Goal: Task Accomplishment & Management: Use online tool/utility

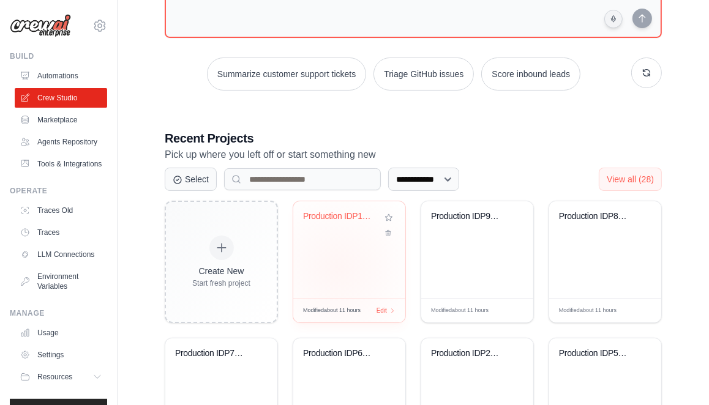
scroll to position [30, 0]
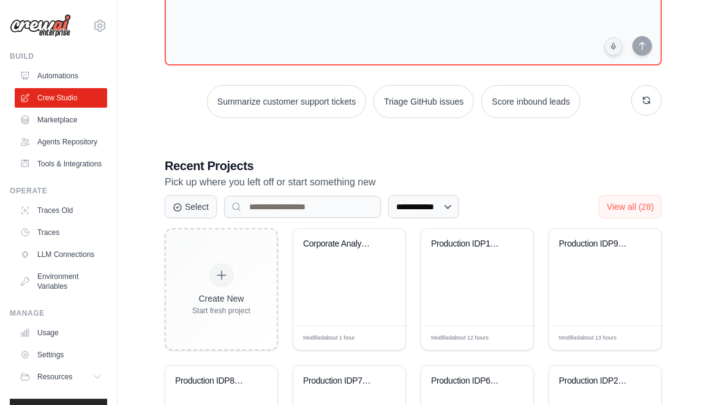
scroll to position [132, 0]
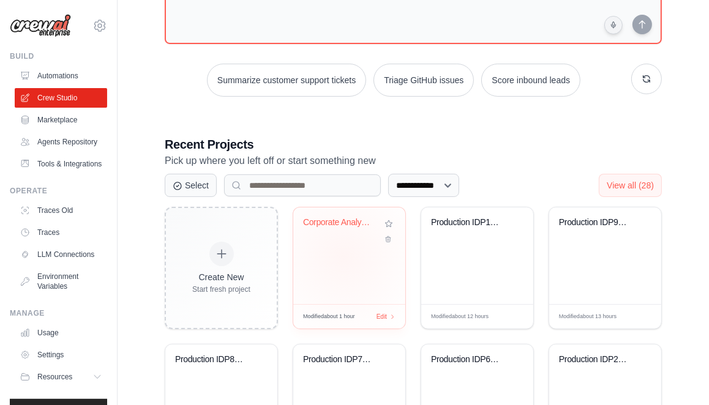
click at [343, 256] on div "Corporate Analysis Suite - Official..." at bounding box center [349, 256] width 112 height 97
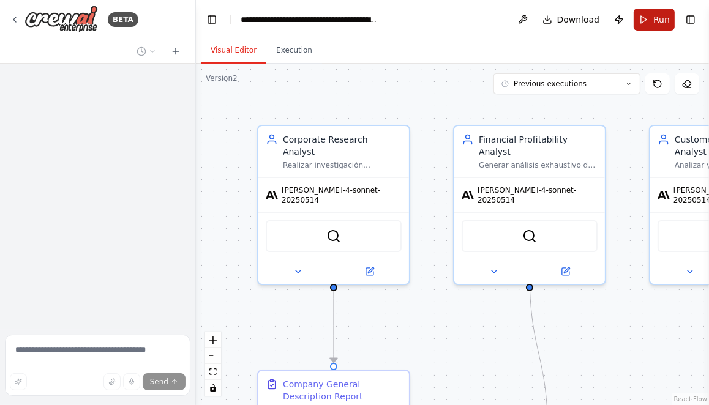
click at [656, 18] on span "Run" at bounding box center [661, 19] width 17 height 12
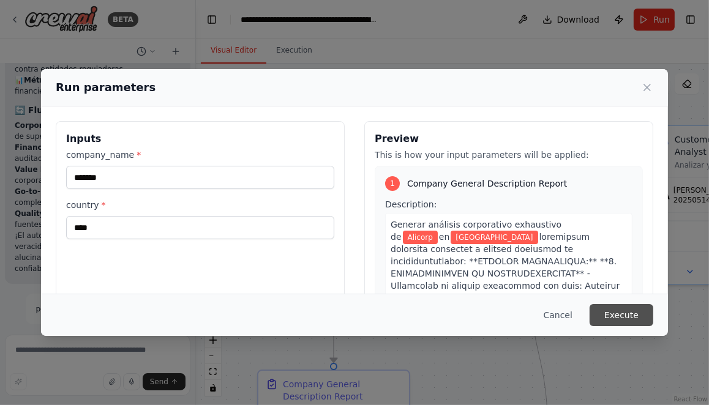
click at [620, 313] on button "Execute" at bounding box center [622, 315] width 64 height 22
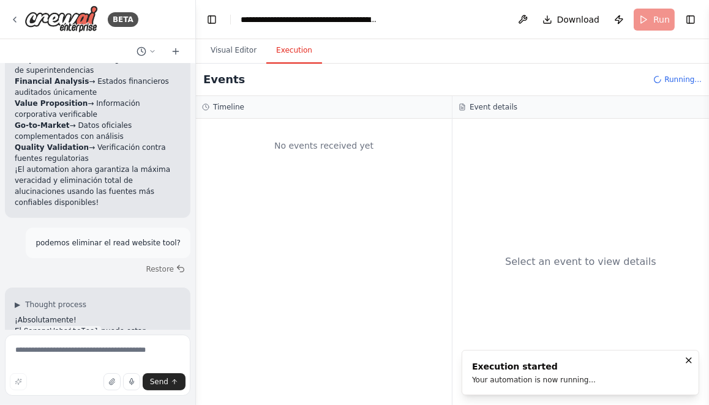
scroll to position [26760, 0]
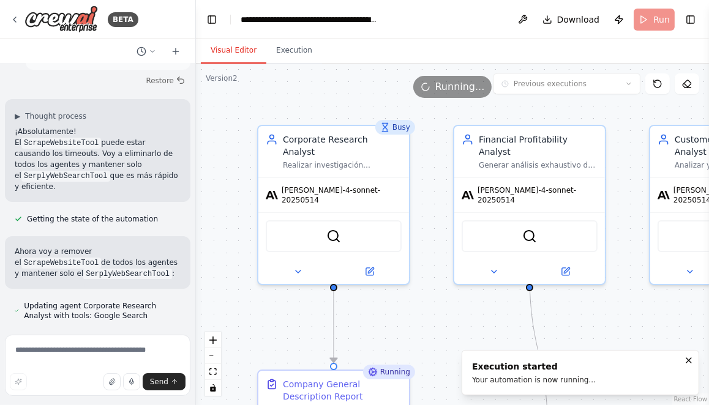
click at [227, 52] on button "Visual Editor" at bounding box center [234, 51] width 66 height 26
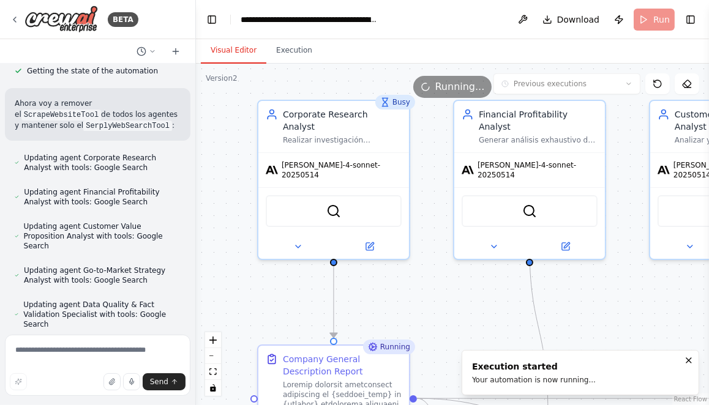
drag, startPoint x: 250, startPoint y: 315, endPoint x: 248, endPoint y: 266, distance: 49.0
click at [248, 266] on div ".deletable-edge-delete-btn { width: 20px; height: 20px; border: 0px solid #ffff…" at bounding box center [452, 235] width 513 height 342
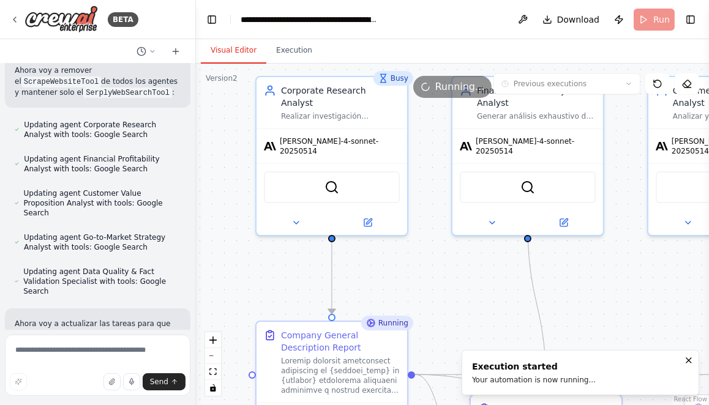
scroll to position [27119, 0]
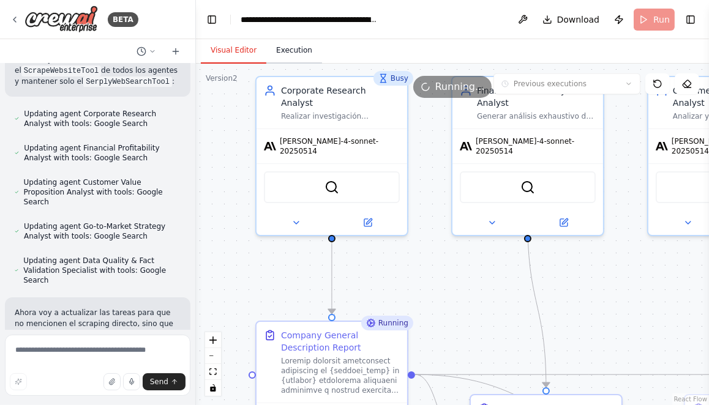
click at [288, 56] on button "Execution" at bounding box center [294, 51] width 56 height 26
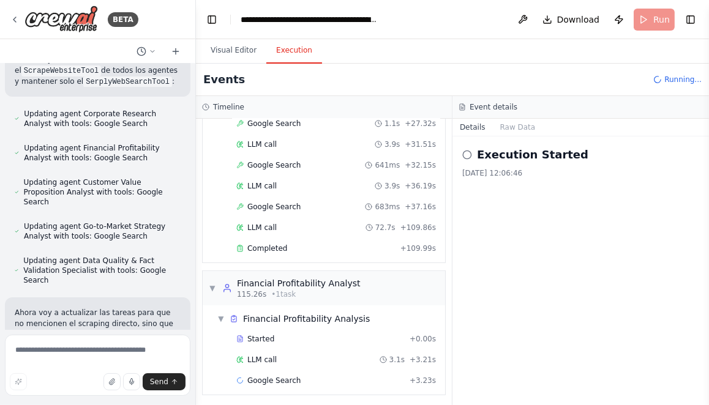
scroll to position [311, 0]
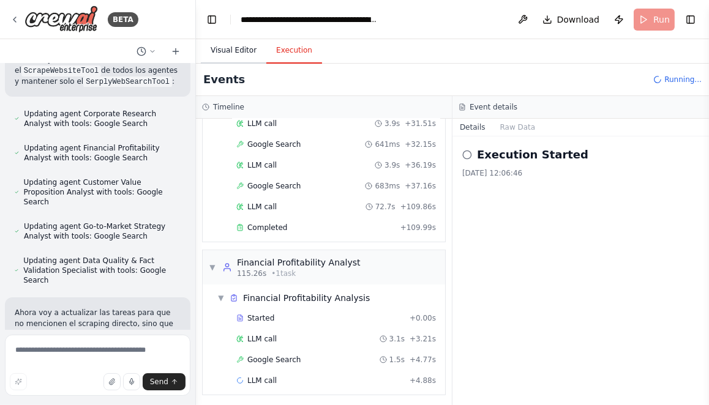
click at [231, 48] on button "Visual Editor" at bounding box center [234, 51] width 66 height 26
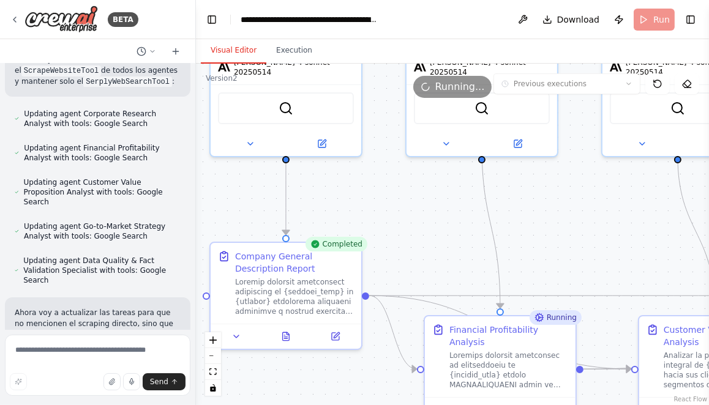
drag, startPoint x: 443, startPoint y: 298, endPoint x: 391, endPoint y: 207, distance: 104.8
click at [391, 207] on div ".deletable-edge-delete-btn { width: 20px; height: 20px; border: 0px solid #ffff…" at bounding box center [452, 235] width 513 height 342
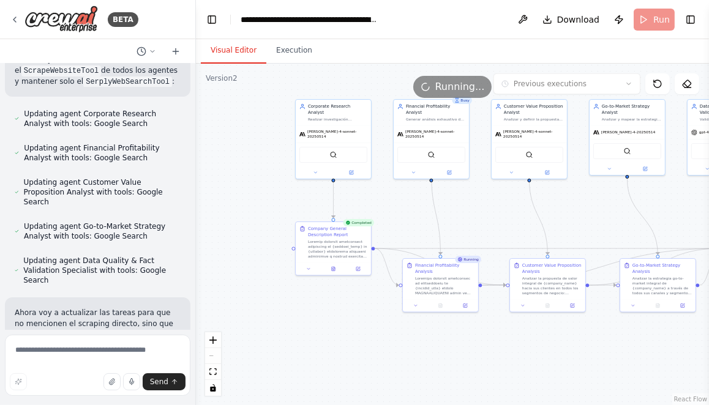
drag, startPoint x: 472, startPoint y: 236, endPoint x: 402, endPoint y: 219, distance: 72.0
click at [405, 220] on div ".deletable-edge-delete-btn { width: 20px; height: 20px; border: 0px solid #ffff…" at bounding box center [452, 235] width 513 height 342
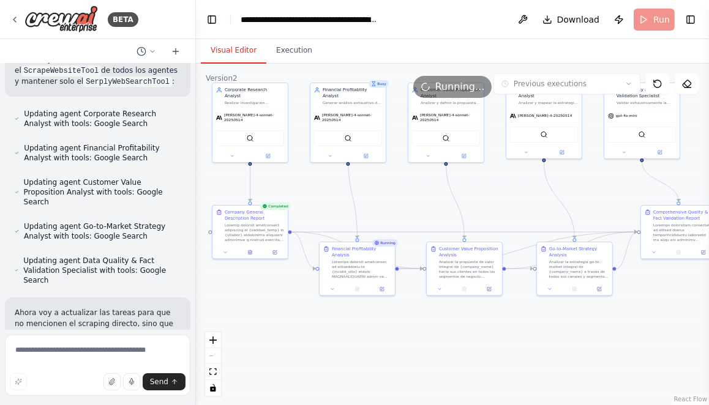
drag, startPoint x: 523, startPoint y: 210, endPoint x: 488, endPoint y: 210, distance: 34.9
click at [488, 210] on div ".deletable-edge-delete-btn { width: 20px; height: 20px; border: 0px solid #ffff…" at bounding box center [452, 235] width 513 height 342
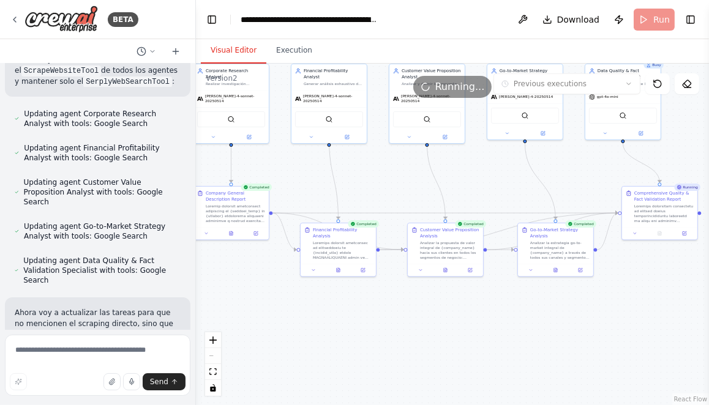
drag, startPoint x: 396, startPoint y: 203, endPoint x: 398, endPoint y: 176, distance: 27.0
click at [397, 176] on div ".deletable-edge-delete-btn { width: 20px; height: 20px; border: 0px solid #ffff…" at bounding box center [452, 235] width 513 height 342
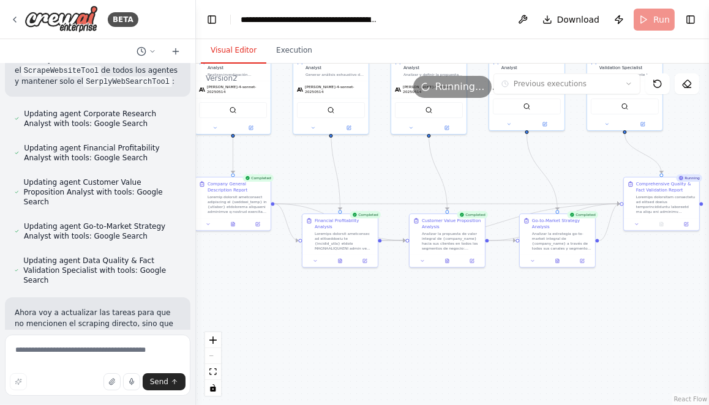
drag, startPoint x: 380, startPoint y: 324, endPoint x: 432, endPoint y: 310, distance: 53.5
click at [431, 310] on div ".deletable-edge-delete-btn { width: 20px; height: 20px; border: 0px solid #ffff…" at bounding box center [452, 235] width 513 height 342
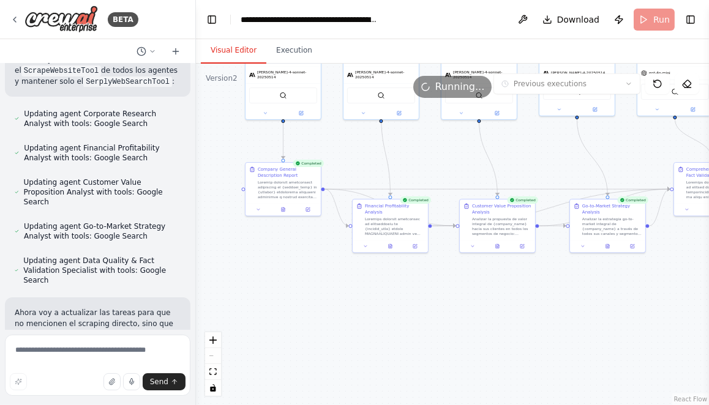
drag, startPoint x: 345, startPoint y: 297, endPoint x: 288, endPoint y: 285, distance: 58.1
click at [288, 285] on div ".deletable-edge-delete-btn { width: 20px; height: 20px; border: 0px solid #ffff…" at bounding box center [452, 235] width 513 height 342
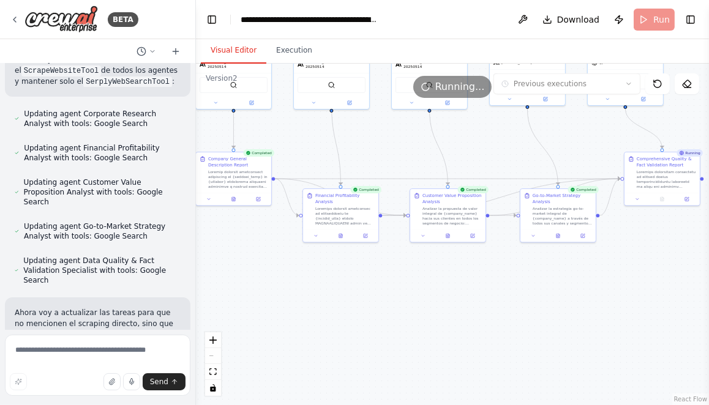
drag, startPoint x: 273, startPoint y: 274, endPoint x: 329, endPoint y: 288, distance: 57.3
click at [325, 288] on div ".deletable-edge-delete-btn { width: 20px; height: 20px; border: 0px solid #ffff…" at bounding box center [452, 235] width 513 height 342
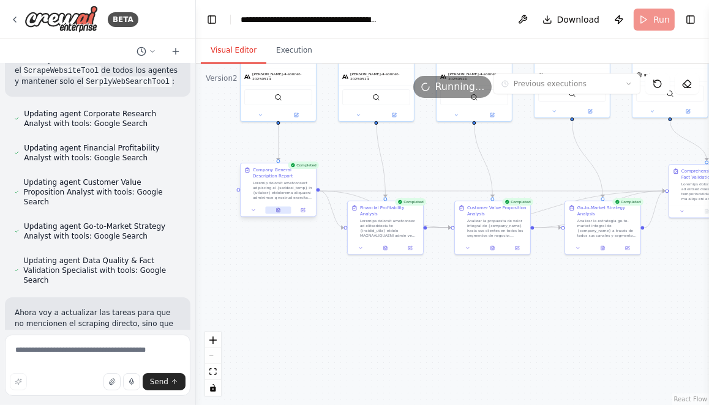
click at [277, 212] on icon at bounding box center [278, 210] width 5 height 5
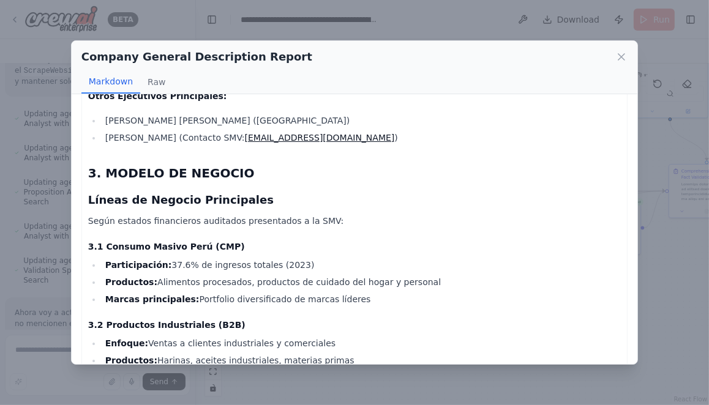
scroll to position [0, 0]
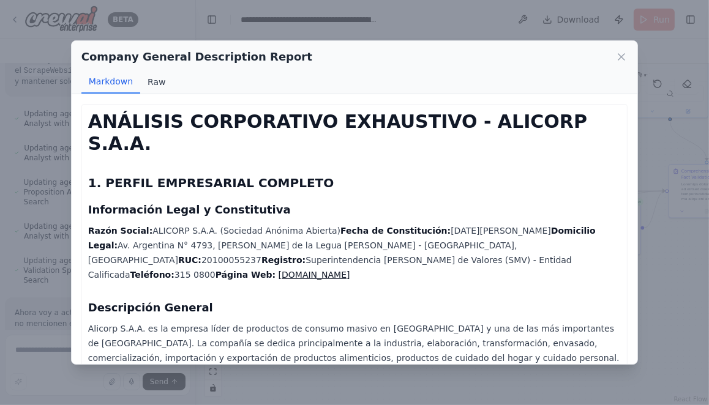
click at [154, 84] on button "Raw" at bounding box center [156, 81] width 32 height 23
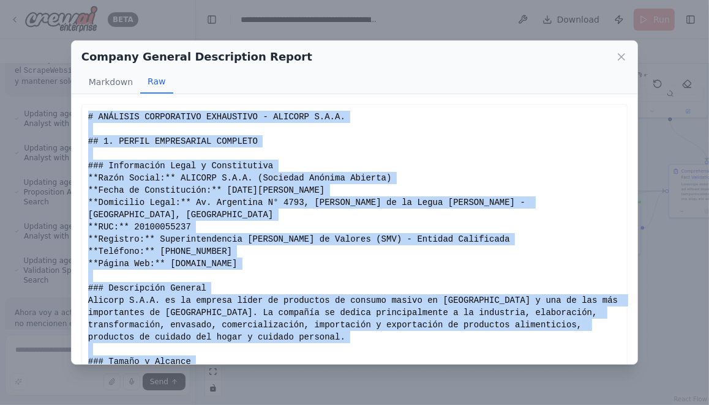
scroll to position [31, 0]
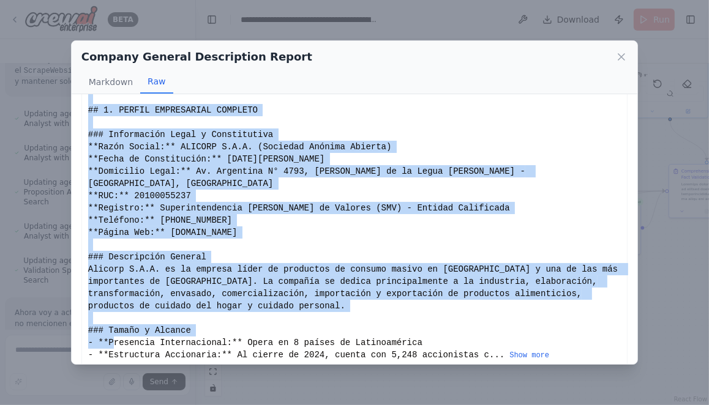
drag, startPoint x: 87, startPoint y: 114, endPoint x: 473, endPoint y: 332, distance: 443.6
click at [473, 332] on div "... Show more" at bounding box center [354, 220] width 546 height 295
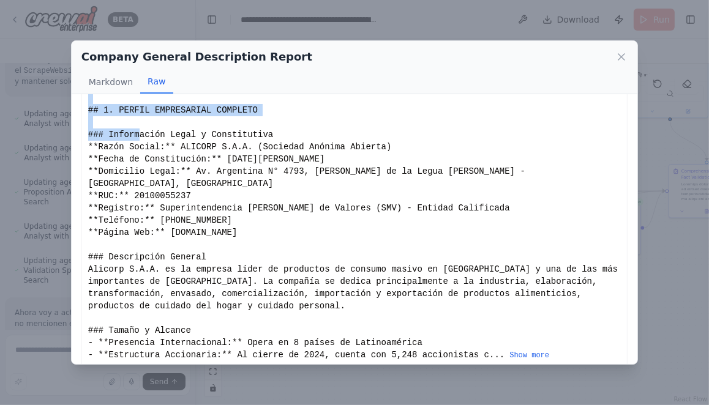
click at [105, 113] on div "... Show more" at bounding box center [354, 221] width 533 height 282
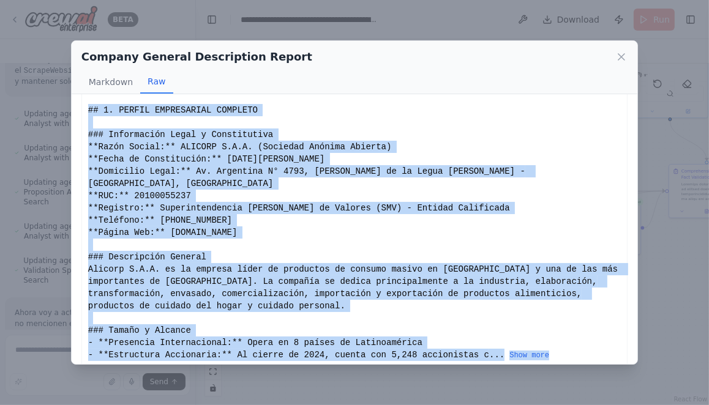
drag, startPoint x: 88, startPoint y: 109, endPoint x: 605, endPoint y: 356, distance: 572.9
click at [605, 356] on div "ANÁLISIS CORPORATIVO EXHAUSTIVO - ALICORP S.A.A. 1. PERFIL EMPRESARIAL COMPLETO…" at bounding box center [355, 229] width 566 height 270
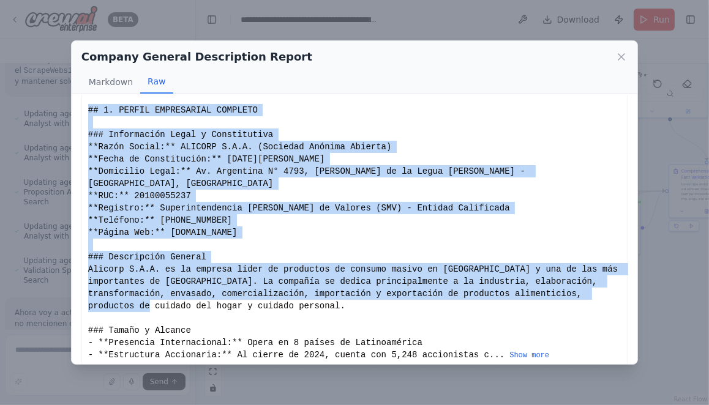
drag, startPoint x: 88, startPoint y: 110, endPoint x: 510, endPoint y: 324, distance: 473.4
click at [510, 324] on div "... Show more" at bounding box center [354, 221] width 533 height 282
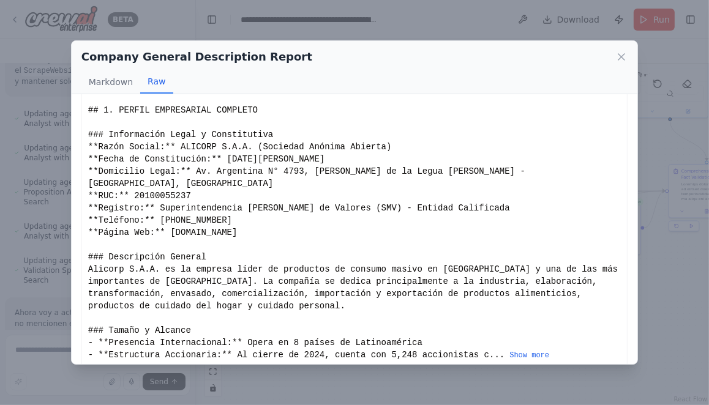
click at [122, 159] on div "... Show more" at bounding box center [354, 221] width 533 height 282
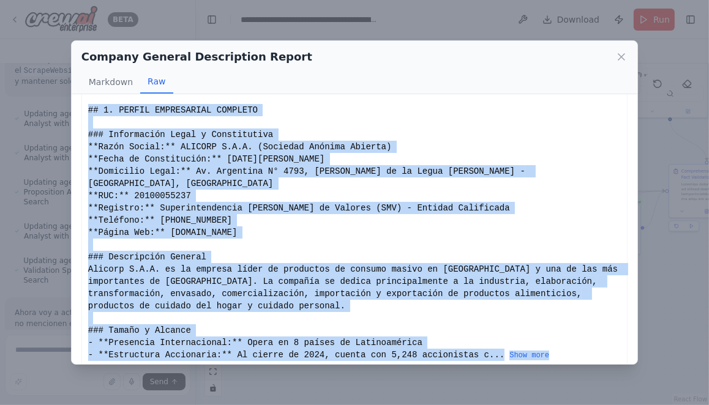
drag, startPoint x: 88, startPoint y: 110, endPoint x: 582, endPoint y: 350, distance: 549.5
click at [582, 350] on div "... Show more" at bounding box center [354, 220] width 546 height 295
click at [531, 351] on button "Show more" at bounding box center [529, 356] width 40 height 10
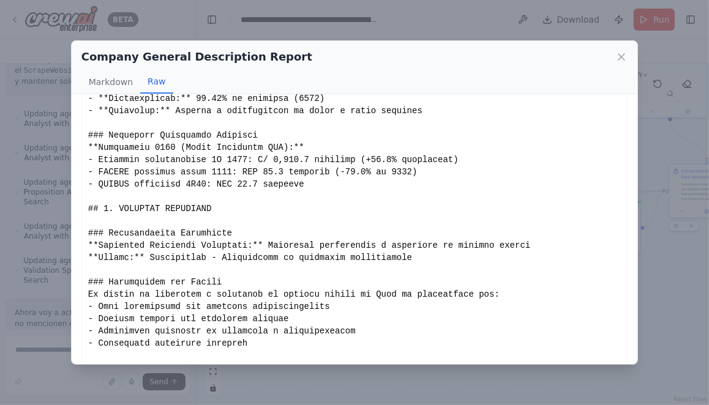
scroll to position [1586, 0]
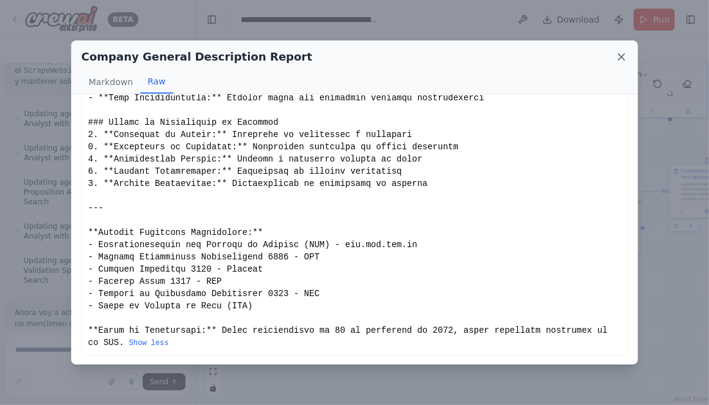
click at [622, 58] on icon at bounding box center [621, 57] width 12 height 12
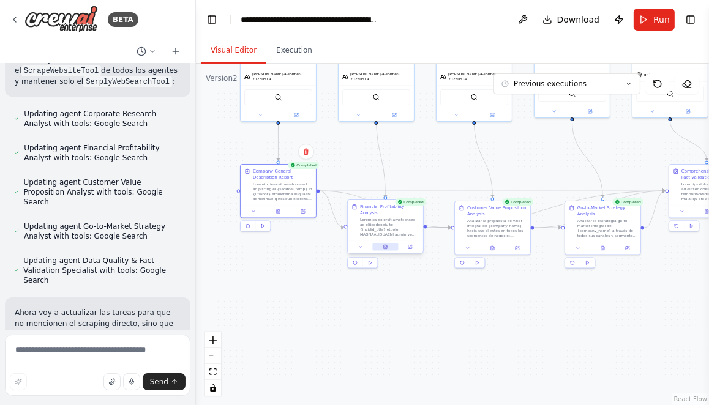
click at [388, 247] on button at bounding box center [385, 247] width 26 height 7
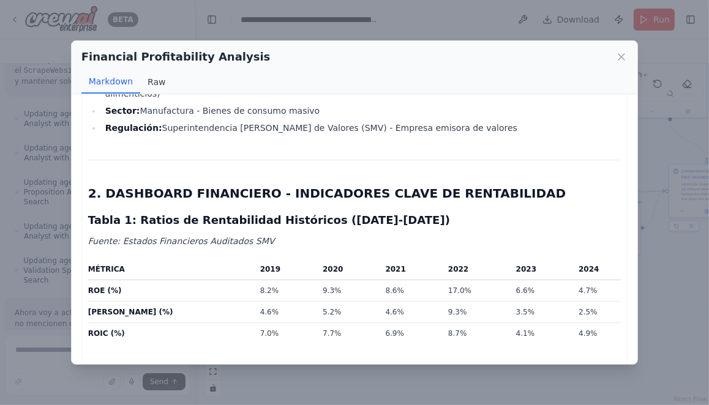
click at [155, 82] on button "Raw" at bounding box center [156, 81] width 32 height 23
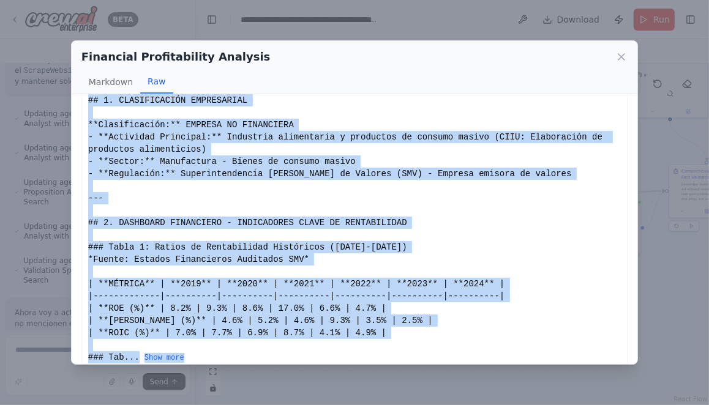
scroll to position [92, 0]
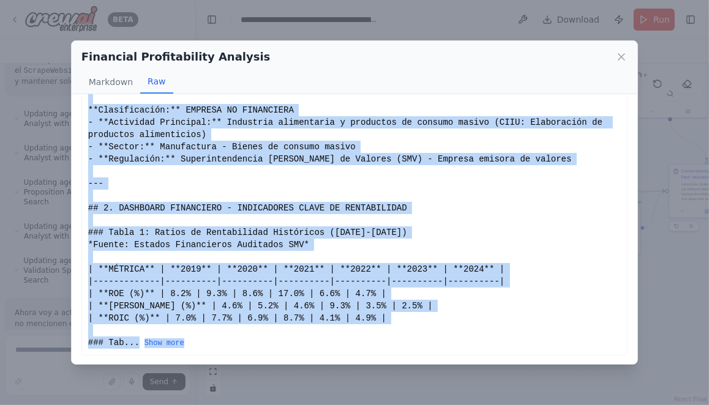
drag, startPoint x: 88, startPoint y: 116, endPoint x: 288, endPoint y: 338, distance: 299.1
click at [288, 337] on div "# ANÁLISIS EXHAUSTIVO DE RENTABILIDAD ALICORP S.A.A. **Basado en Estados Financ…" at bounding box center [354, 183] width 533 height 331
click at [172, 341] on button "Show more" at bounding box center [164, 344] width 40 height 10
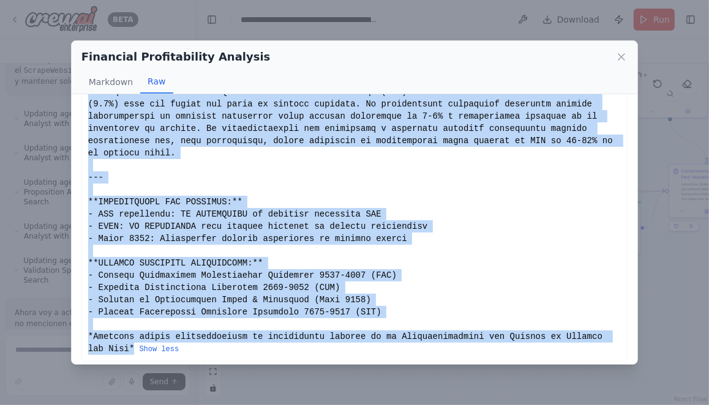
scroll to position [1072, 0]
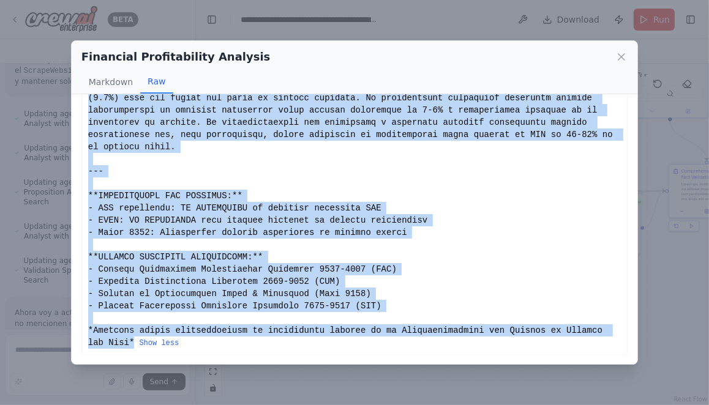
copy div "# ANÁLISIS EXHAUSTIVO DE RENTABILIDAD ALICORP S.A.A. **Basado en Estados Financ…"
click at [622, 58] on icon at bounding box center [621, 57] width 6 height 6
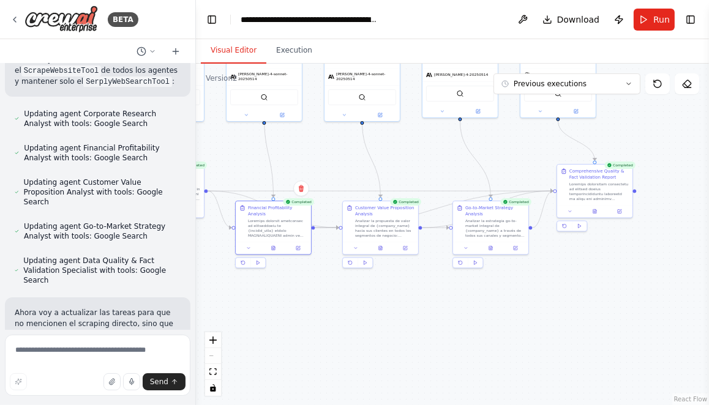
drag, startPoint x: 494, startPoint y: 314, endPoint x: 382, endPoint y: 314, distance: 112.0
click at [382, 314] on div ".deletable-edge-delete-btn { width: 20px; height: 20px; border: 0px solid #ffff…" at bounding box center [452, 235] width 513 height 342
click at [380, 247] on icon at bounding box center [381, 247] width 2 height 0
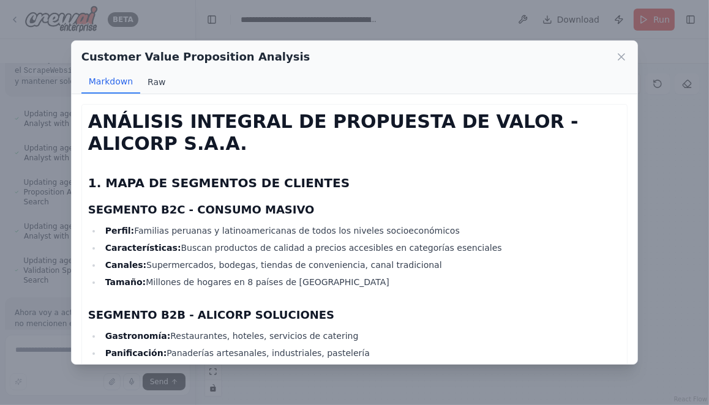
click at [146, 81] on button "Raw" at bounding box center [156, 81] width 32 height 23
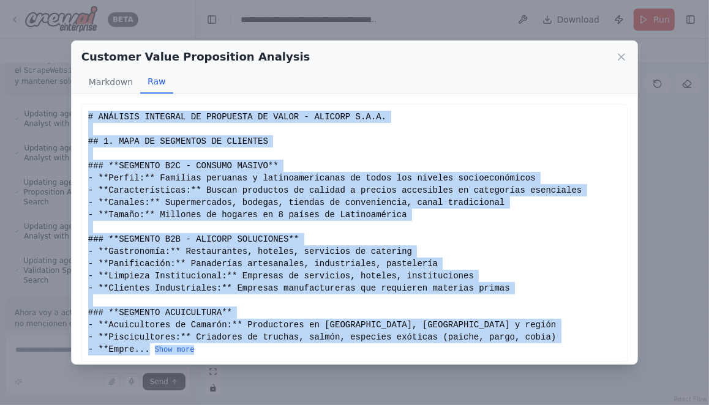
drag, startPoint x: 88, startPoint y: 115, endPoint x: 236, endPoint y: 347, distance: 275.0
click at [236, 347] on div "# ANÁLISIS INTEGRAL DE PROPUESTA DE VALOR - ALICORP S.A.A. ## 1. MAPA DE SEGMEN…" at bounding box center [354, 233] width 533 height 245
click at [187, 349] on button "Show more" at bounding box center [175, 350] width 40 height 10
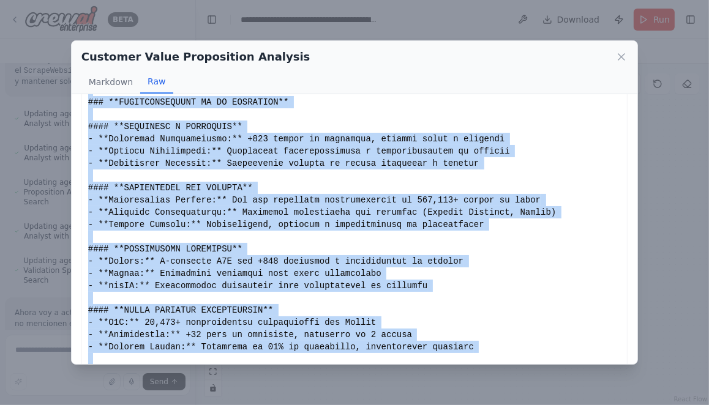
scroll to position [1513, 0]
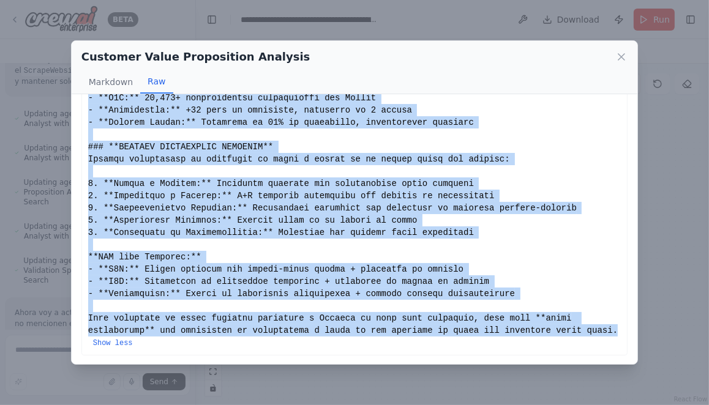
copy div "# ANÁLISIS INTEGRAL DE PROPUESTA DE VALOR - ALICORP S.A.A. ## 1. MAPA DE SEGMEN…"
click at [620, 59] on icon at bounding box center [621, 57] width 6 height 6
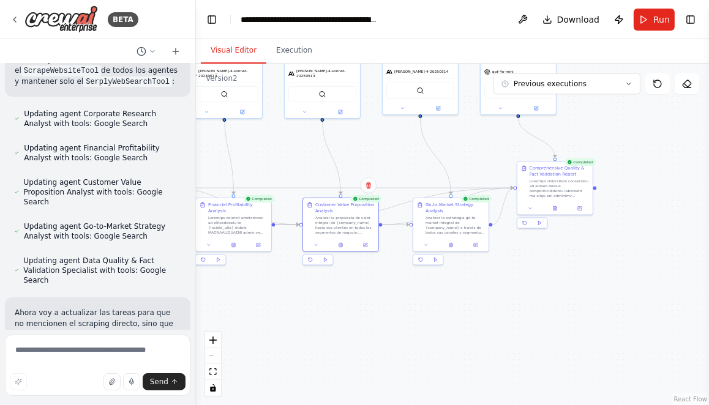
drag, startPoint x: 365, startPoint y: 333, endPoint x: 323, endPoint y: 330, distance: 42.4
click at [323, 329] on div ".deletable-edge-delete-btn { width: 20px; height: 20px; border: 0px solid #ffff…" at bounding box center [452, 235] width 513 height 342
click at [450, 242] on icon at bounding box center [448, 244] width 5 height 5
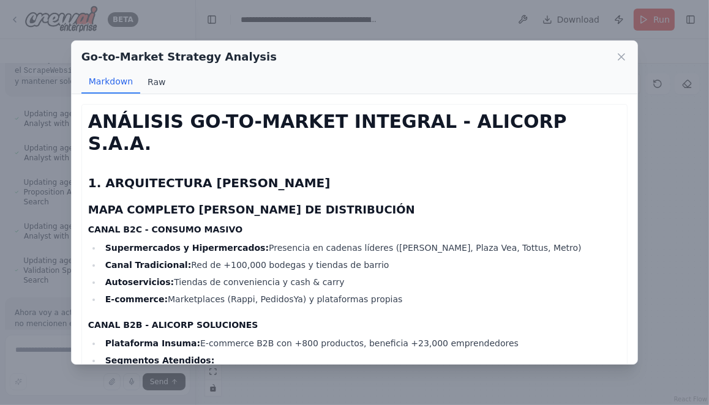
click at [160, 81] on button "Raw" at bounding box center [156, 81] width 32 height 23
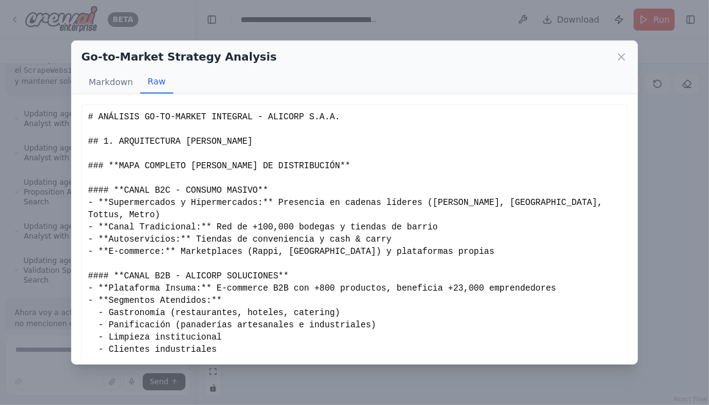
scroll to position [56, 0]
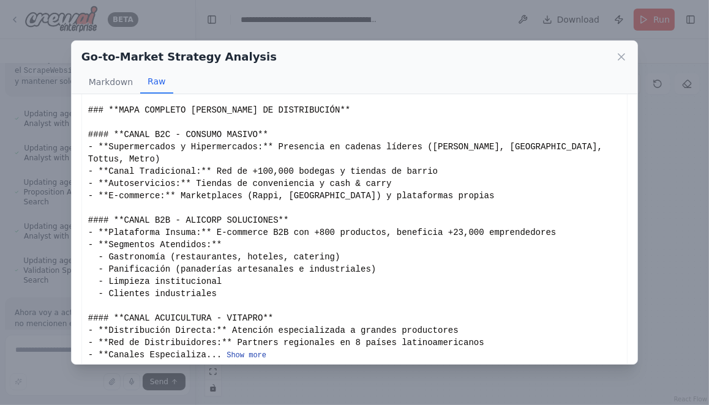
click at [248, 351] on button "Show more" at bounding box center [247, 356] width 40 height 10
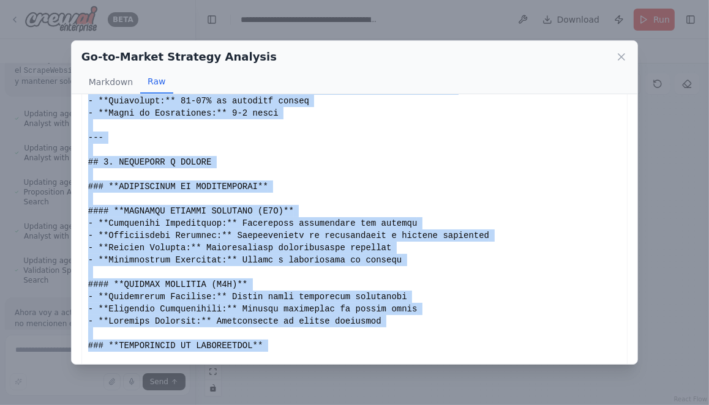
scroll to position [1867, 0]
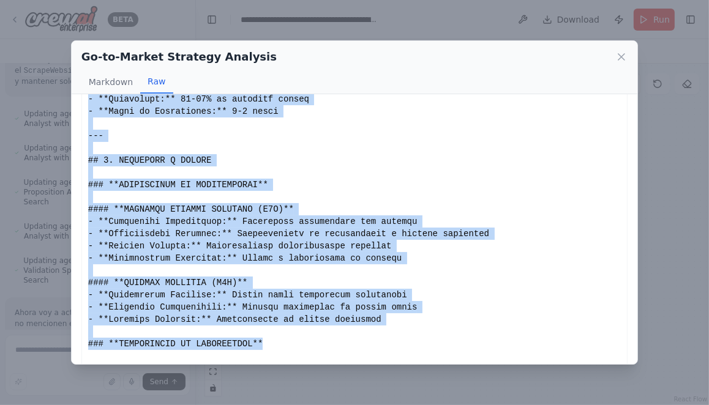
drag, startPoint x: 89, startPoint y: 117, endPoint x: 355, endPoint y: 343, distance: 349.6
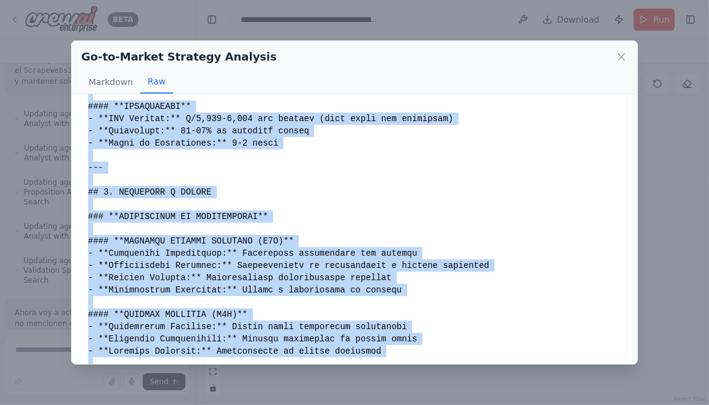
scroll to position [1825, 0]
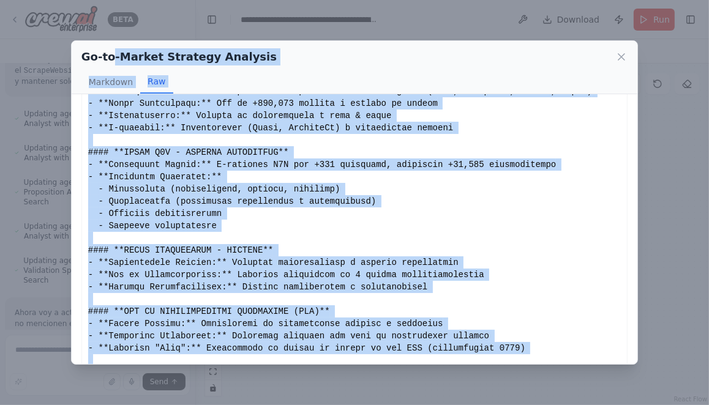
scroll to position [0, 0]
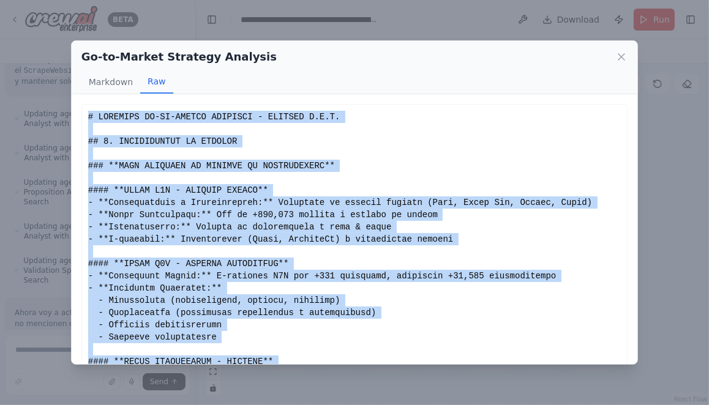
drag, startPoint x: 301, startPoint y: 152, endPoint x: 88, endPoint y: 119, distance: 215.7
copy div "# ANÁLISIS GO-TO-MARKET INTEGRAL - ALICORP S.A.A. ## 1. ARQUITECTURA DE CANALES…"
click at [624, 54] on icon at bounding box center [621, 57] width 6 height 6
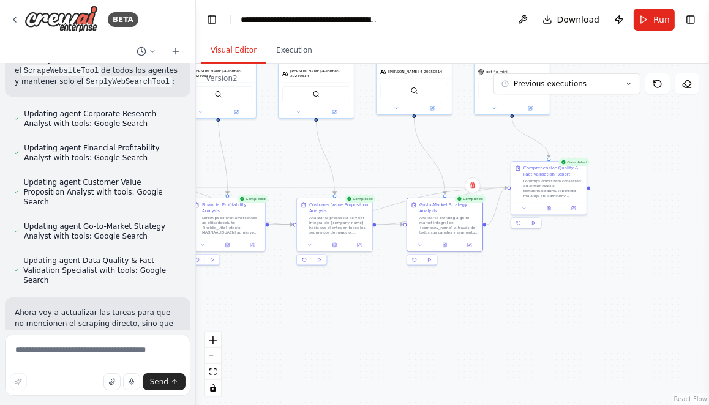
drag, startPoint x: 565, startPoint y: 308, endPoint x: 470, endPoint y: 309, distance: 95.5
click at [477, 309] on div ".deletable-edge-delete-btn { width: 20px; height: 20px; border: 0px solid #ffff…" at bounding box center [452, 235] width 513 height 342
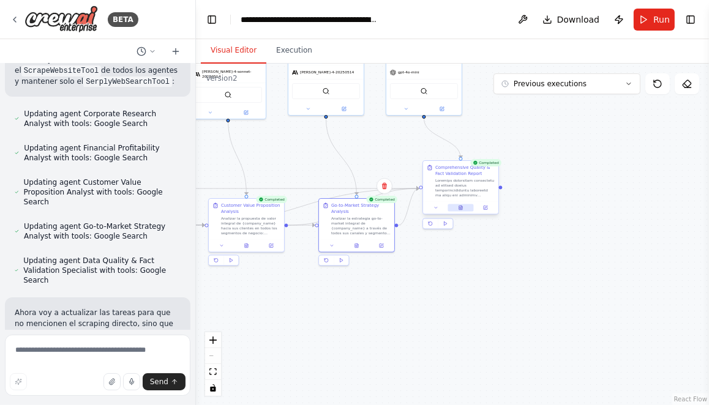
click at [460, 208] on icon at bounding box center [460, 208] width 3 height 4
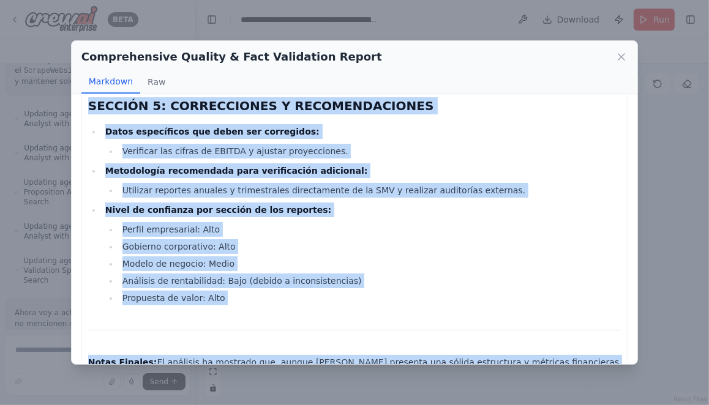
scroll to position [730, 0]
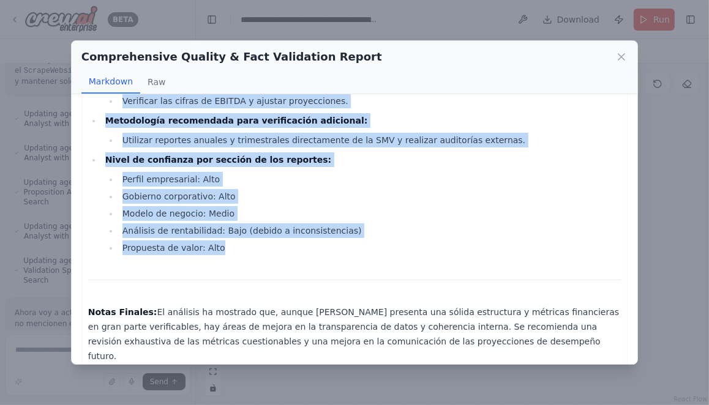
drag, startPoint x: 90, startPoint y: 105, endPoint x: 251, endPoint y: 245, distance: 213.1
copy div "SECCIÓN 5: CORRECCIONES Y RECOMENDACIONES Datos específicos que deben ser corre…"
click at [623, 56] on icon at bounding box center [621, 57] width 12 height 12
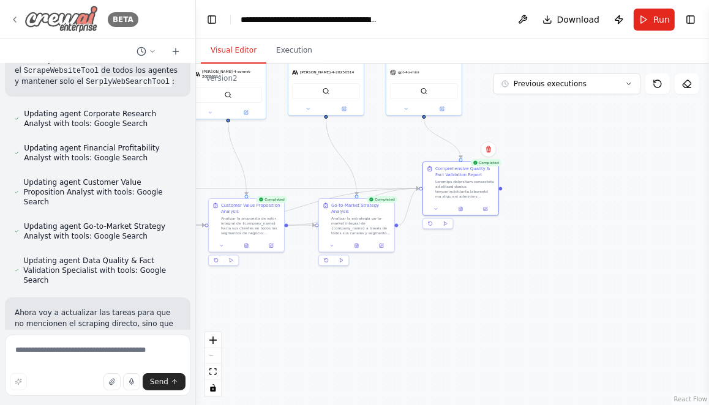
click at [17, 18] on icon at bounding box center [15, 20] width 10 height 10
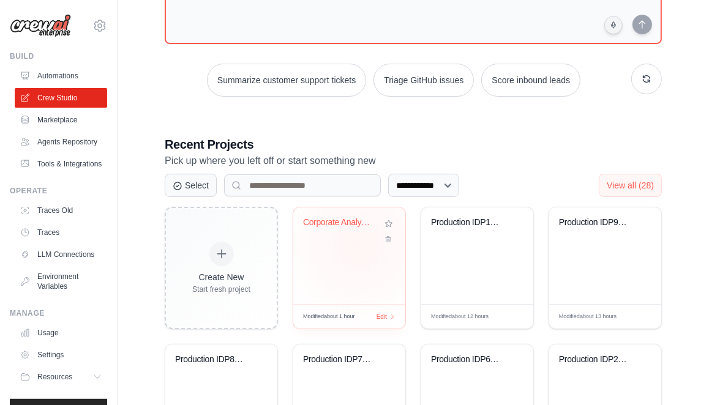
click at [359, 244] on div "Corporate Analysis Suite - Official..." at bounding box center [349, 256] width 112 height 97
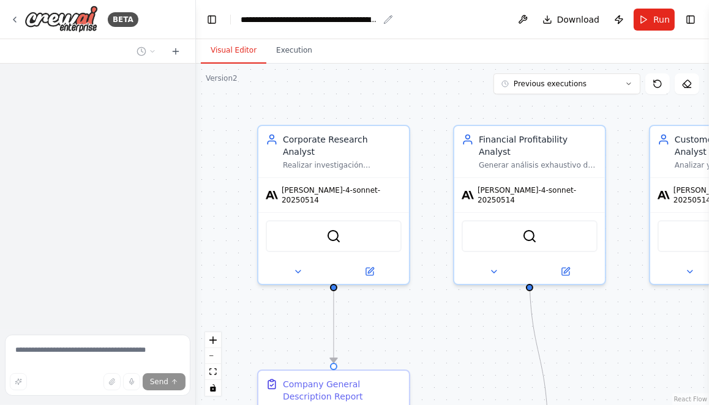
click at [246, 18] on div "**********" at bounding box center [310, 19] width 138 height 12
drag, startPoint x: 242, startPoint y: 20, endPoint x: 447, endPoint y: 20, distance: 205.1
click at [447, 20] on header "**********" at bounding box center [452, 19] width 513 height 39
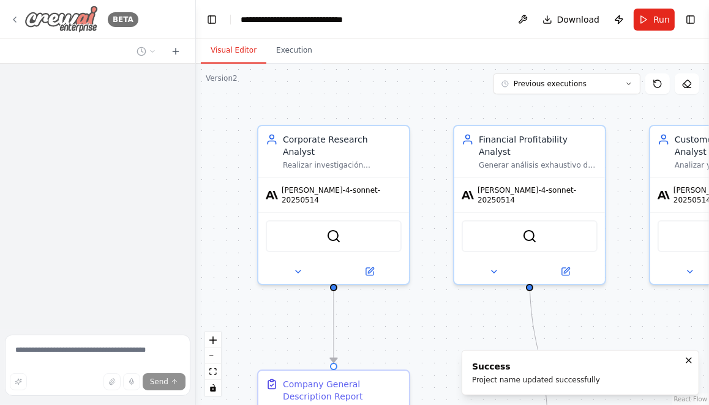
click at [19, 17] on icon at bounding box center [15, 20] width 10 height 10
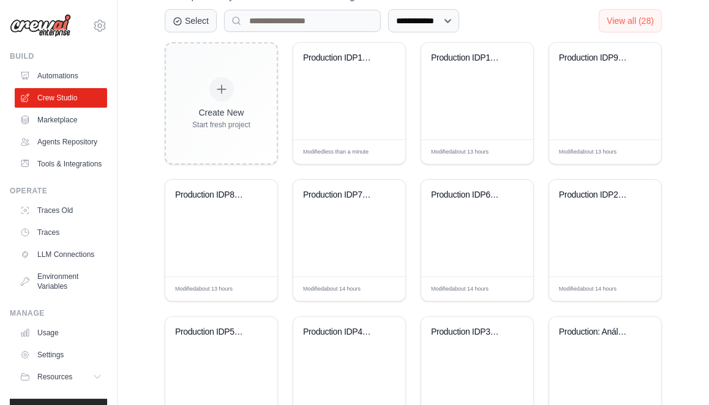
scroll to position [237, 0]
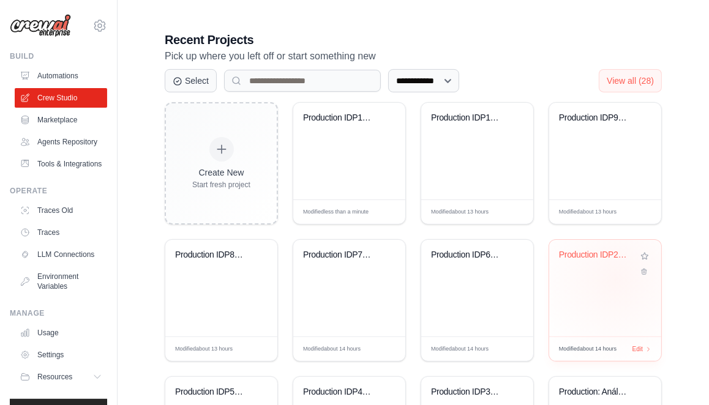
click at [616, 278] on div "Production IDP2: Non financial Comp..." at bounding box center [605, 288] width 112 height 97
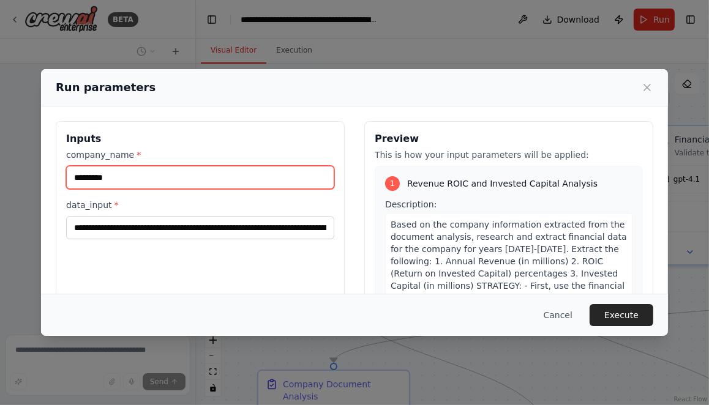
drag, startPoint x: 145, startPoint y: 180, endPoint x: 72, endPoint y: 178, distance: 72.9
click at [72, 178] on input "*********" at bounding box center [200, 177] width 268 height 23
type input "*******"
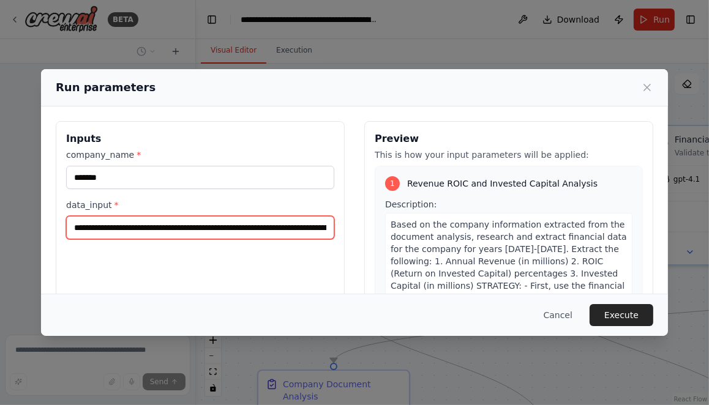
click at [74, 229] on input "data_input *" at bounding box center [200, 227] width 268 height 23
paste input "**********"
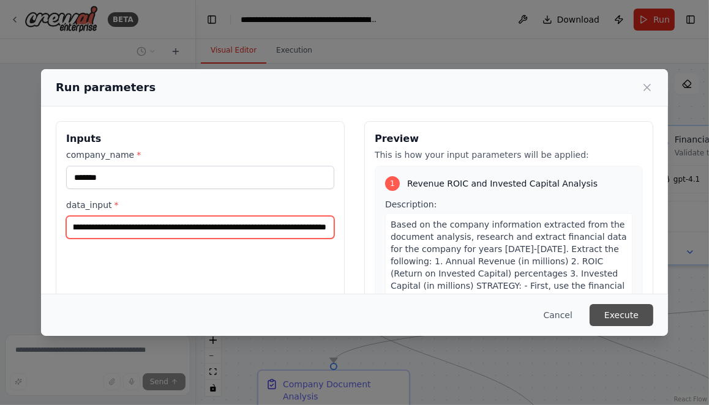
type input "**********"
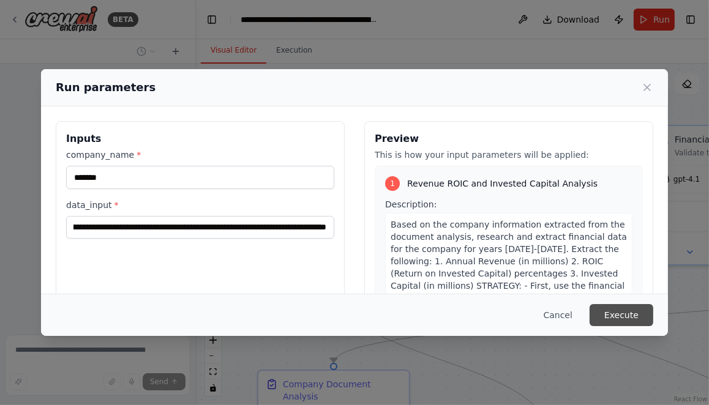
click at [620, 317] on button "Execute" at bounding box center [622, 315] width 64 height 22
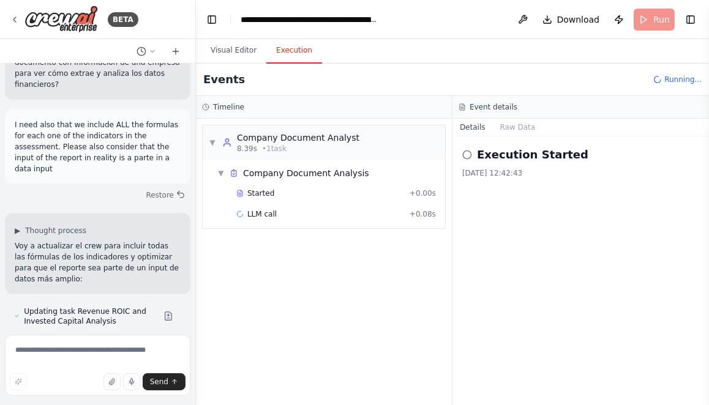
scroll to position [36831, 0]
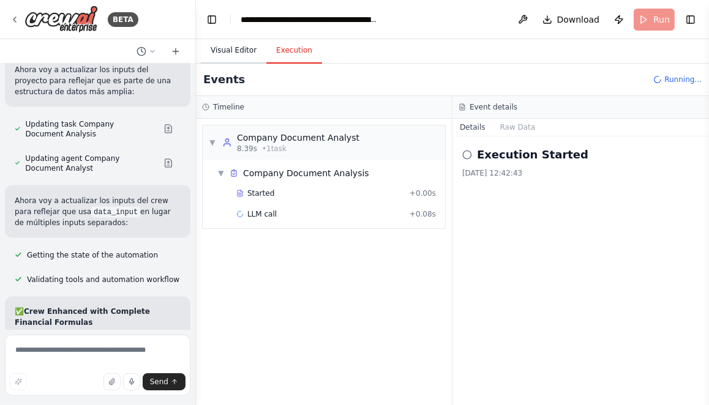
click at [238, 54] on button "Visual Editor" at bounding box center [234, 51] width 66 height 26
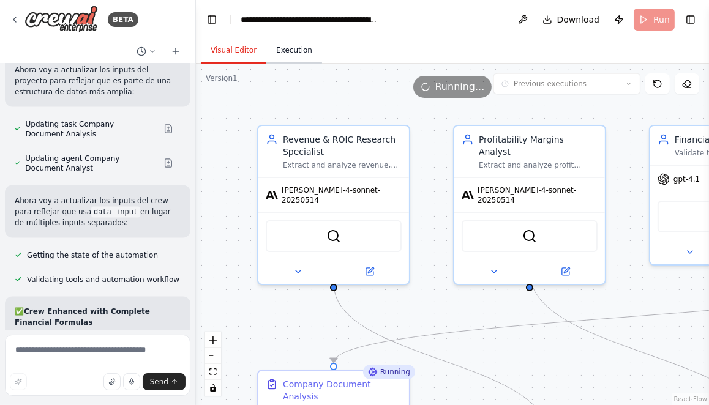
click at [295, 51] on button "Execution" at bounding box center [294, 51] width 56 height 26
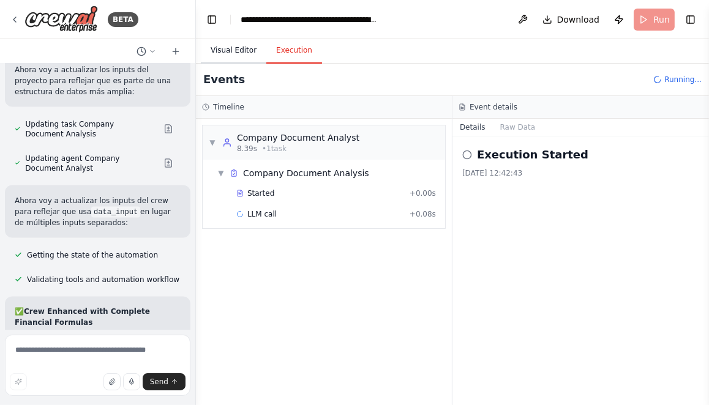
click at [233, 48] on button "Visual Editor" at bounding box center [234, 51] width 66 height 26
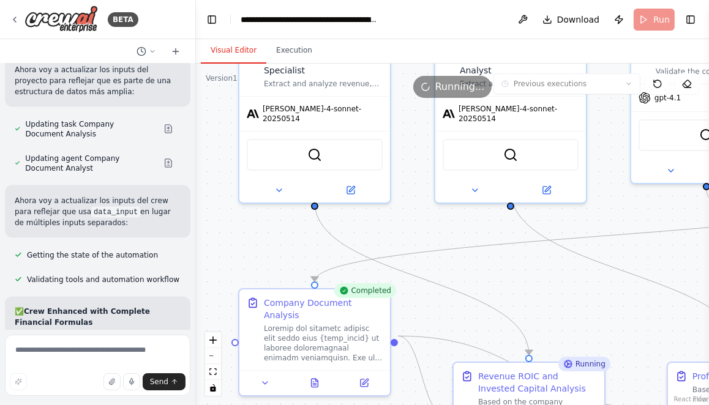
drag, startPoint x: 268, startPoint y: 325, endPoint x: 245, endPoint y: 235, distance: 93.0
click at [246, 234] on div ".deletable-edge-delete-btn { width: 20px; height: 20px; border: 0px solid #ffff…" at bounding box center [452, 235] width 513 height 342
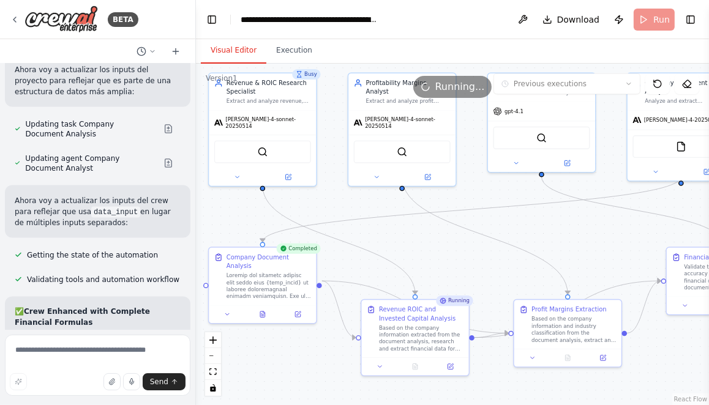
drag, startPoint x: 455, startPoint y: 260, endPoint x: 425, endPoint y: 241, distance: 35.3
click at [425, 241] on div ".deletable-edge-delete-btn { width: 20px; height: 20px; border: 0px solid #ffff…" at bounding box center [452, 235] width 513 height 342
click at [268, 308] on button at bounding box center [262, 313] width 37 height 10
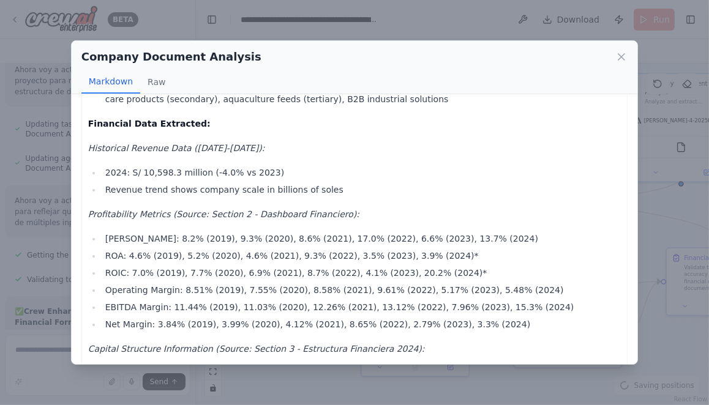
scroll to position [0, 0]
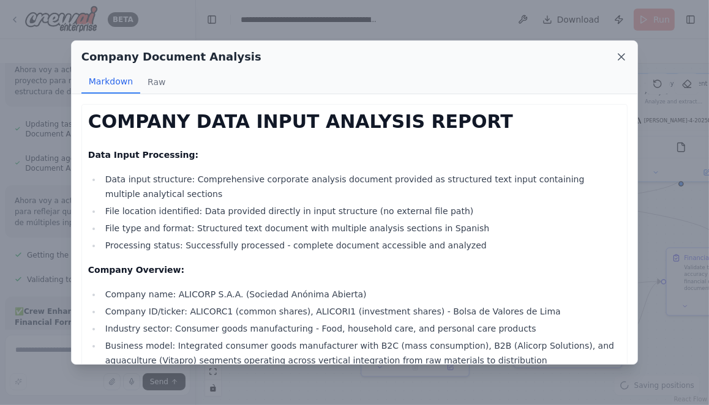
click at [620, 56] on icon at bounding box center [621, 57] width 6 height 6
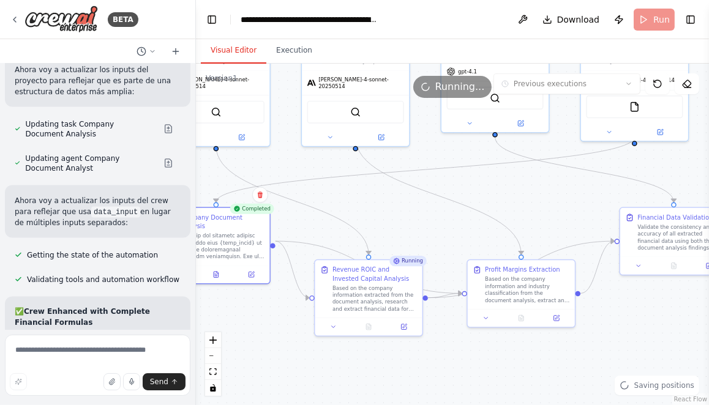
drag, startPoint x: 468, startPoint y: 265, endPoint x: 419, endPoint y: 223, distance: 64.3
click at [419, 223] on div ".deletable-edge-delete-btn { width: 20px; height: 20px; border: 0px solid #ffff…" at bounding box center [452, 235] width 513 height 342
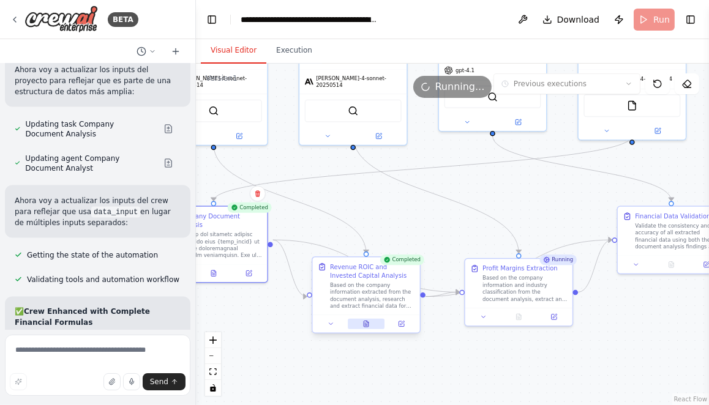
click at [367, 326] on icon at bounding box center [365, 324] width 7 height 7
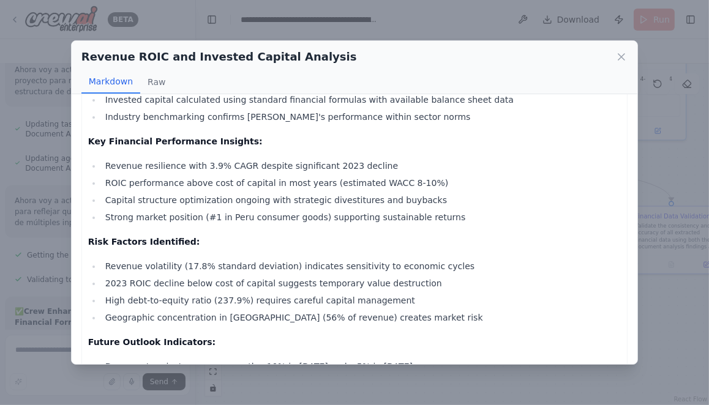
scroll to position [1641, 0]
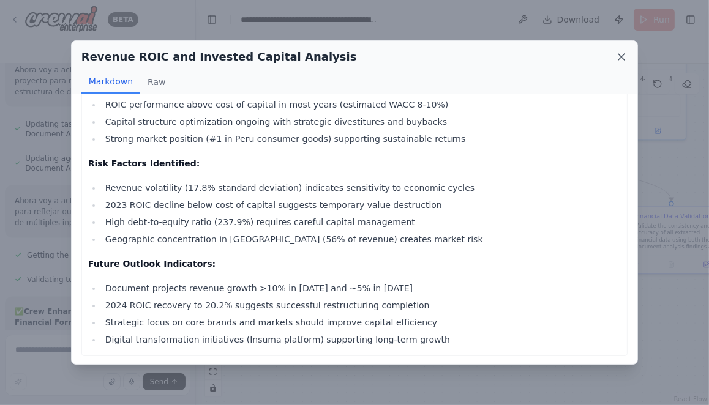
click at [618, 56] on icon at bounding box center [621, 57] width 12 height 12
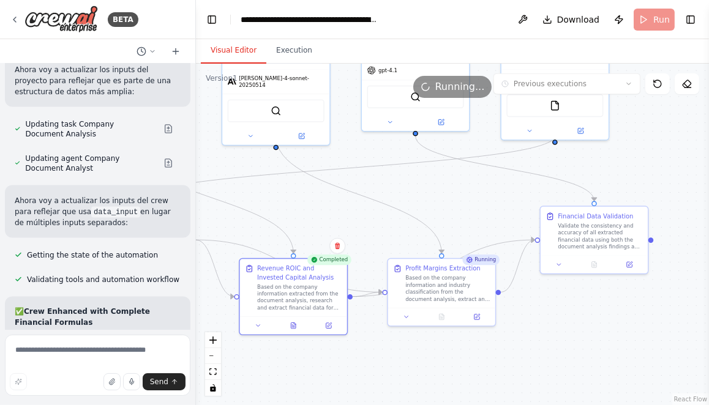
drag, startPoint x: 541, startPoint y: 189, endPoint x: 446, endPoint y: 190, distance: 94.9
click at [448, 189] on div ".deletable-edge-delete-btn { width: 20px; height: 20px; border: 0px solid #ffff…" at bounding box center [452, 235] width 513 height 342
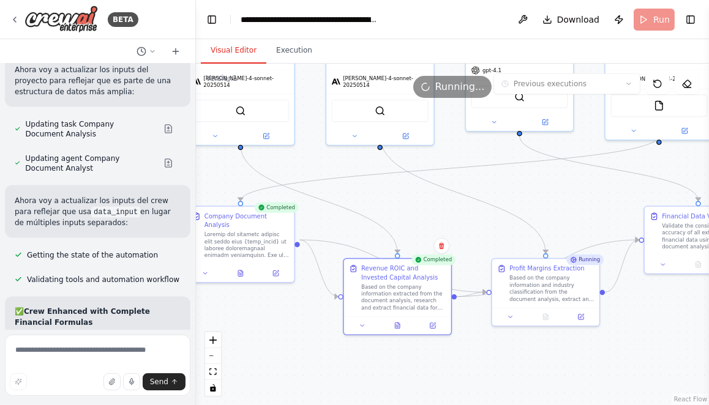
drag, startPoint x: 266, startPoint y: 362, endPoint x: 449, endPoint y: 361, distance: 183.1
click at [440, 362] on div ".deletable-edge-delete-btn { width: 20px; height: 20px; border: 0px solid #ffff…" at bounding box center [452, 235] width 513 height 342
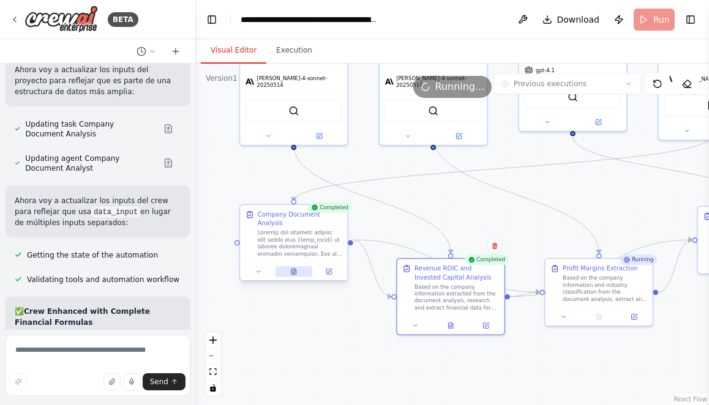
click at [294, 269] on icon at bounding box center [293, 272] width 5 height 6
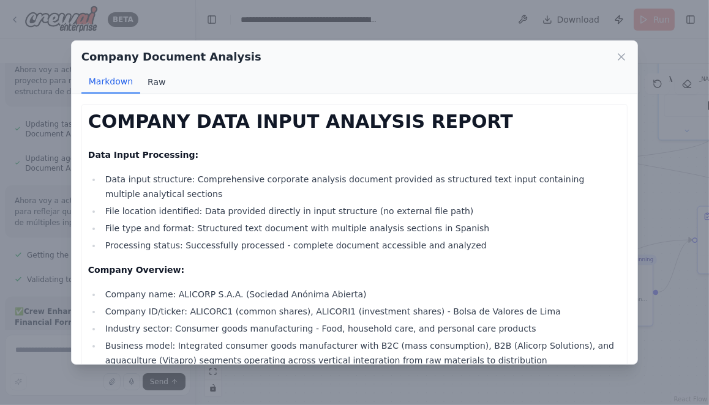
click at [157, 86] on button "Raw" at bounding box center [156, 81] width 32 height 23
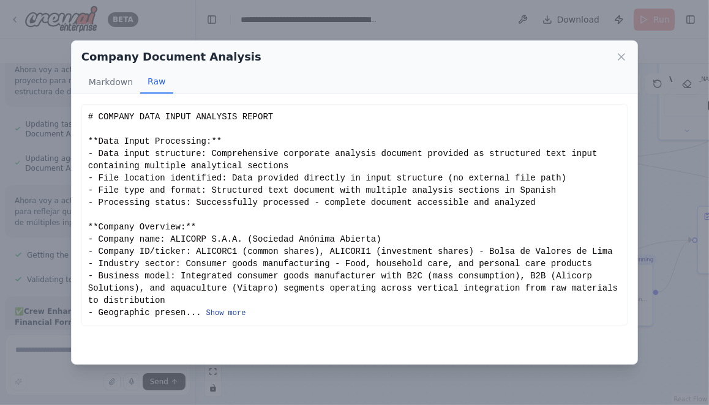
click at [227, 312] on button "Show more" at bounding box center [226, 314] width 40 height 10
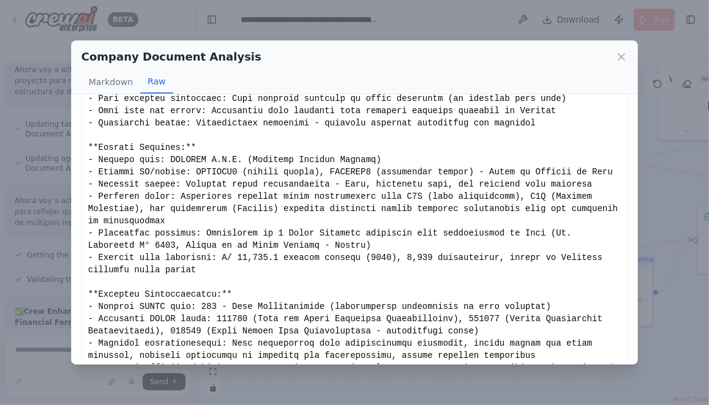
scroll to position [81, 0]
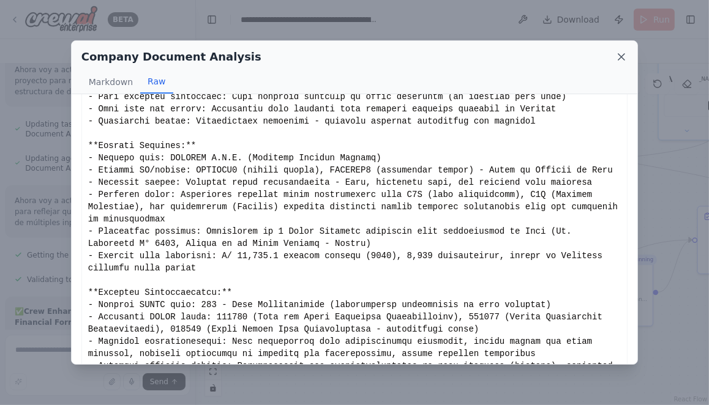
click at [616, 59] on icon at bounding box center [621, 57] width 12 height 12
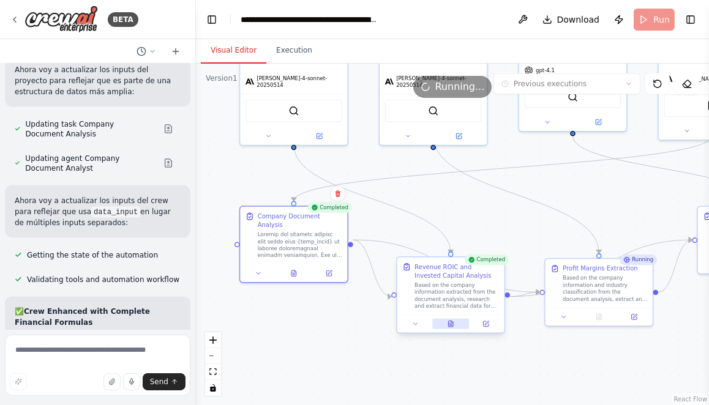
click at [454, 325] on button at bounding box center [450, 324] width 37 height 10
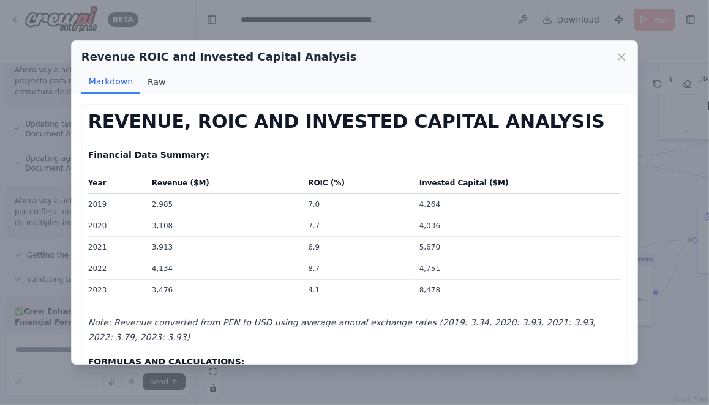
click at [156, 86] on button "Raw" at bounding box center [156, 81] width 32 height 23
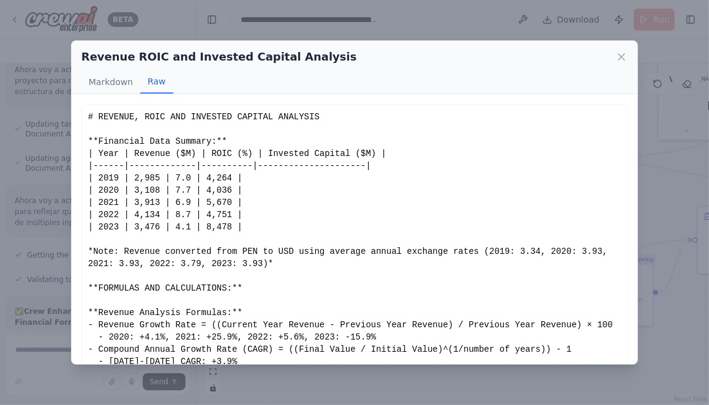
scroll to position [68, 0]
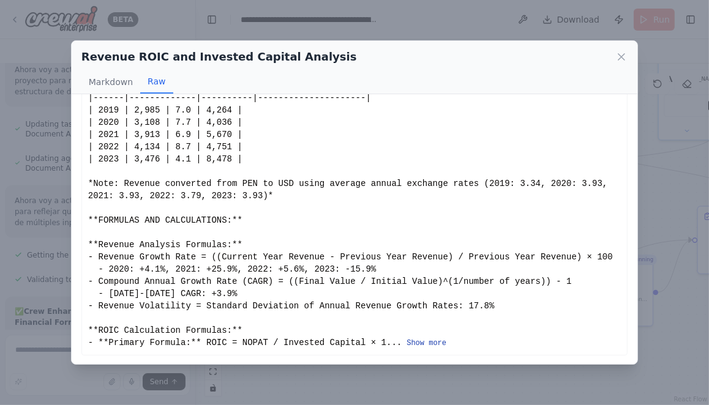
click at [435, 344] on button "Show more" at bounding box center [427, 344] width 40 height 10
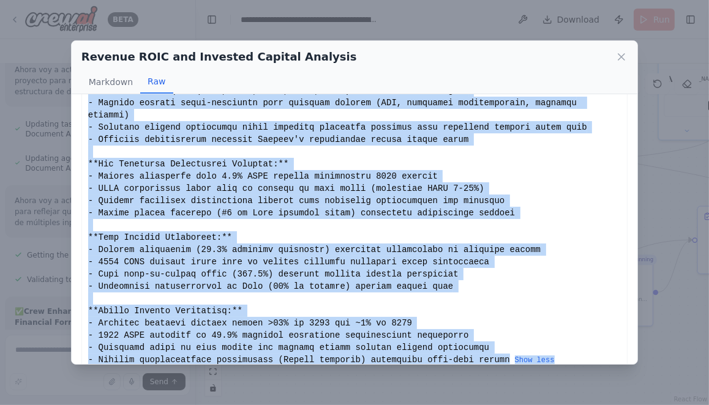
scroll to position [1145, 0]
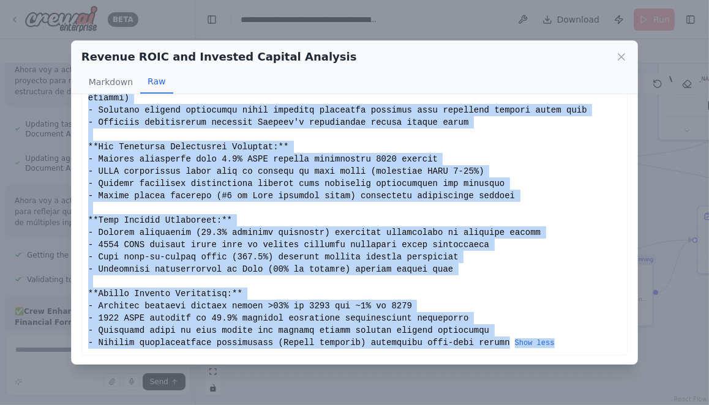
drag, startPoint x: 88, startPoint y: 115, endPoint x: 353, endPoint y: 367, distance: 365.5
click at [353, 367] on div "Revenue ROIC and Invested Capital Analysis Markdown Raw REVENUE, ROIC AND INVES…" at bounding box center [354, 202] width 709 height 405
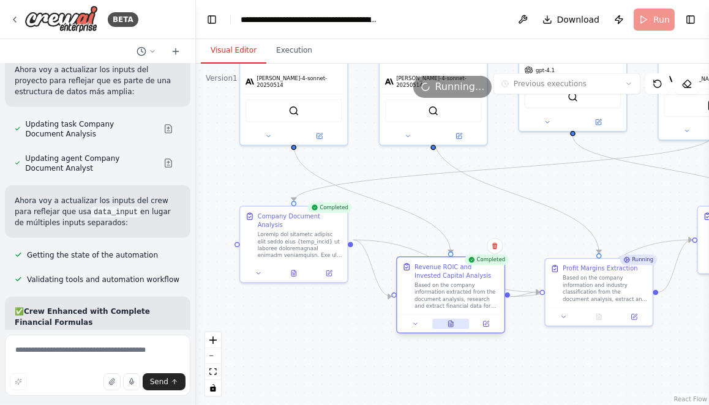
click at [451, 321] on icon at bounding box center [452, 322] width 2 height 2
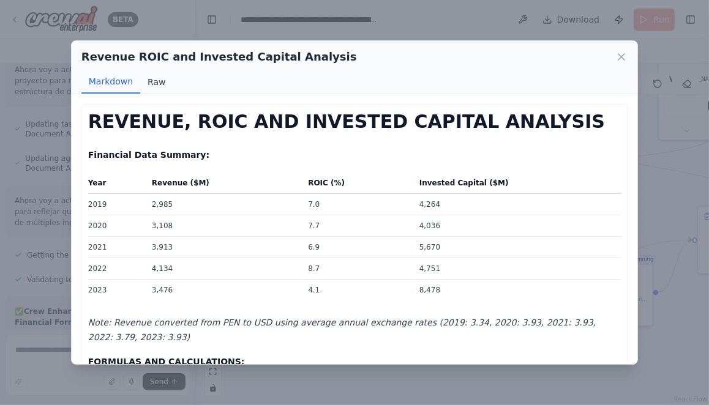
click at [151, 80] on button "Raw" at bounding box center [156, 81] width 32 height 23
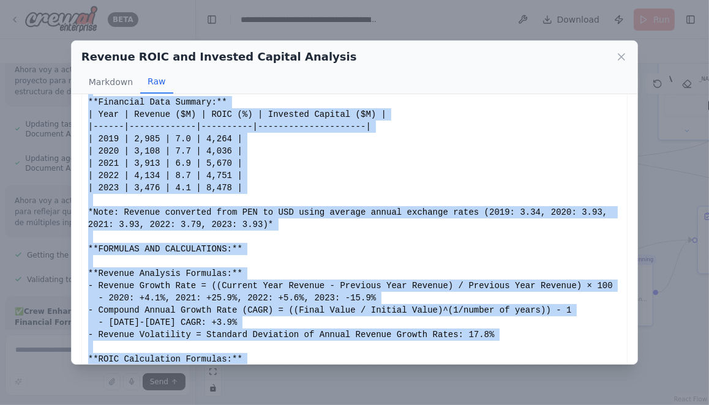
scroll to position [68, 0]
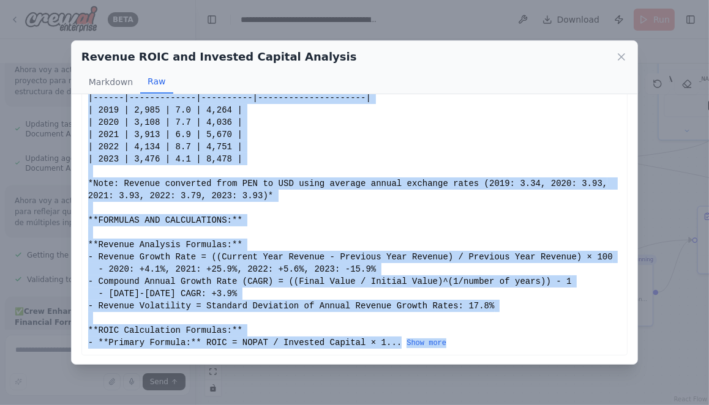
drag, startPoint x: 89, startPoint y: 118, endPoint x: 432, endPoint y: 353, distance: 416.2
click at [432, 353] on div "# REVENUE, ROIC AND INVESTED CAPITAL ANALYSIS **Financial Data Summary:** | Yea…" at bounding box center [354, 196] width 546 height 320
click at [427, 340] on button "Show more" at bounding box center [427, 344] width 40 height 10
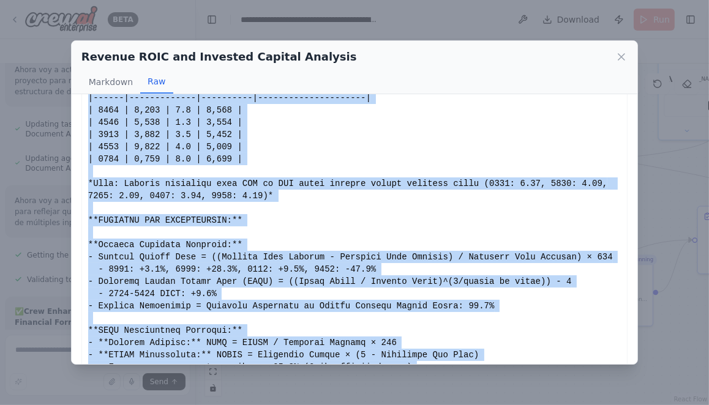
copy div "# REVENUE, ROIC AND INVESTED CAPITAL ANALYSIS **Financial Data Summary:** | Yea…"
click at [620, 54] on icon at bounding box center [621, 57] width 12 height 12
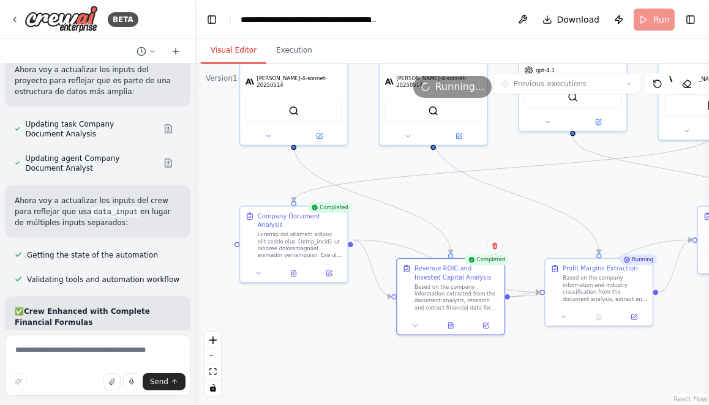
drag, startPoint x: 522, startPoint y: 231, endPoint x: 454, endPoint y: 189, distance: 79.7
click at [454, 189] on div ".deletable-edge-delete-btn { width: 20px; height: 20px; border: 0px solid #ffff…" at bounding box center [452, 235] width 513 height 342
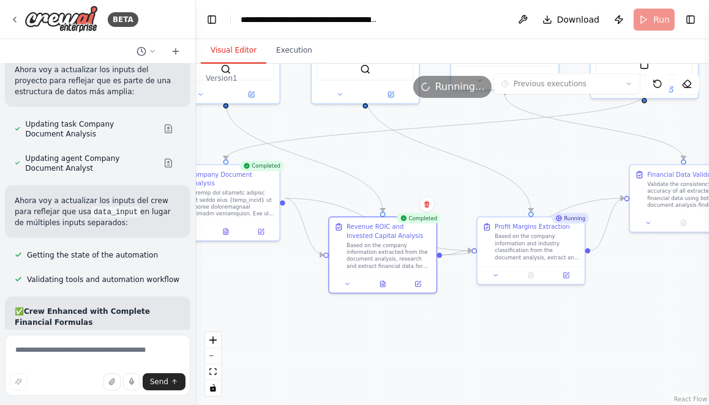
click at [552, 167] on div ".deletable-edge-delete-btn { width: 20px; height: 20px; border: 0px solid #ffff…" at bounding box center [452, 235] width 513 height 342
click at [501, 157] on div ".deletable-edge-delete-btn { width: 20px; height: 20px; border: 0px solid #ffff…" at bounding box center [452, 235] width 513 height 342
drag, startPoint x: 552, startPoint y: 155, endPoint x: 505, endPoint y: 155, distance: 47.1
click at [505, 155] on div ".deletable-edge-delete-btn { width: 20px; height: 20px; border: 0px solid #ffff…" at bounding box center [452, 235] width 513 height 342
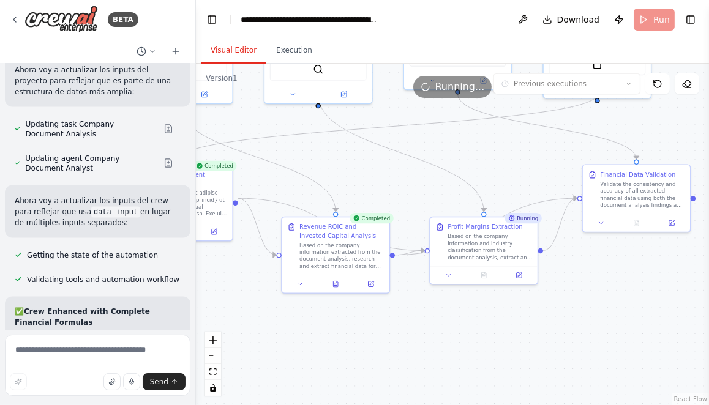
click at [506, 201] on div ".deletable-edge-delete-btn { width: 20px; height: 20px; border: 0px solid #ffff…" at bounding box center [452, 235] width 513 height 342
click at [291, 42] on button "Execution" at bounding box center [294, 51] width 56 height 26
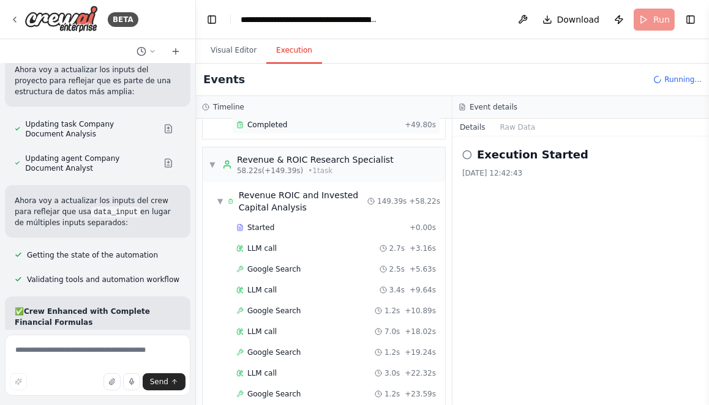
scroll to position [381, 0]
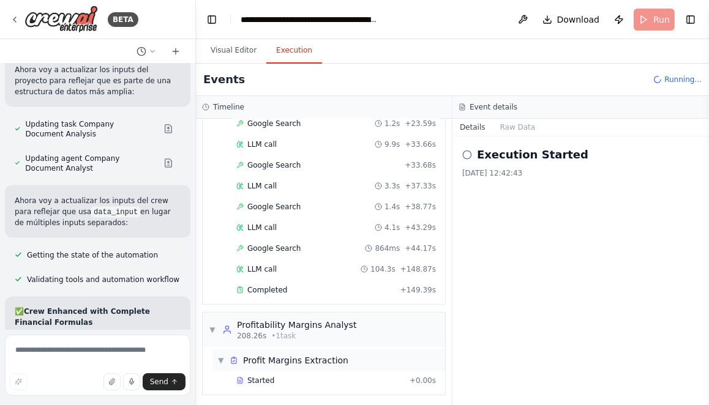
click at [222, 356] on span "▼" at bounding box center [220, 361] width 7 height 10
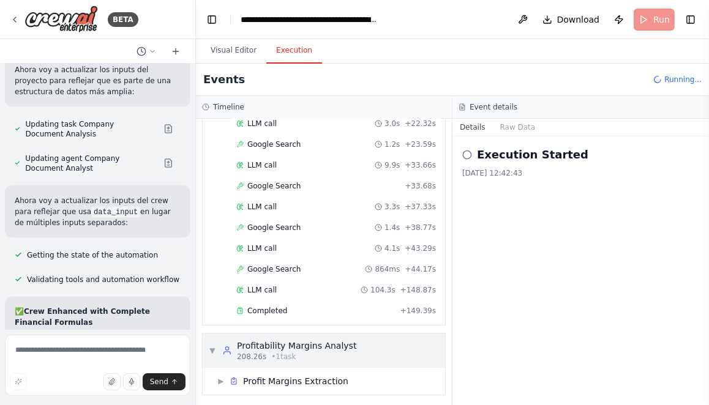
click at [214, 347] on span "▼" at bounding box center [212, 351] width 7 height 10
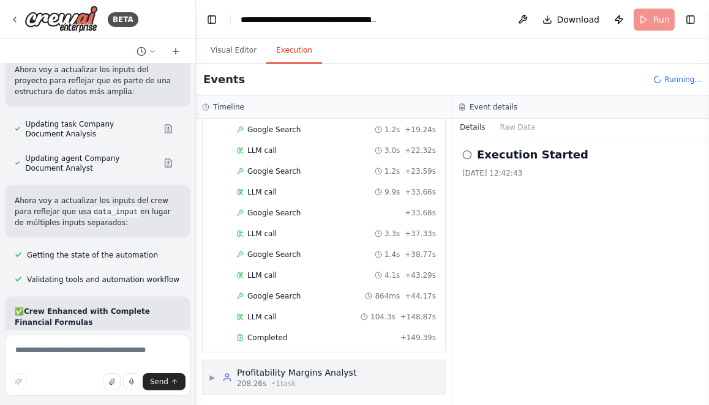
click at [211, 373] on span "▶" at bounding box center [212, 378] width 7 height 10
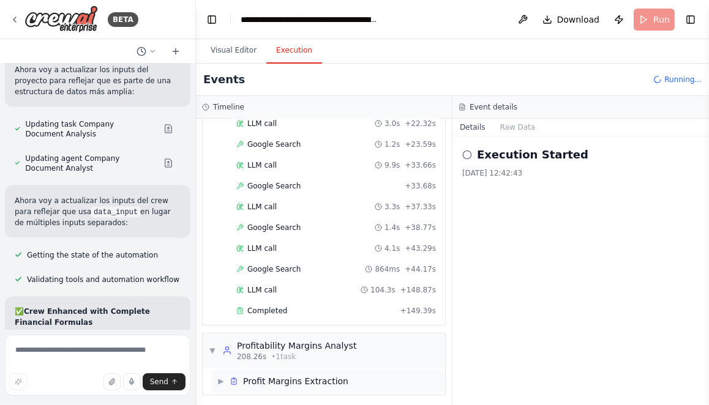
click at [222, 379] on span "▶" at bounding box center [220, 382] width 7 height 10
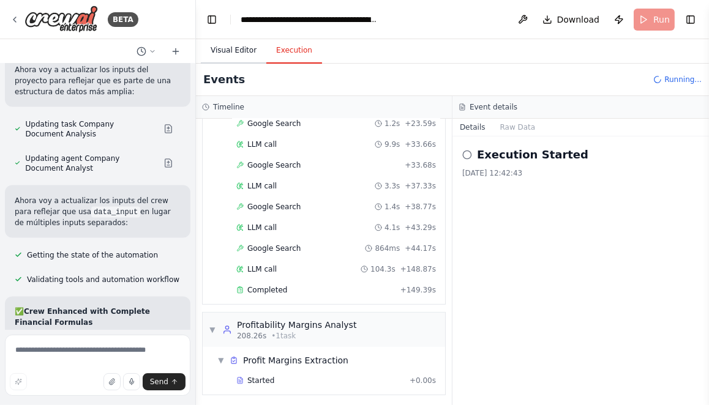
click at [234, 48] on button "Visual Editor" at bounding box center [234, 51] width 66 height 26
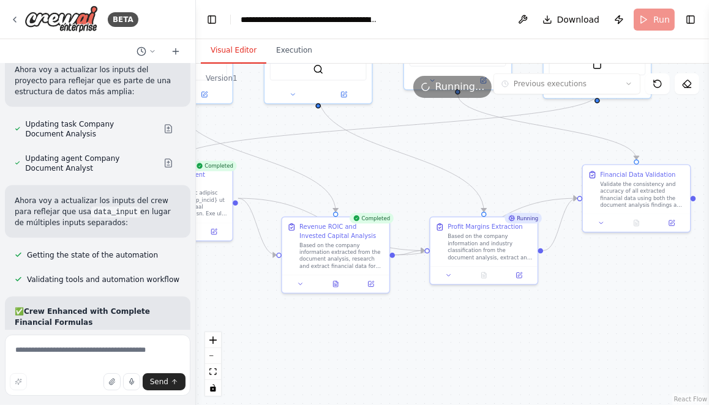
click at [575, 265] on div ".deletable-edge-delete-btn { width: 20px; height: 20px; border: 0px solid #ffff…" at bounding box center [452, 235] width 513 height 342
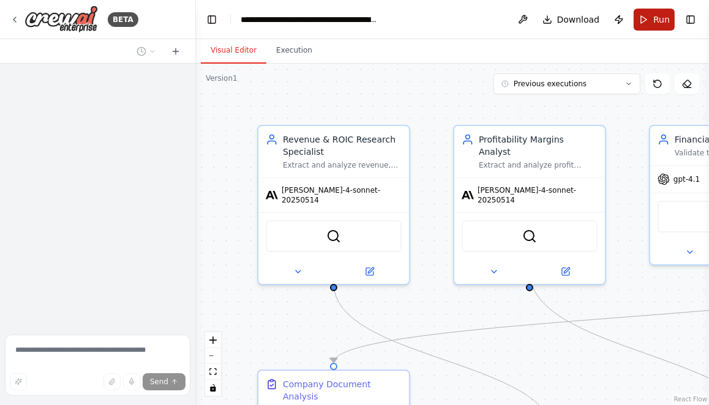
click at [661, 15] on span "Run" at bounding box center [661, 19] width 17 height 12
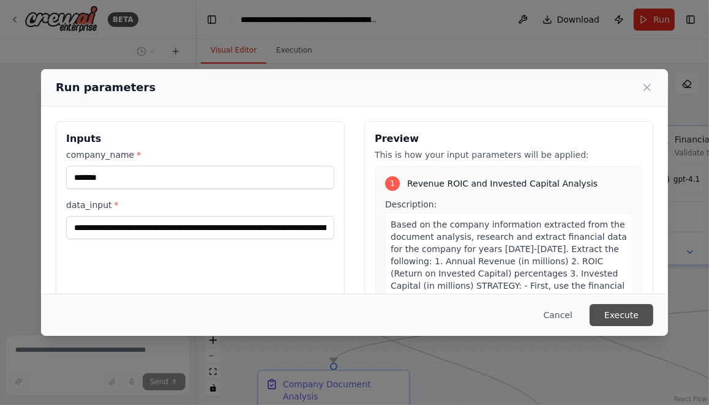
click at [615, 319] on button "Execute" at bounding box center [622, 315] width 64 height 22
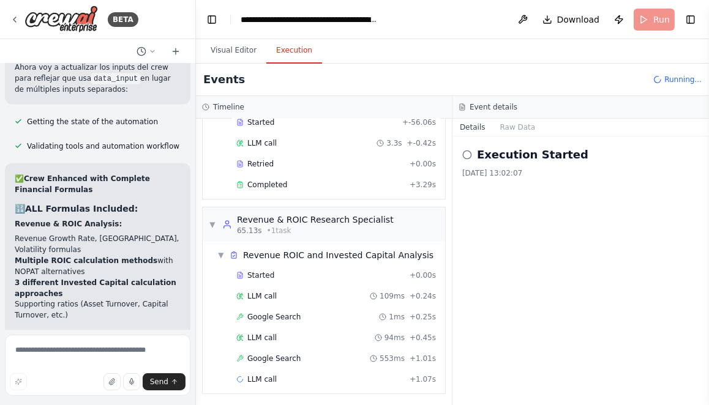
scroll to position [92, 0]
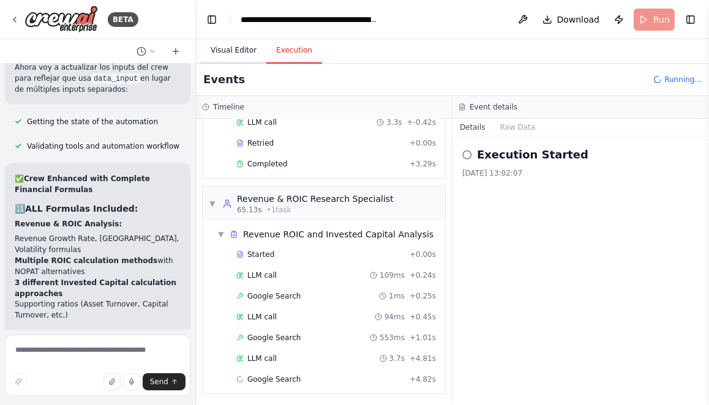
click at [220, 47] on button "Visual Editor" at bounding box center [234, 51] width 66 height 26
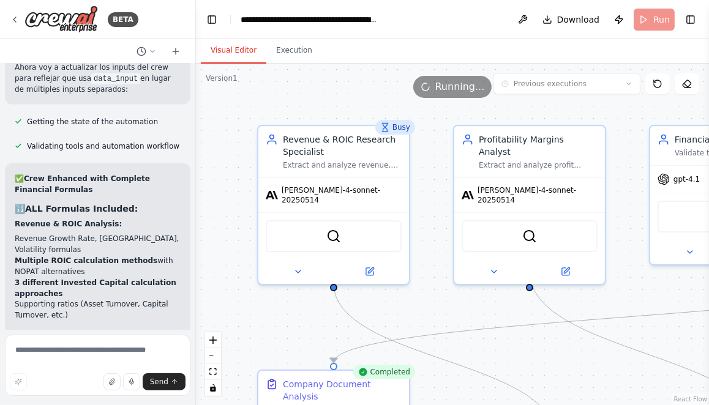
scroll to position [0, 0]
drag, startPoint x: 462, startPoint y: 310, endPoint x: 427, endPoint y: 195, distance: 120.5
click at [427, 195] on div ".deletable-edge-delete-btn { width: 20px; height: 20px; border: 0px solid #ffff…" at bounding box center [452, 235] width 513 height 342
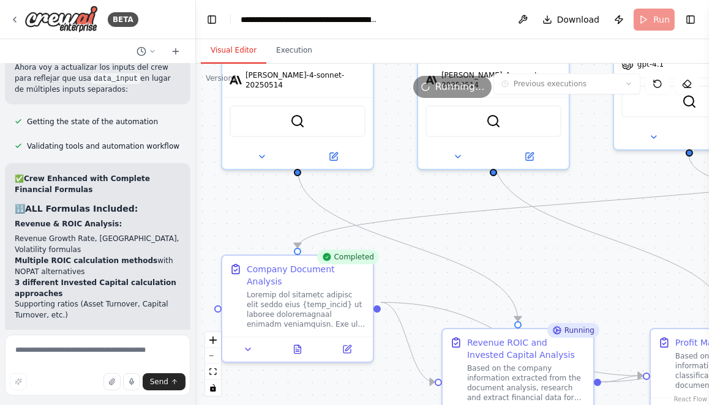
drag, startPoint x: 511, startPoint y: 242, endPoint x: 440, endPoint y: 148, distance: 117.7
click at [440, 148] on div ".deletable-edge-delete-btn { width: 20px; height: 20px; border: 0px solid #ffff…" at bounding box center [452, 235] width 513 height 342
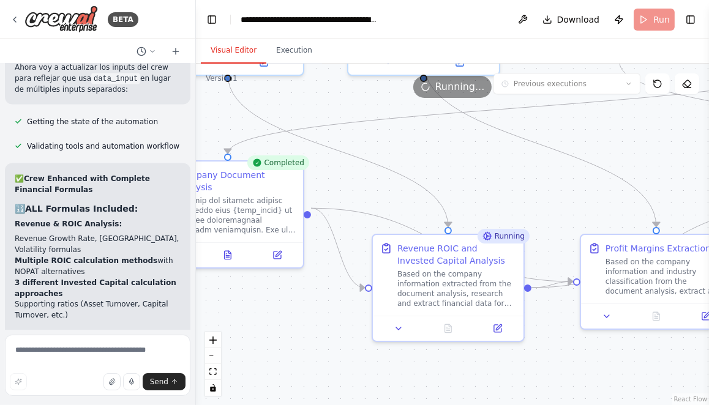
drag, startPoint x: 467, startPoint y: 359, endPoint x: 406, endPoint y: 330, distance: 67.1
click at [407, 330] on div ".deletable-edge-delete-btn { width: 20px; height: 20px; border: 0px solid #ffff…" at bounding box center [452, 235] width 513 height 342
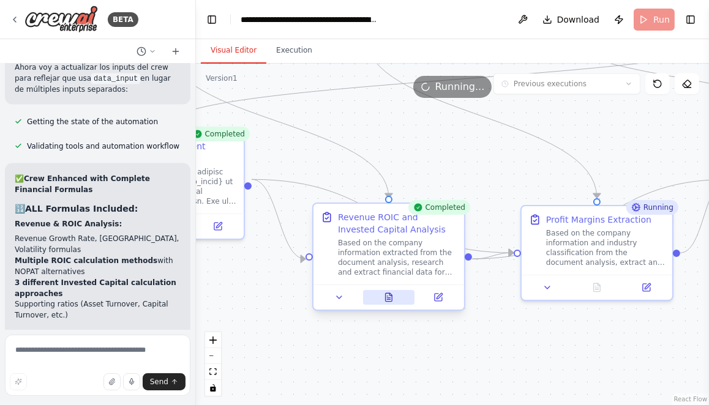
click at [389, 299] on icon at bounding box center [388, 299] width 3 height 0
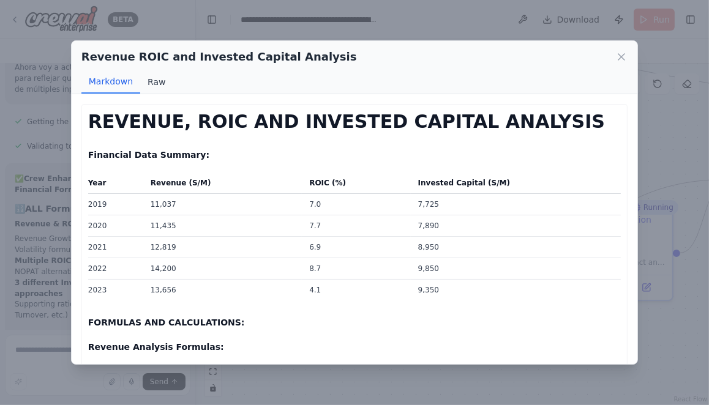
click at [151, 78] on button "Raw" at bounding box center [156, 81] width 32 height 23
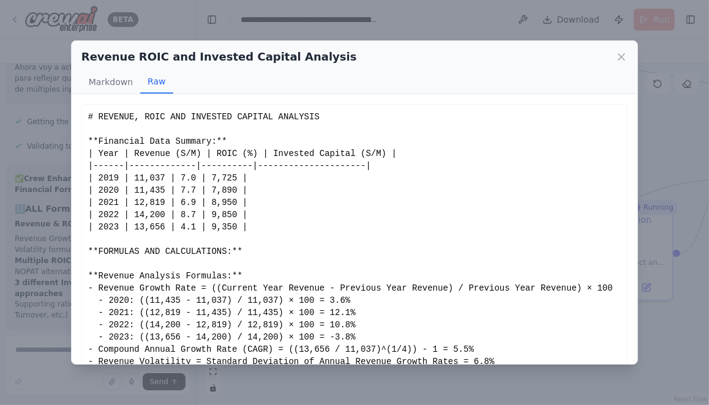
scroll to position [68, 0]
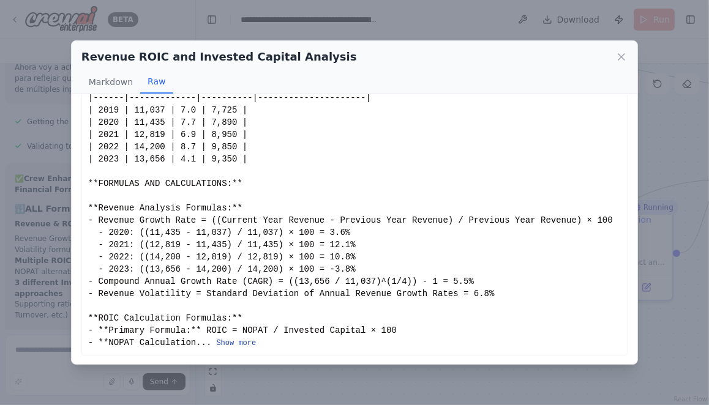
click at [248, 342] on button "Show more" at bounding box center [236, 344] width 40 height 10
drag, startPoint x: 88, startPoint y: 118, endPoint x: 298, endPoint y: 351, distance: 313.9
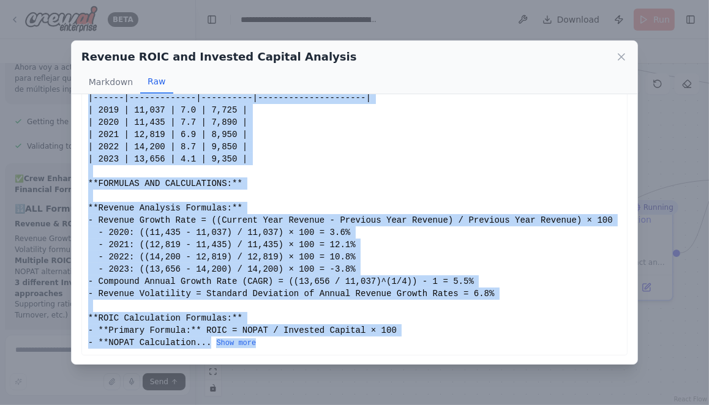
drag, startPoint x: 89, startPoint y: 117, endPoint x: 318, endPoint y: 350, distance: 326.4
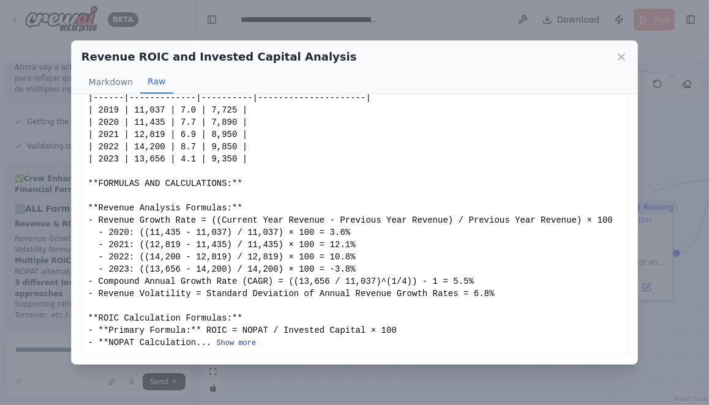
click at [250, 342] on button "Show more" at bounding box center [236, 344] width 40 height 10
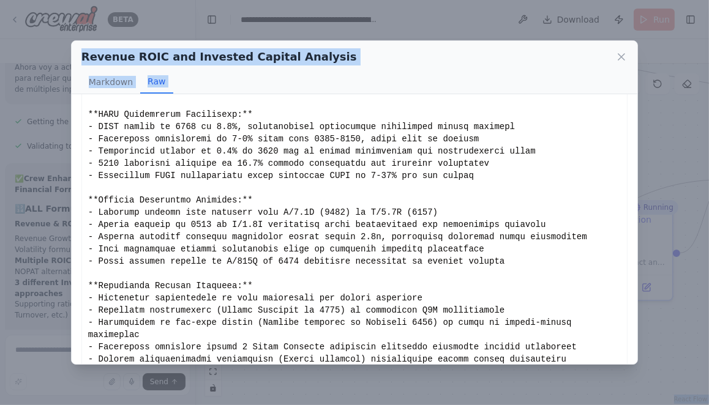
scroll to position [1158, 0]
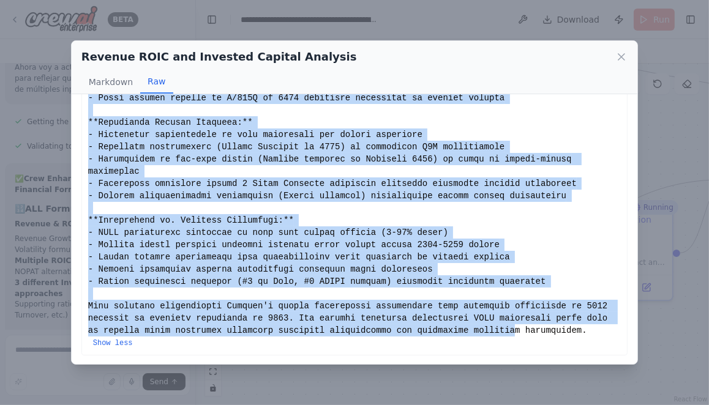
drag, startPoint x: 89, startPoint y: 116, endPoint x: 515, endPoint y: 331, distance: 477.8
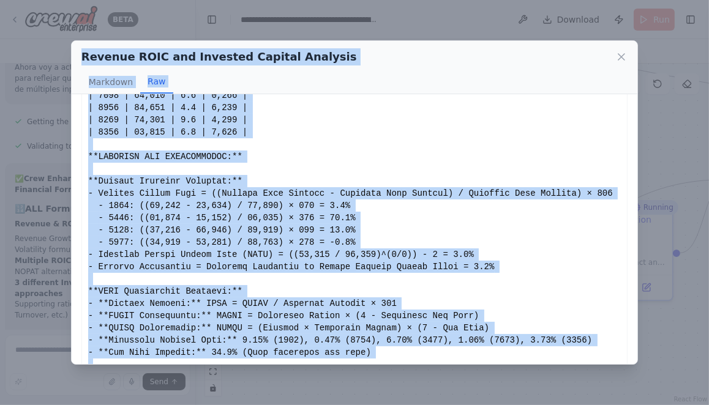
scroll to position [0, 0]
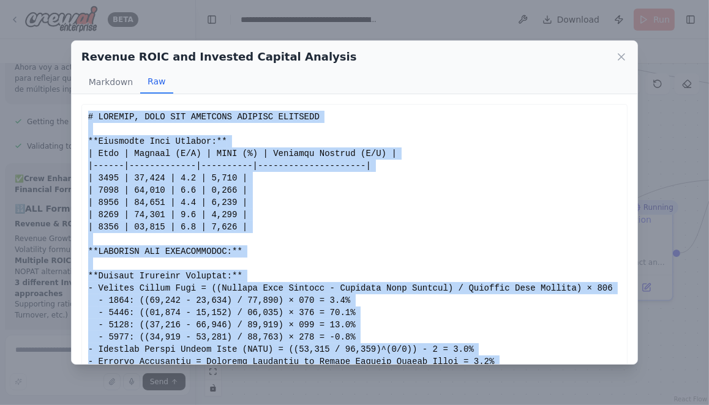
drag, startPoint x: 588, startPoint y: 330, endPoint x: 83, endPoint y: 114, distance: 548.6
copy div "# REVENUE, ROIC AND INVESTED CAPITAL ANALYSIS **Financial Data Summary:** | Yea…"
click at [618, 58] on icon at bounding box center [621, 57] width 12 height 12
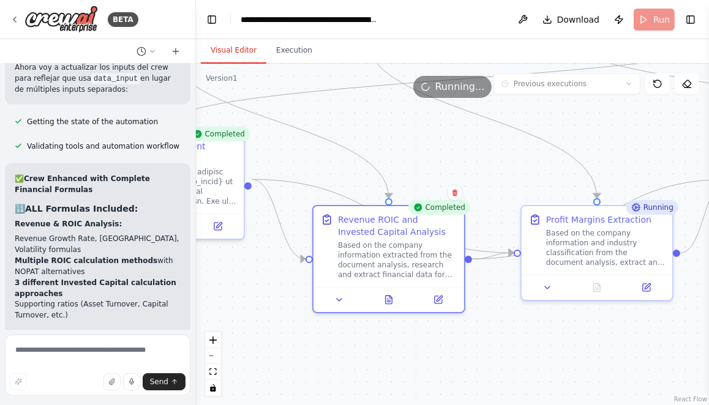
drag, startPoint x: 272, startPoint y: 334, endPoint x: 354, endPoint y: 323, distance: 82.8
click at [352, 324] on div ".deletable-edge-delete-btn { width: 20px; height: 20px; border: 0px solid #ffff…" at bounding box center [452, 235] width 513 height 342
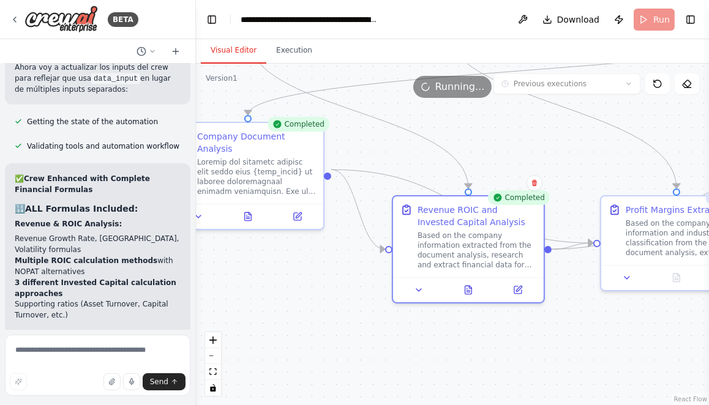
drag, startPoint x: 291, startPoint y: 287, endPoint x: 402, endPoint y: 285, distance: 110.8
click at [401, 287] on div ".deletable-edge-delete-btn { width: 20px; height: 20px; border: 0px solid #ffff…" at bounding box center [452, 235] width 513 height 342
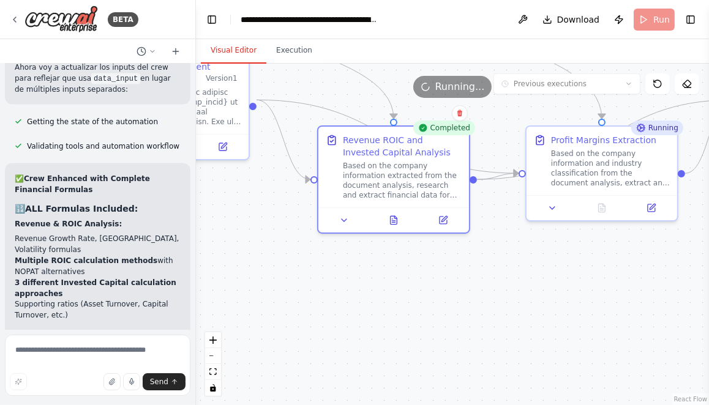
drag, startPoint x: 388, startPoint y: 287, endPoint x: 184, endPoint y: 194, distance: 224.4
click at [184, 194] on div "BETA Hello! I'm the CrewAI assistant. What kind of automation do you want to bu…" at bounding box center [354, 202] width 709 height 405
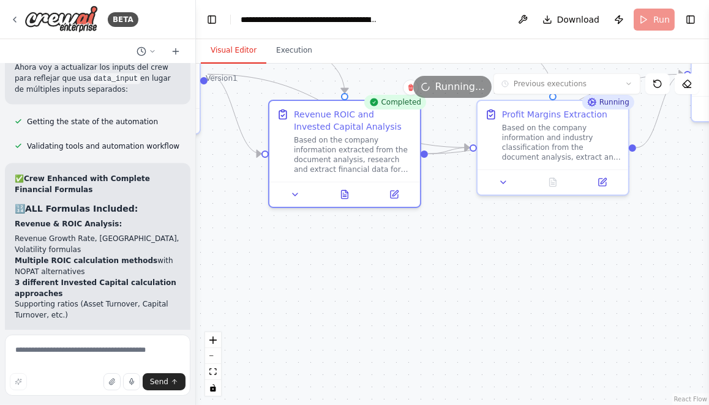
drag, startPoint x: 438, startPoint y: 244, endPoint x: 315, endPoint y: 244, distance: 123.1
click at [315, 244] on div ".deletable-edge-delete-btn { width: 20px; height: 20px; border: 0px solid #ffff…" at bounding box center [452, 235] width 513 height 342
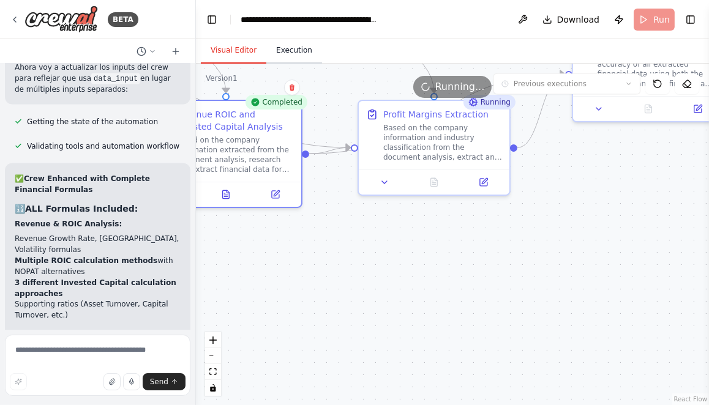
click at [300, 46] on button "Execution" at bounding box center [294, 51] width 56 height 26
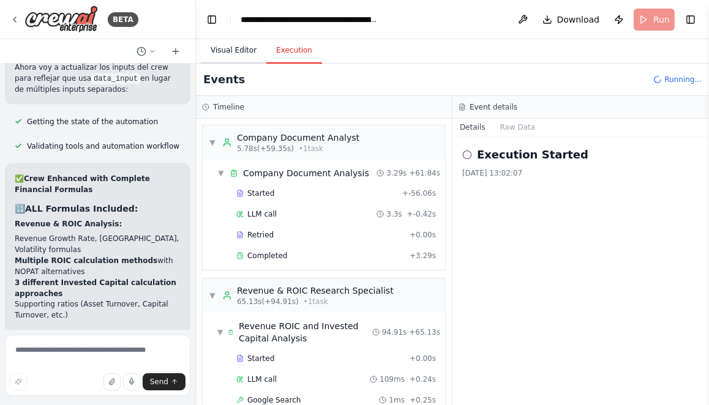
click at [234, 46] on button "Visual Editor" at bounding box center [234, 51] width 66 height 26
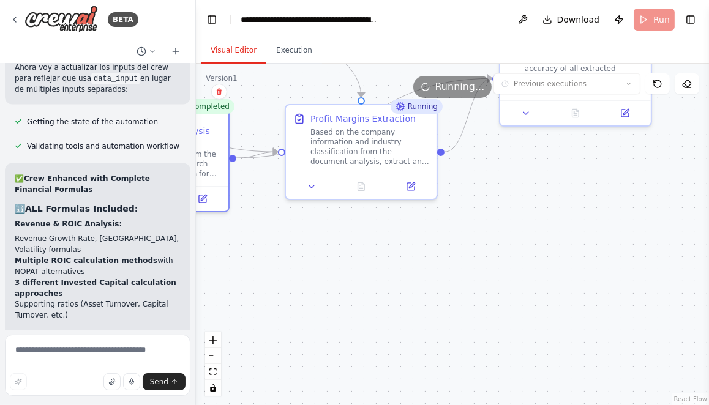
drag, startPoint x: 538, startPoint y: 253, endPoint x: 449, endPoint y: 261, distance: 89.7
click at [449, 261] on div ".deletable-edge-delete-btn { width: 20px; height: 20px; border: 0px solid #ffff…" at bounding box center [452, 235] width 513 height 342
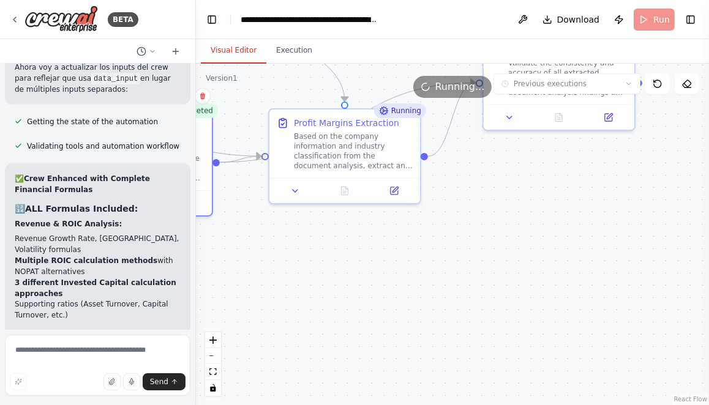
drag, startPoint x: 500, startPoint y: 261, endPoint x: 422, endPoint y: 296, distance: 84.7
click at [422, 296] on div ".deletable-edge-delete-btn { width: 20px; height: 20px; border: 0px solid #ffff…" at bounding box center [452, 235] width 513 height 342
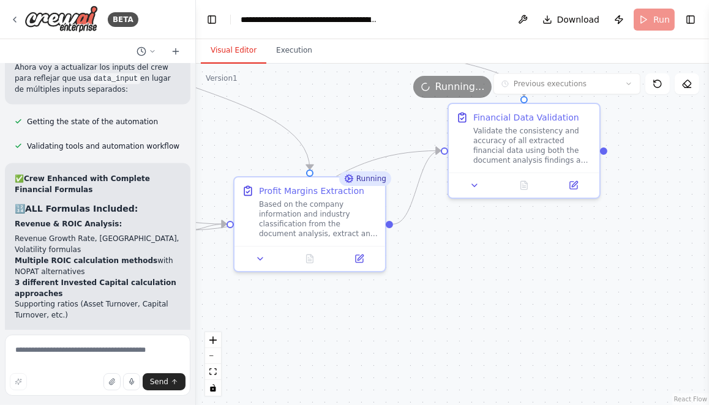
drag, startPoint x: 422, startPoint y: 296, endPoint x: 465, endPoint y: 331, distance: 54.4
click at [465, 331] on div ".deletable-edge-delete-btn { width: 20px; height: 20px; border: 0px solid #ffff…" at bounding box center [452, 235] width 513 height 342
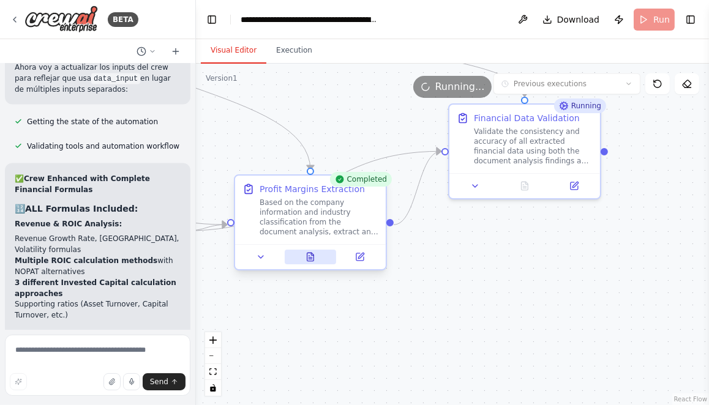
click at [315, 258] on icon at bounding box center [310, 257] width 10 height 10
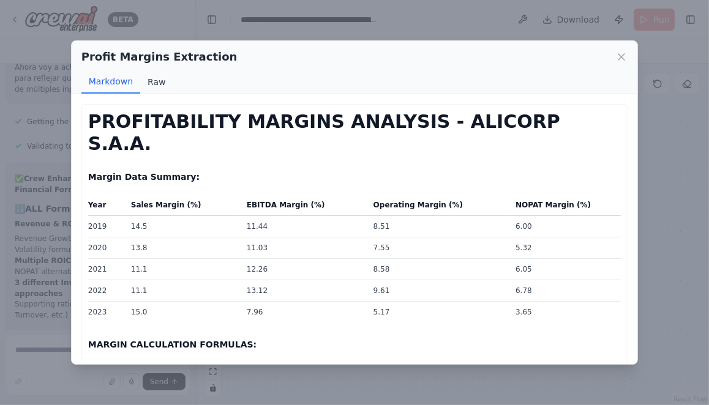
click at [157, 88] on button "Raw" at bounding box center [156, 81] width 32 height 23
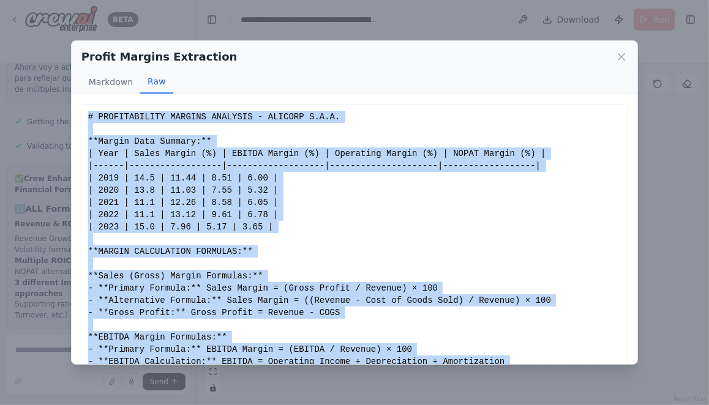
scroll to position [43, 0]
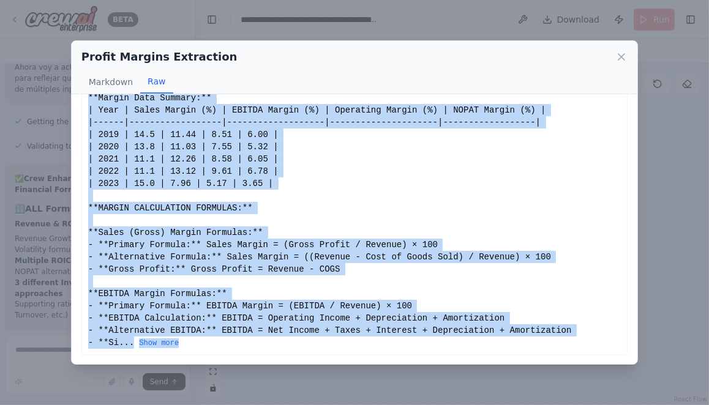
drag, startPoint x: 88, startPoint y: 116, endPoint x: 281, endPoint y: 343, distance: 298.8
click at [281, 343] on div "# PROFITABILITY MARGINS ANALYSIS - ALICORP S.A.A. **Margin Data Summary:** | Ye…" at bounding box center [354, 208] width 533 height 282
click at [169, 344] on button "Show more" at bounding box center [159, 344] width 40 height 10
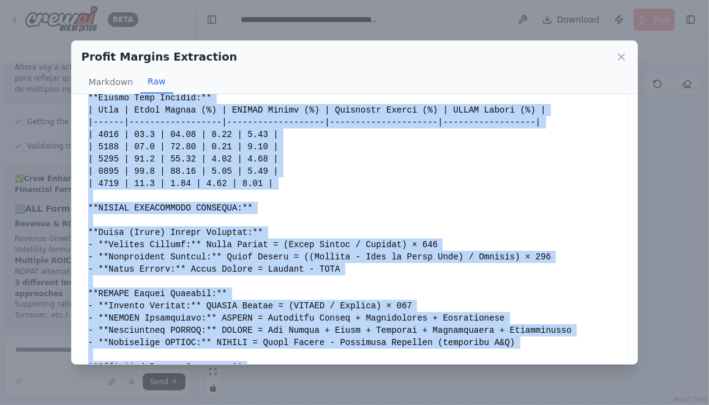
copy div "# PROFITABILITY MARGINS ANALYSIS - ALICORP S.A.A. **Margin Data Summary:** | Ye…"
click at [622, 58] on icon at bounding box center [621, 57] width 6 height 6
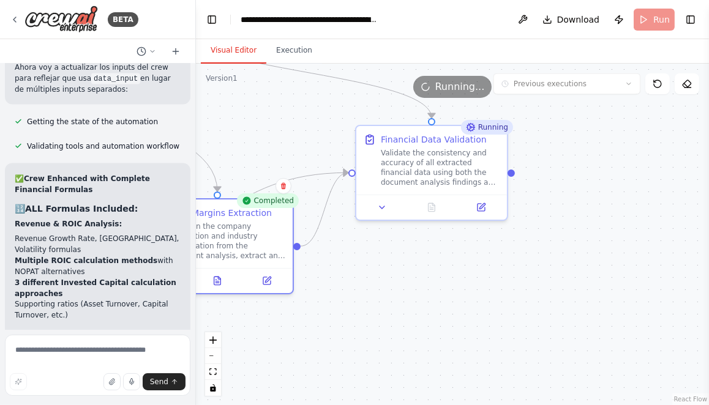
drag, startPoint x: 565, startPoint y: 273, endPoint x: 452, endPoint y: 313, distance: 120.0
click at [452, 313] on div ".deletable-edge-delete-btn { width: 20px; height: 20px; border: 0px solid #ffff…" at bounding box center [452, 235] width 513 height 342
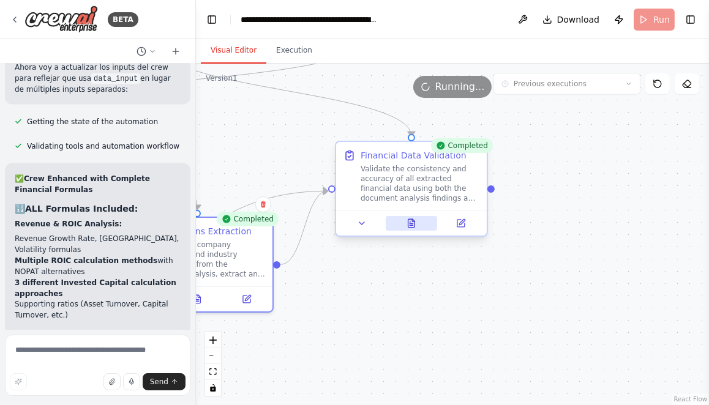
click at [410, 222] on icon at bounding box center [411, 223] width 7 height 8
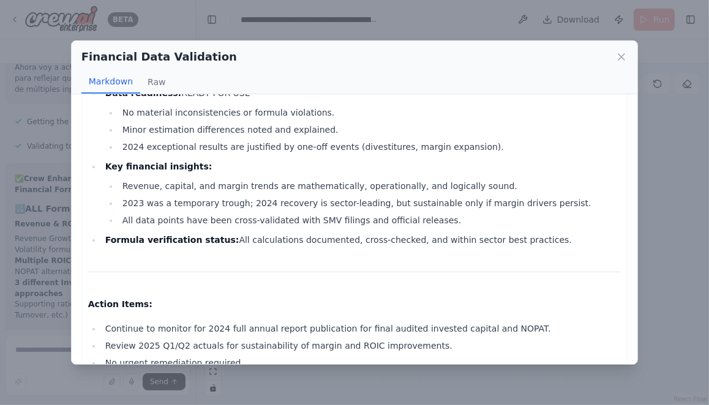
scroll to position [2671, 0]
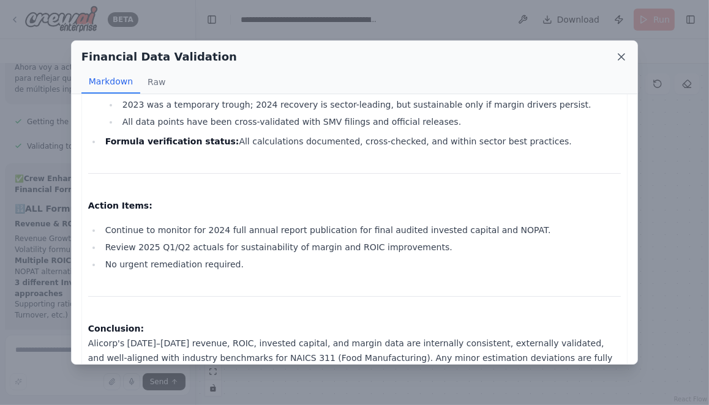
click at [620, 58] on icon at bounding box center [621, 57] width 12 height 12
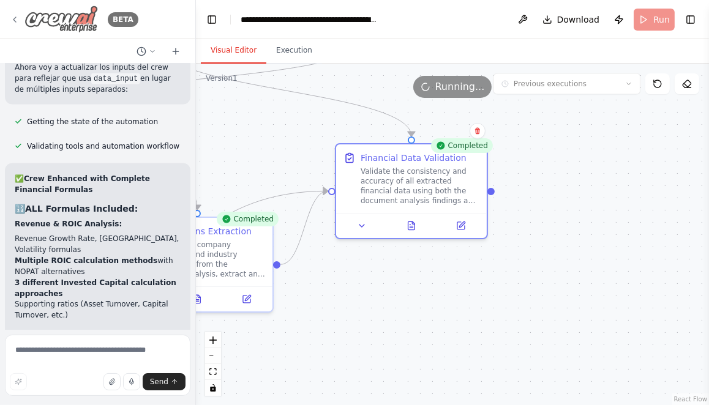
click at [13, 20] on icon at bounding box center [15, 20] width 10 height 10
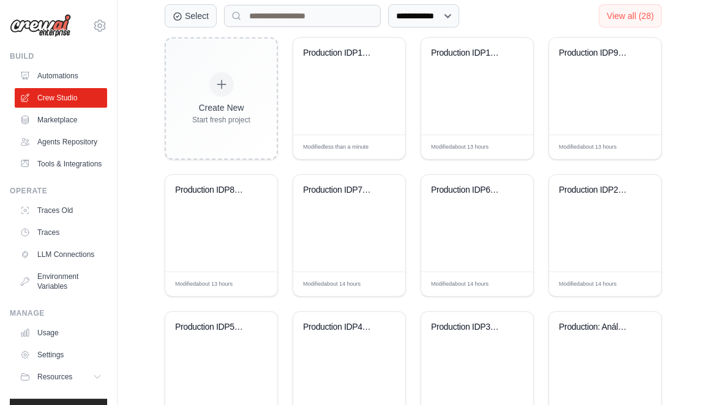
scroll to position [340, 0]
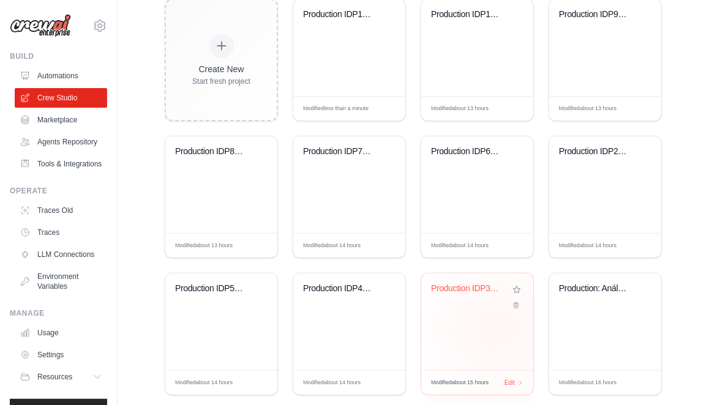
click at [498, 328] on div "Production IDP3: Capital Turnover n..." at bounding box center [477, 322] width 112 height 97
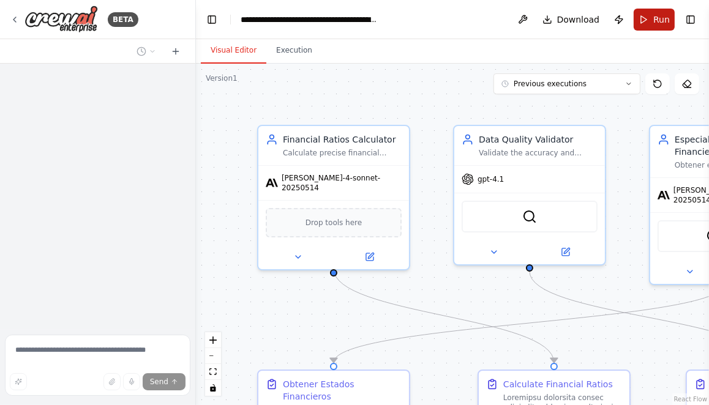
click at [659, 21] on span "Run" at bounding box center [661, 19] width 17 height 12
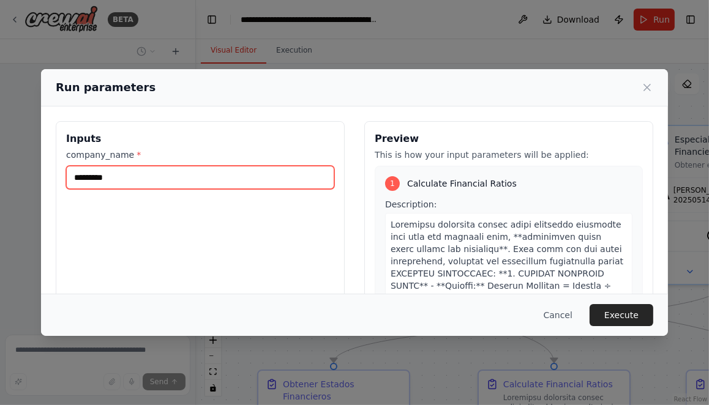
click at [146, 178] on input "*********" at bounding box center [200, 177] width 268 height 23
type input "*******"
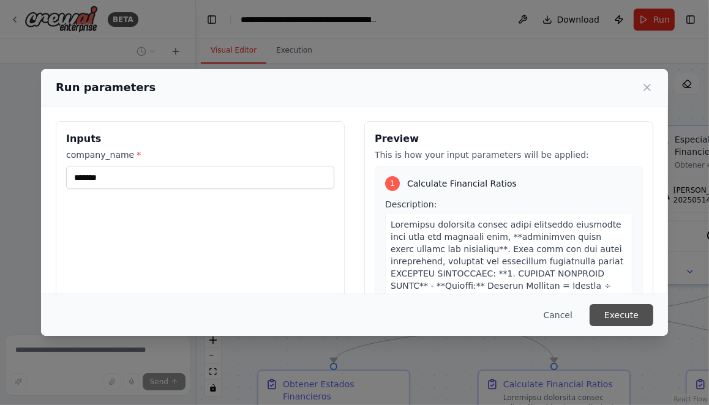
click at [615, 315] on button "Execute" at bounding box center [622, 315] width 64 height 22
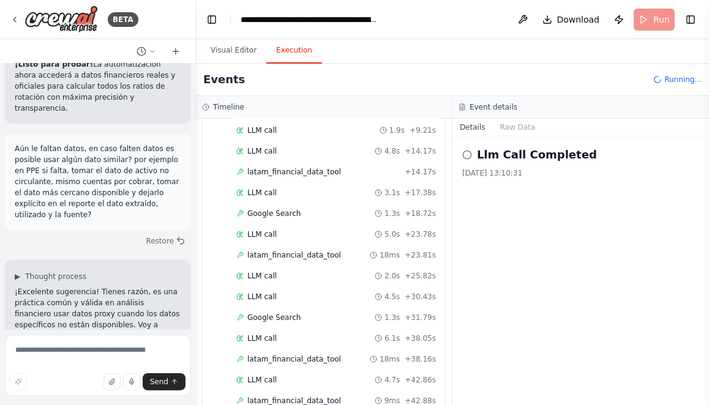
scroll to position [188, 0]
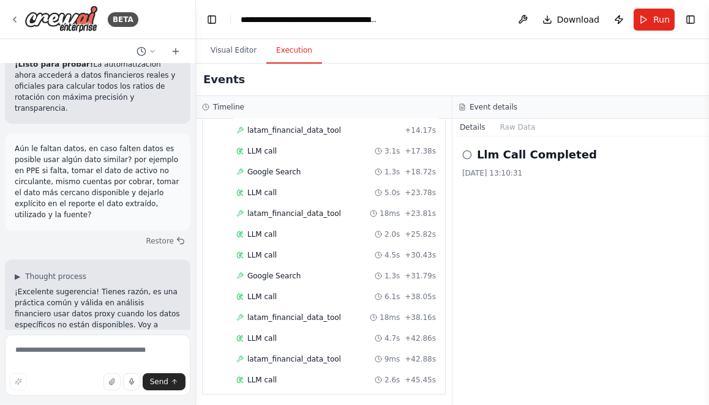
click at [659, 23] on span "Run" at bounding box center [661, 19] width 17 height 12
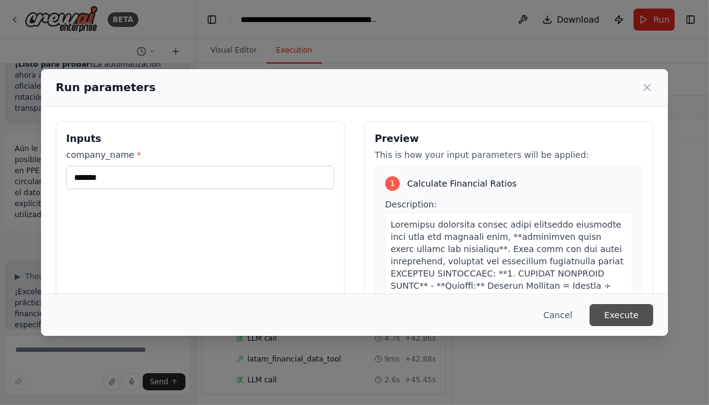
click at [628, 319] on button "Execute" at bounding box center [622, 315] width 64 height 22
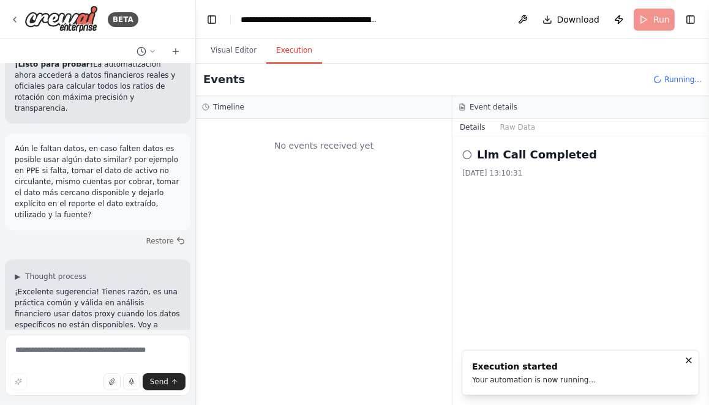
scroll to position [0, 0]
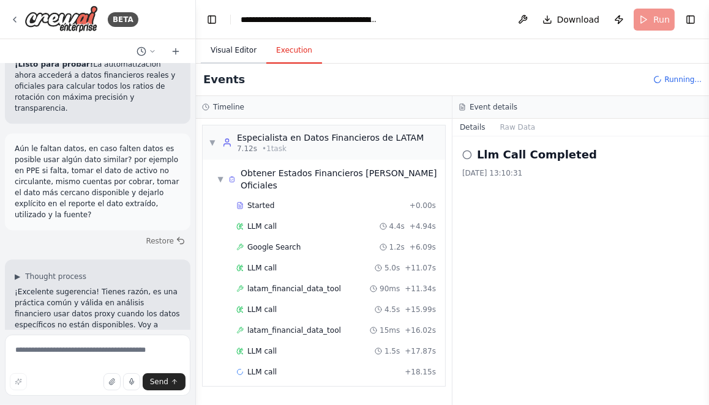
click at [231, 47] on button "Visual Editor" at bounding box center [234, 51] width 66 height 26
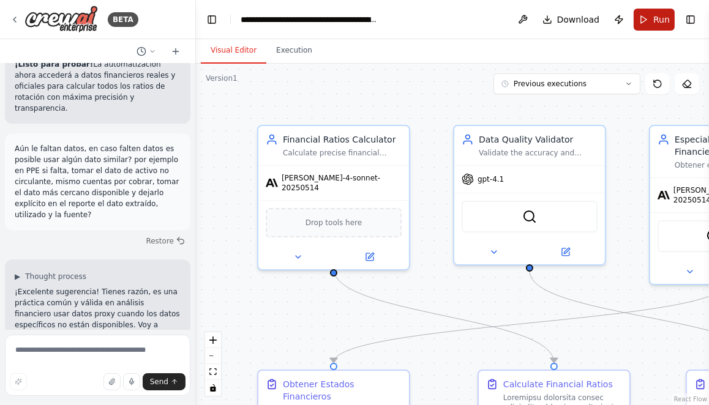
click at [652, 20] on button "Run" at bounding box center [654, 20] width 41 height 22
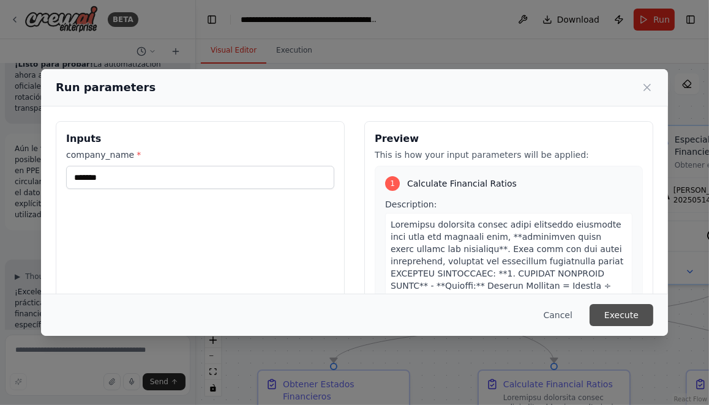
click at [630, 324] on button "Execute" at bounding box center [622, 315] width 64 height 22
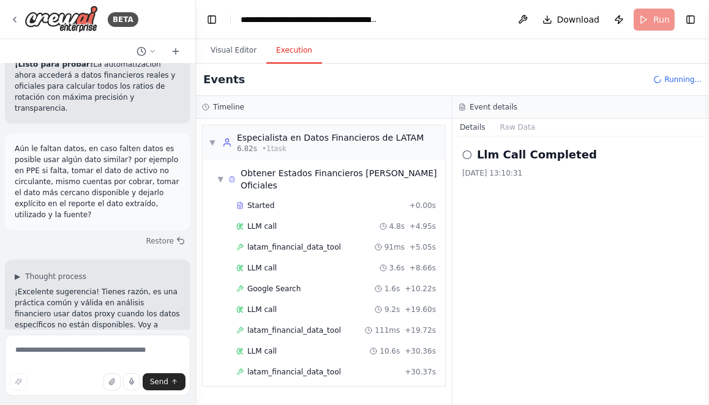
scroll to position [13, 0]
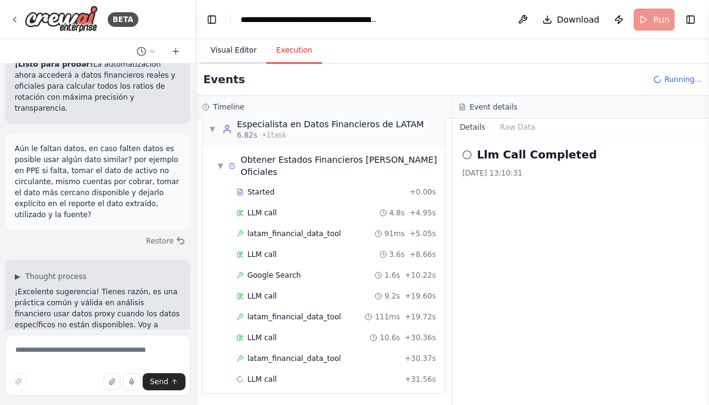
click at [222, 50] on button "Visual Editor" at bounding box center [234, 51] width 66 height 26
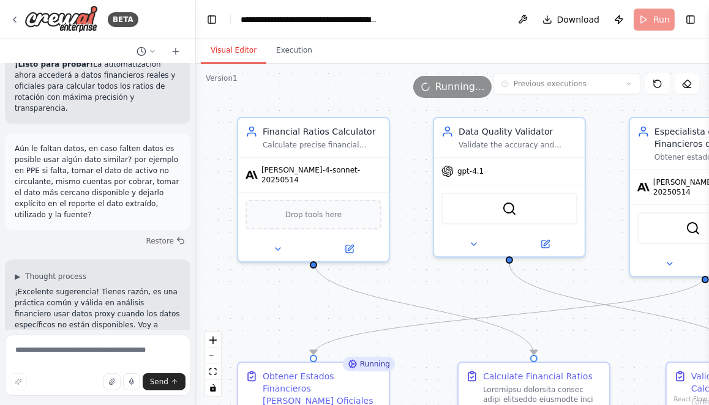
drag, startPoint x: 450, startPoint y: 294, endPoint x: 397, endPoint y: 270, distance: 58.1
click at [398, 270] on div ".deletable-edge-delete-btn { width: 20px; height: 20px; border: 0px solid #ffff…" at bounding box center [452, 235] width 513 height 342
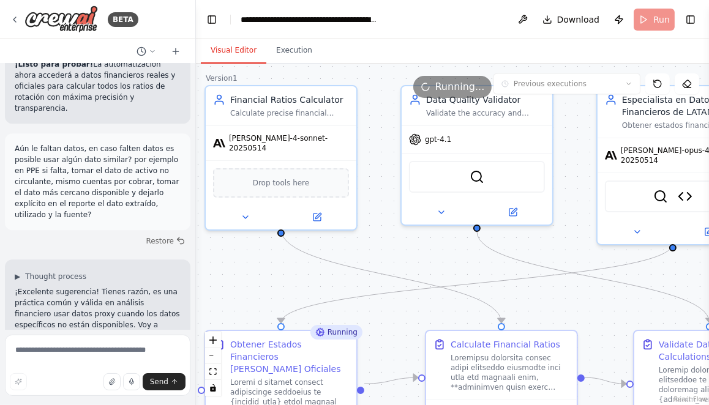
drag, startPoint x: 514, startPoint y: 323, endPoint x: 503, endPoint y: 279, distance: 45.4
click at [503, 280] on div ".deletable-edge-delete-btn { width: 20px; height: 20px; border: 0px solid #ffff…" at bounding box center [452, 235] width 513 height 342
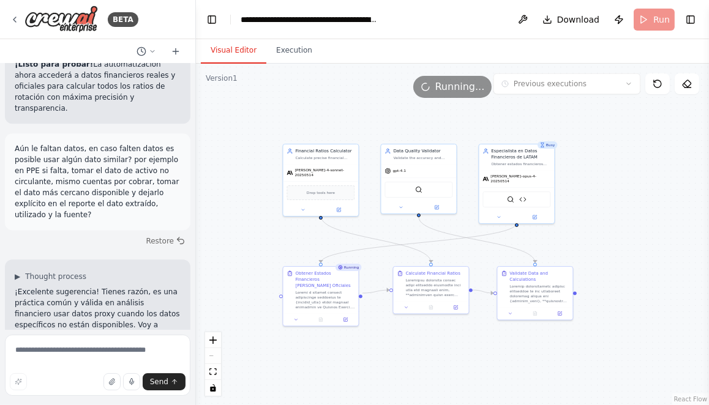
drag, startPoint x: 593, startPoint y: 270, endPoint x: 593, endPoint y: 242, distance: 27.6
click at [593, 242] on div ".deletable-edge-delete-btn { width: 20px; height: 20px; border: 0px solid #ffff…" at bounding box center [452, 235] width 513 height 342
click at [308, 97] on div "Running..." at bounding box center [452, 87] width 513 height 22
click at [256, 142] on div ".deletable-edge-delete-btn { width: 20px; height: 20px; border: 0px solid #ffff…" at bounding box center [452, 235] width 513 height 342
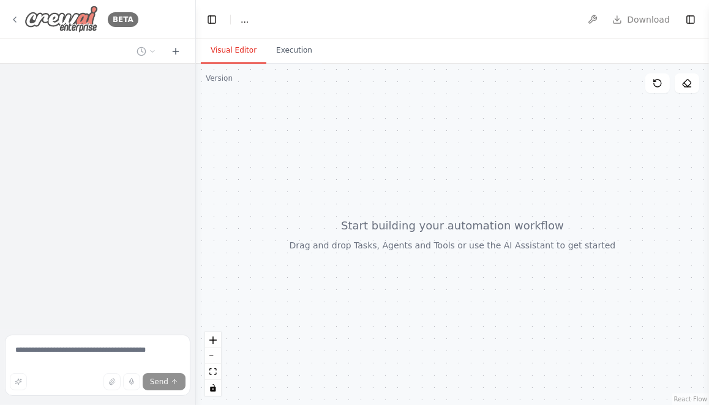
click at [11, 17] on icon at bounding box center [15, 20] width 10 height 10
click at [15, 17] on icon at bounding box center [14, 19] width 2 height 5
click at [64, 19] on img at bounding box center [60, 20] width 73 height 28
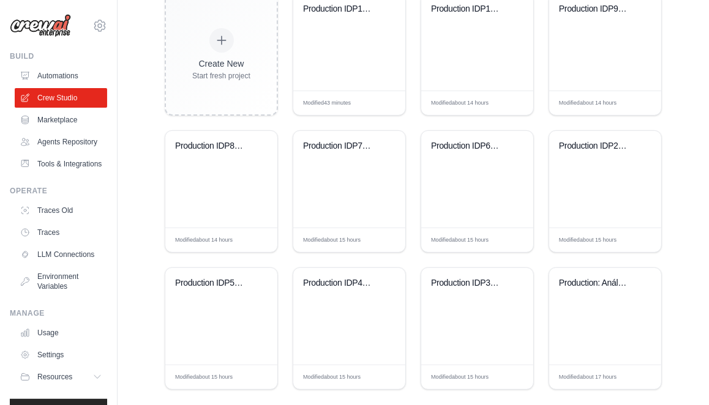
scroll to position [361, 0]
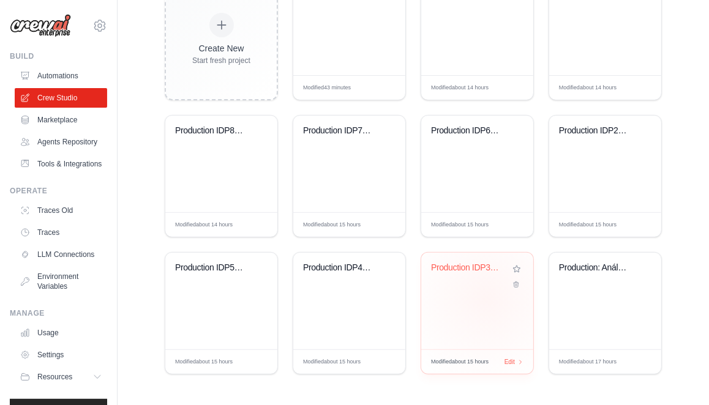
click at [484, 306] on div "Production IDP3: Capital Turnover n..." at bounding box center [477, 301] width 112 height 97
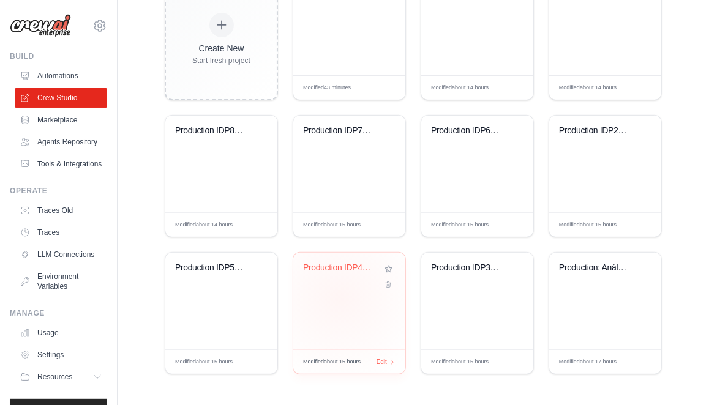
click at [340, 298] on div "Production IDP4: Valuation and TSR" at bounding box center [349, 301] width 112 height 97
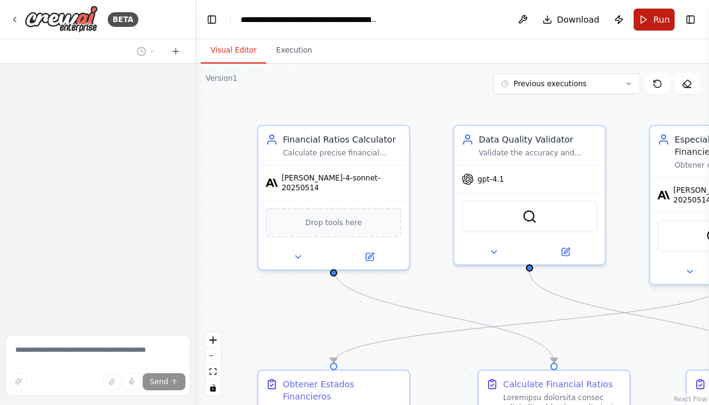
click at [657, 20] on span "Run" at bounding box center [661, 19] width 17 height 12
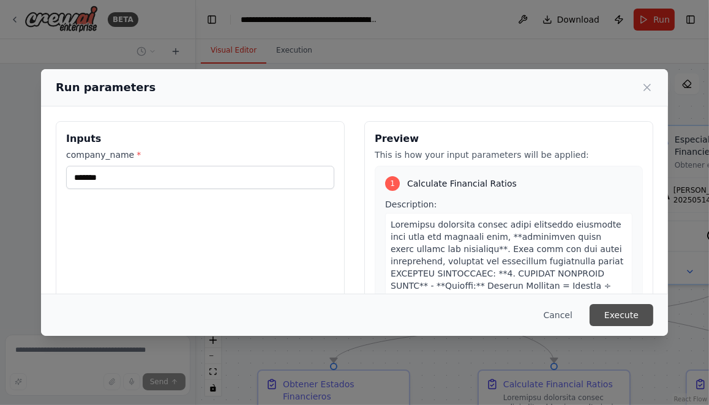
click at [621, 314] on button "Execute" at bounding box center [622, 315] width 64 height 22
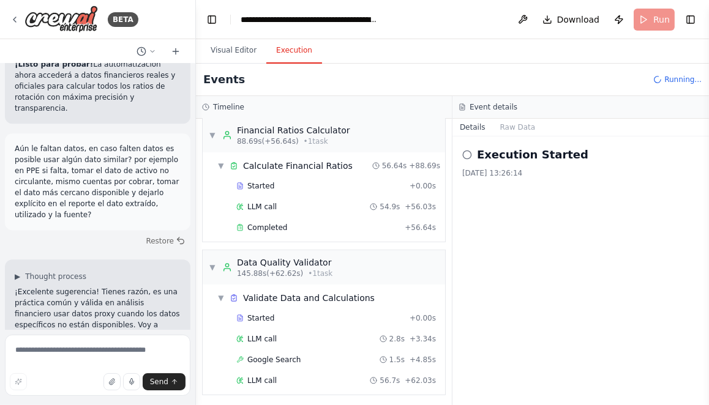
scroll to position [401, 0]
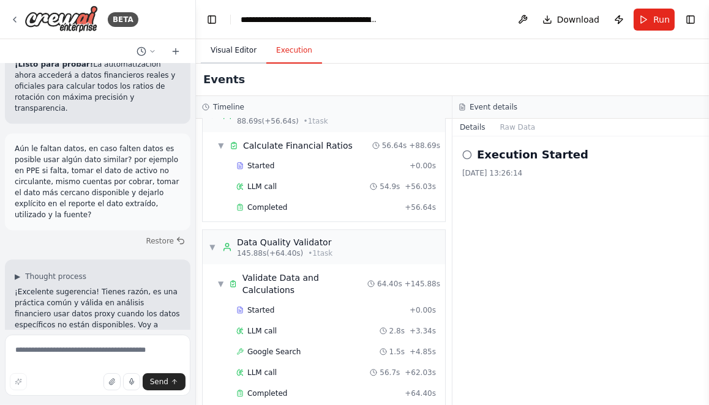
click at [239, 50] on button "Visual Editor" at bounding box center [234, 51] width 66 height 26
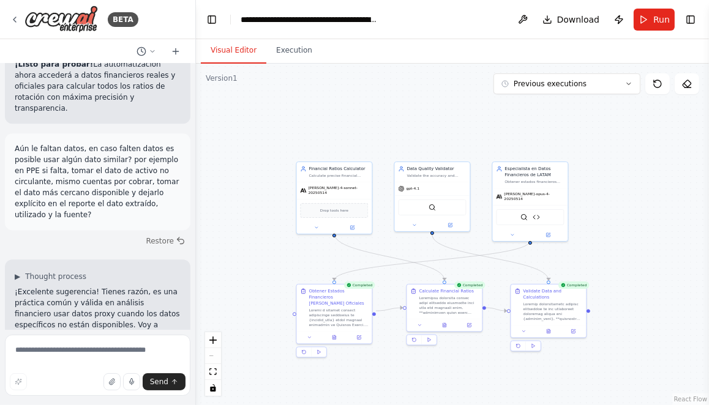
drag, startPoint x: 351, startPoint y: 307, endPoint x: 305, endPoint y: 235, distance: 85.1
click at [305, 235] on div ".deletable-edge-delete-btn { width: 20px; height: 20px; border: 0px solid #ffff…" at bounding box center [452, 235] width 513 height 342
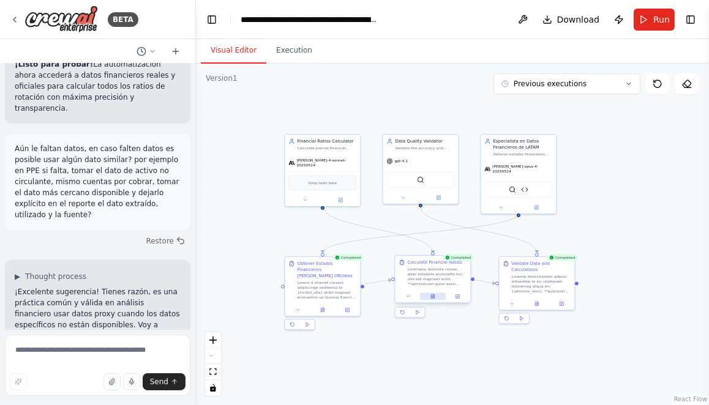
click at [435, 298] on button at bounding box center [433, 296] width 26 height 7
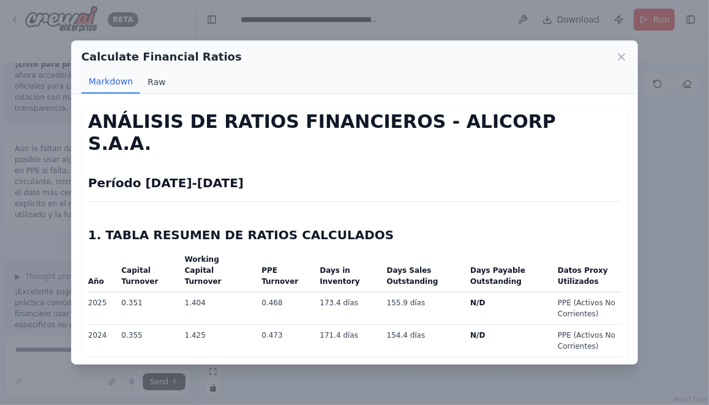
click at [157, 83] on button "Raw" at bounding box center [156, 81] width 32 height 23
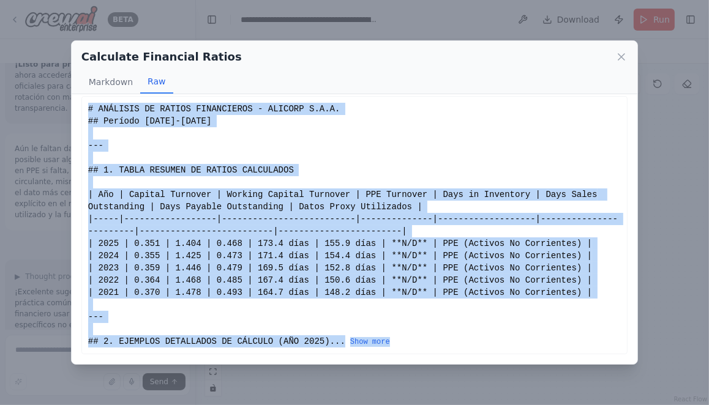
scroll to position [19, 0]
drag, startPoint x: 88, startPoint y: 119, endPoint x: 349, endPoint y: 347, distance: 346.7
click at [349, 347] on div "# ANÁLISIS DE RATIOS FINANCIEROS - ALICORP S.A.A. ## Período 2021-2025 --- ## 1…" at bounding box center [354, 225] width 533 height 245
click at [350, 340] on button "Show more" at bounding box center [370, 342] width 40 height 10
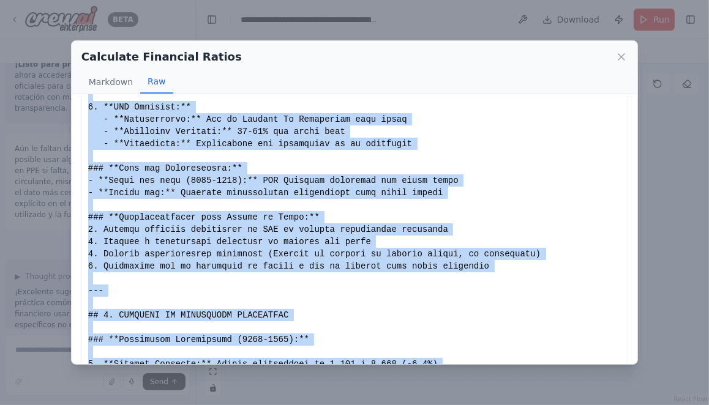
scroll to position [2309, 0]
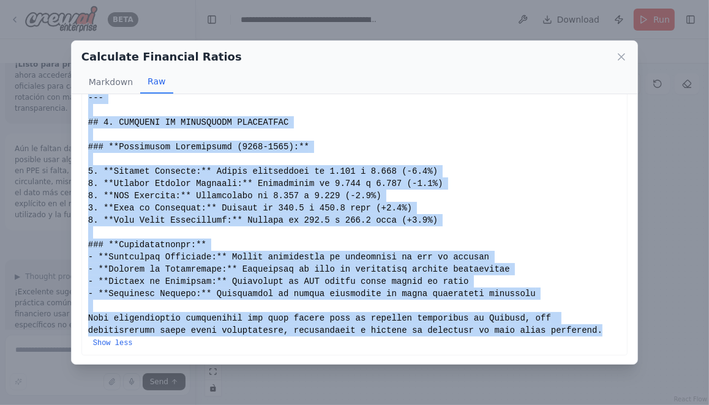
copy div "# ANÁLISIS DE RATIOS FINANCIEROS - ALICORP S.A.A. ## Período 2021-2025 --- ## 1…"
click at [624, 58] on icon at bounding box center [621, 57] width 12 height 12
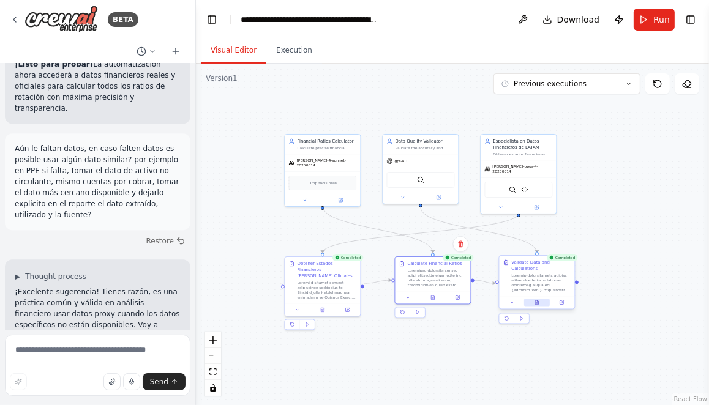
click at [539, 302] on button at bounding box center [537, 302] width 26 height 7
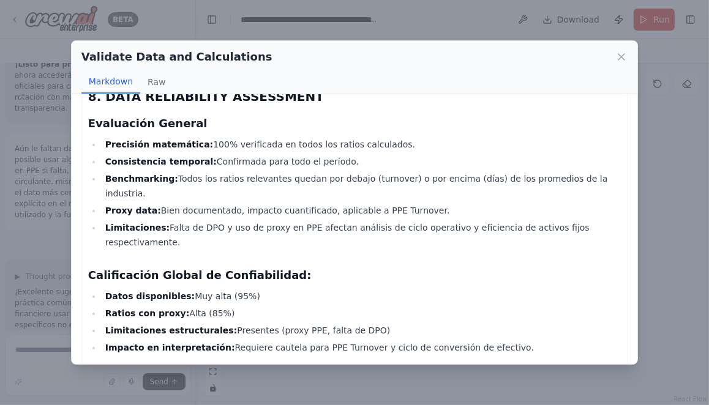
scroll to position [3574, 0]
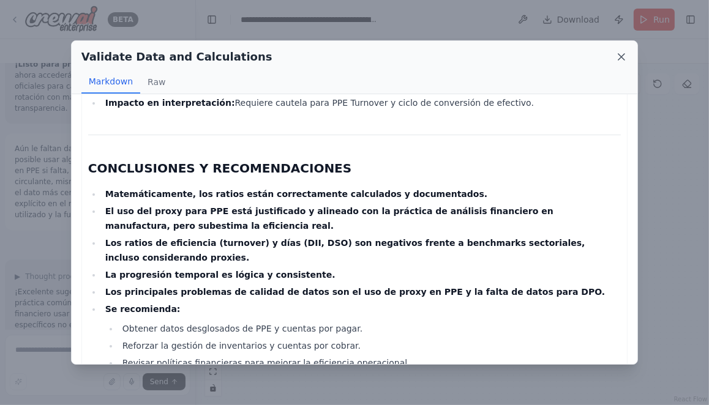
click at [622, 58] on icon at bounding box center [621, 57] width 6 height 6
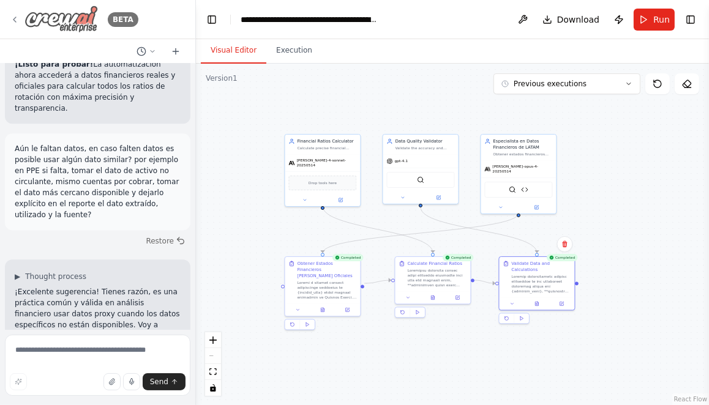
click at [15, 19] on icon at bounding box center [15, 20] width 10 height 10
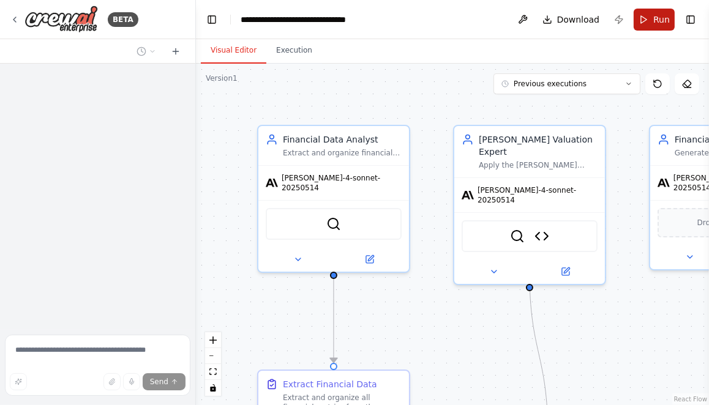
click at [655, 20] on span "Run" at bounding box center [661, 19] width 17 height 12
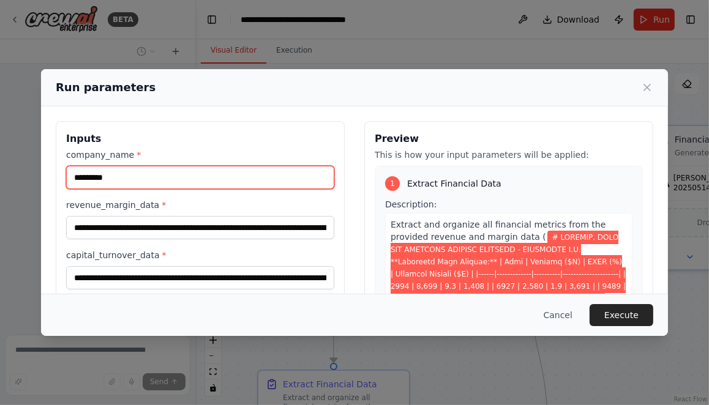
click at [121, 180] on input "*********" at bounding box center [200, 177] width 268 height 23
type input "*******"
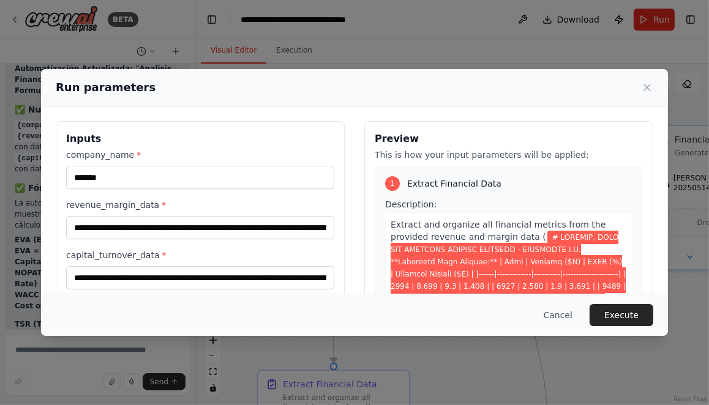
scroll to position [5992, 0]
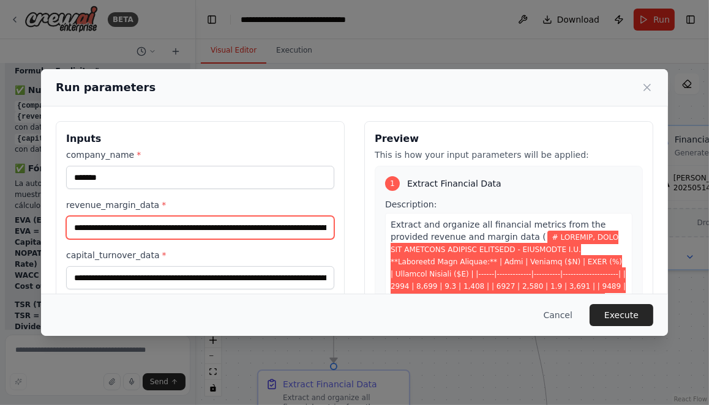
drag, startPoint x: 74, startPoint y: 227, endPoint x: 74, endPoint y: 255, distance: 28.2
click at [74, 227] on input "revenue_margin_data *" at bounding box center [200, 227] width 268 height 23
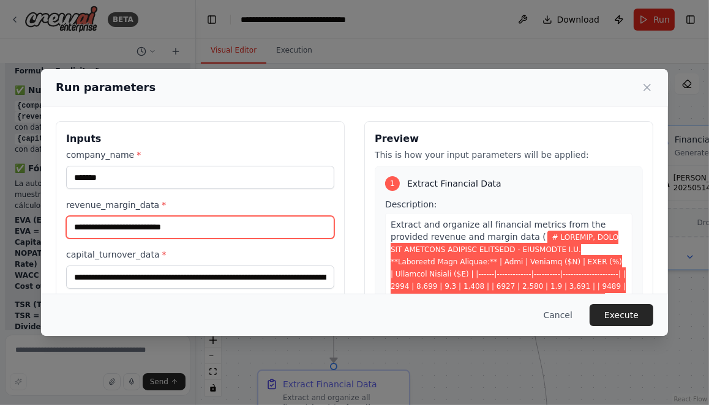
scroll to position [0, 0]
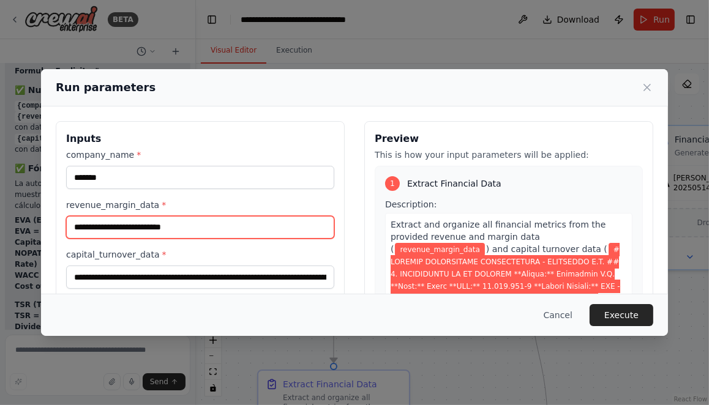
paste input "**********"
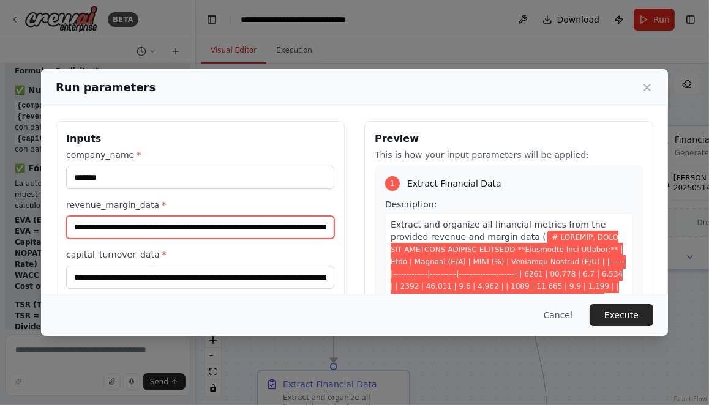
scroll to position [0, 50249]
type input "**********"
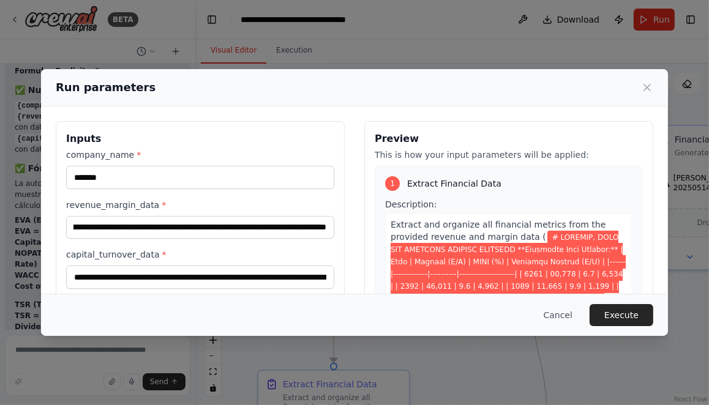
scroll to position [0, 0]
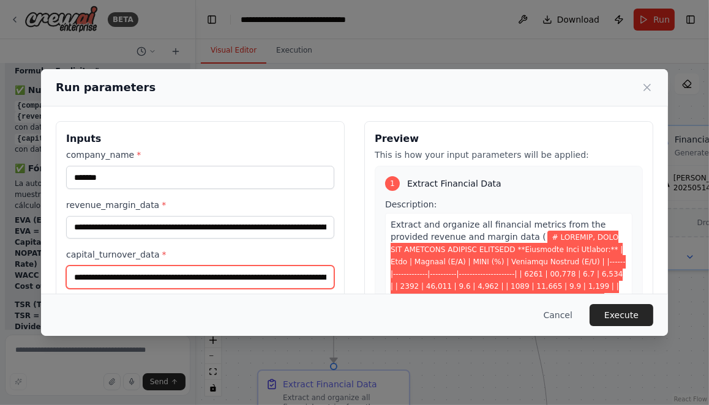
click at [72, 275] on input "capital_turnover_data *" at bounding box center [200, 277] width 268 height 23
paste input "**********"
type input "**********"
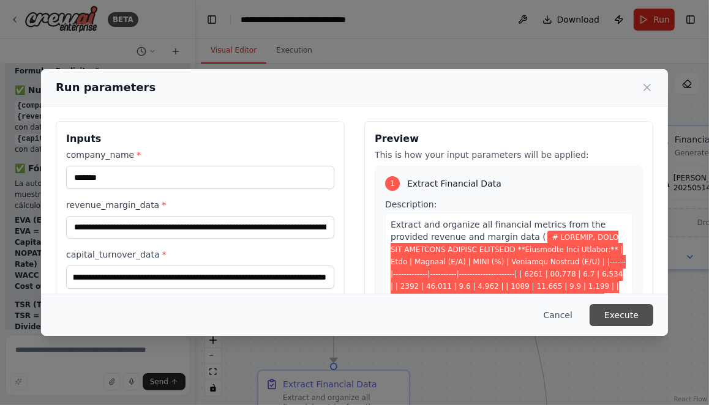
click at [610, 312] on button "Execute" at bounding box center [622, 315] width 64 height 22
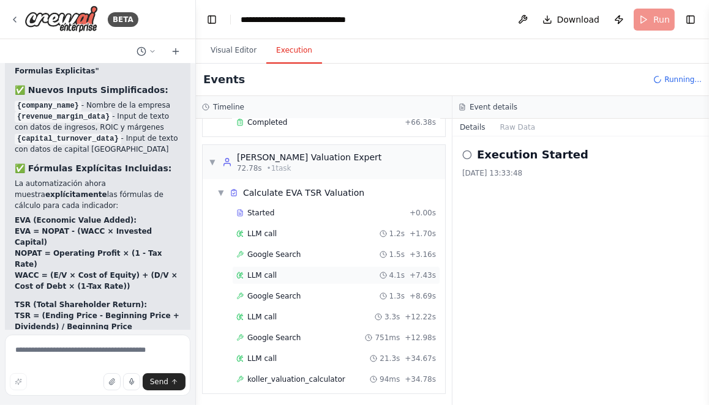
scroll to position [133, 0]
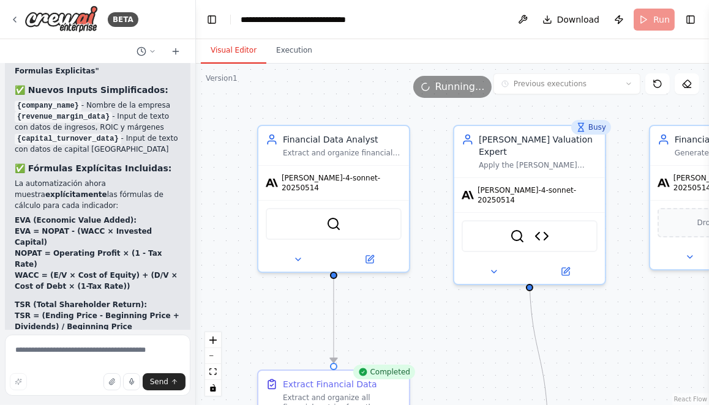
click at [237, 54] on button "Visual Editor" at bounding box center [234, 51] width 66 height 26
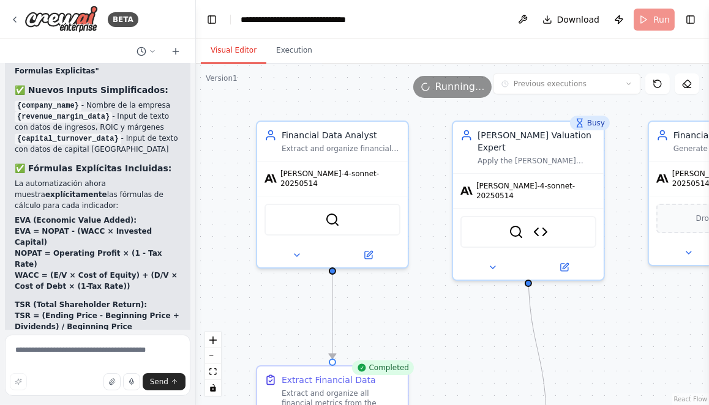
drag, startPoint x: 441, startPoint y: 345, endPoint x: 406, endPoint y: 255, distance: 96.5
click at [407, 256] on div ".deletable-edge-delete-btn { width: 20px; height: 20px; border: 0px solid #ffff…" at bounding box center [452, 235] width 513 height 342
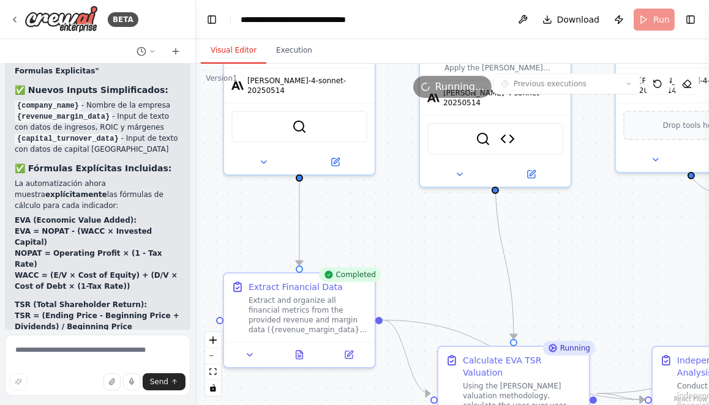
drag, startPoint x: 439, startPoint y: 279, endPoint x: 437, endPoint y: 226, distance: 53.3
click at [437, 226] on div ".deletable-edge-delete-btn { width: 20px; height: 20px; border: 0px solid #ffff…" at bounding box center [452, 235] width 513 height 342
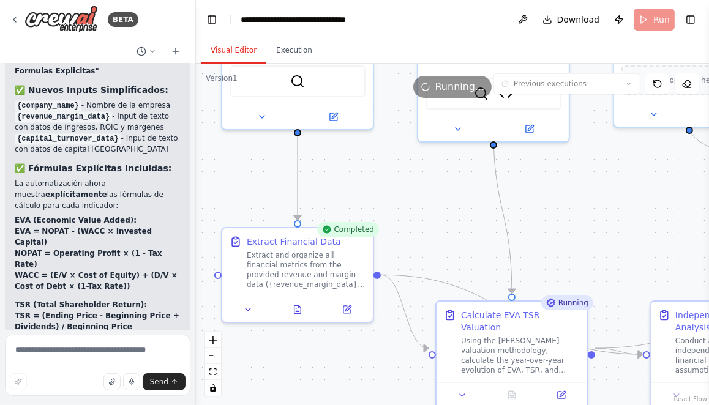
drag, startPoint x: 350, startPoint y: 359, endPoint x: 305, endPoint y: 290, distance: 82.0
click at [306, 290] on div ".deletable-edge-delete-btn { width: 20px; height: 20px; border: 0px solid #ffff…" at bounding box center [452, 235] width 513 height 342
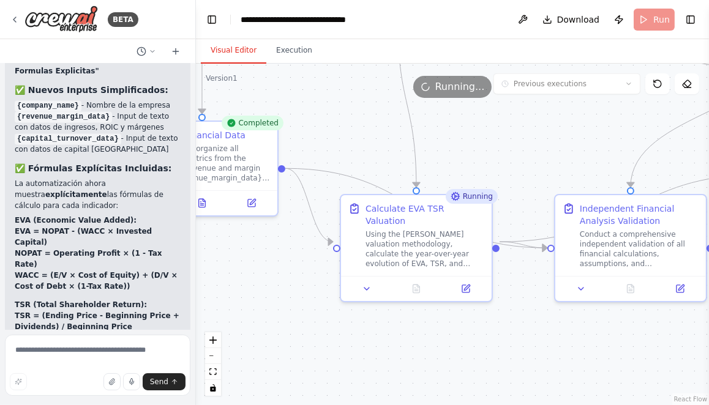
drag, startPoint x: 452, startPoint y: 354, endPoint x: 391, endPoint y: 311, distance: 75.2
click at [391, 312] on div ".deletable-edge-delete-btn { width: 20px; height: 20px; border: 0px solid #ffff…" at bounding box center [452, 235] width 513 height 342
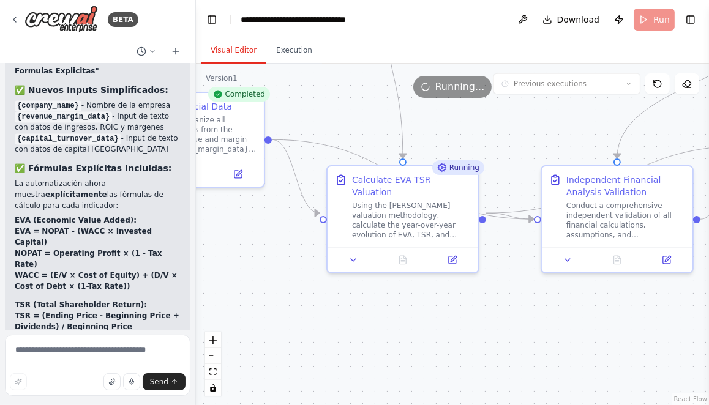
drag, startPoint x: 386, startPoint y: 326, endPoint x: 351, endPoint y: 282, distance: 55.7
click at [351, 282] on div ".deletable-edge-delete-btn { width: 20px; height: 20px; border: 0px solid #ffff…" at bounding box center [452, 235] width 513 height 342
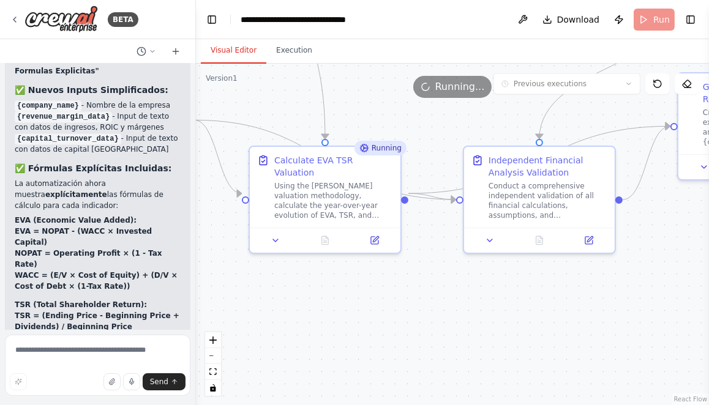
drag, startPoint x: 413, startPoint y: 304, endPoint x: 367, endPoint y: 306, distance: 46.6
click at [367, 304] on div ".deletable-edge-delete-btn { width: 20px; height: 20px; border: 0px solid #ffff…" at bounding box center [452, 235] width 513 height 342
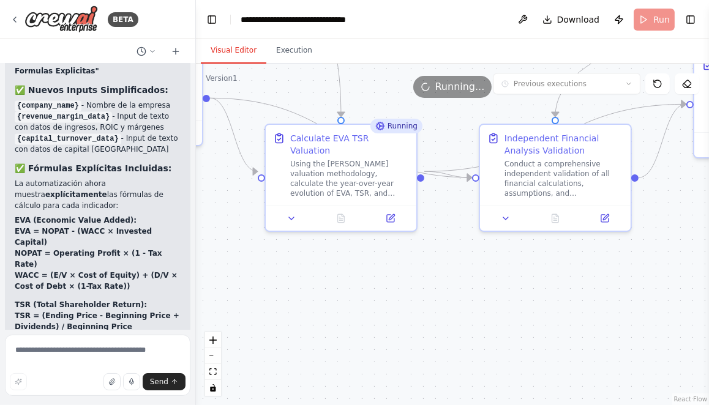
drag, startPoint x: 470, startPoint y: 342, endPoint x: 504, endPoint y: 323, distance: 39.7
click at [504, 323] on div ".deletable-edge-delete-btn { width: 20px; height: 20px; border: 0px solid #ffff…" at bounding box center [452, 235] width 513 height 342
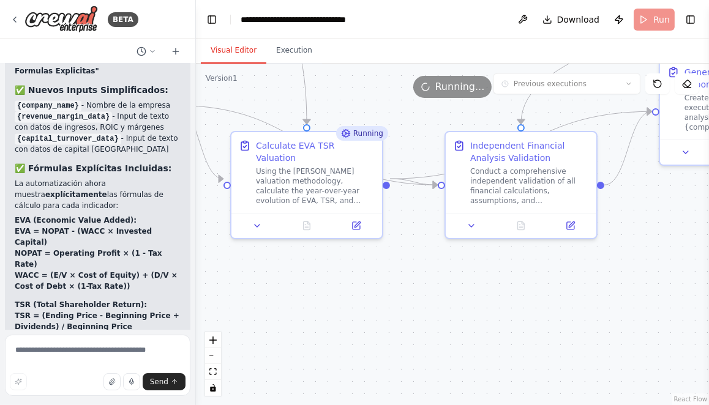
drag, startPoint x: 418, startPoint y: 298, endPoint x: 351, endPoint y: 301, distance: 67.4
click at [351, 301] on div ".deletable-edge-delete-btn { width: 20px; height: 20px; border: 0px solid #ffff…" at bounding box center [452, 235] width 513 height 342
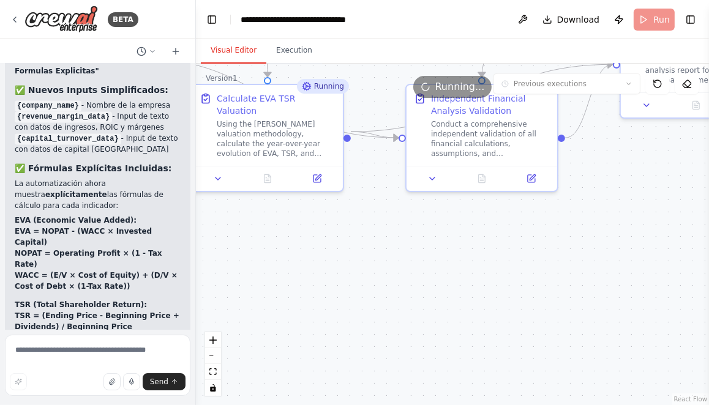
drag, startPoint x: 462, startPoint y: 304, endPoint x: 430, endPoint y: 257, distance: 56.4
click at [430, 257] on div ".deletable-edge-delete-btn { width: 20px; height: 20px; border: 0px solid #ffff…" at bounding box center [452, 235] width 513 height 342
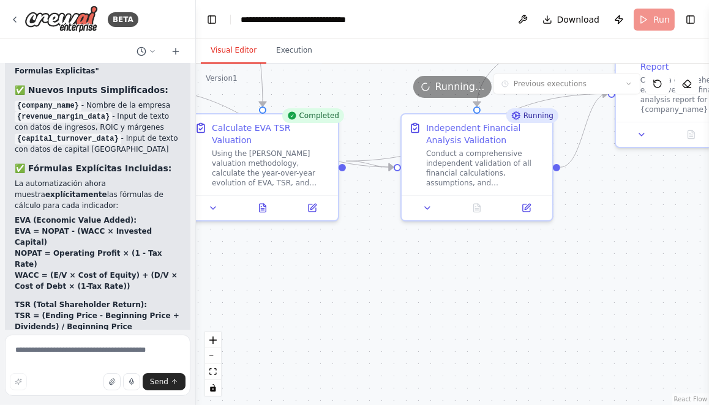
drag, startPoint x: 350, startPoint y: 256, endPoint x: 346, endPoint y: 287, distance: 30.8
click at [346, 287] on div ".deletable-edge-delete-btn { width: 20px; height: 20px; border: 0px solid #ffff…" at bounding box center [452, 235] width 513 height 342
click at [266, 201] on icon at bounding box center [262, 206] width 10 height 10
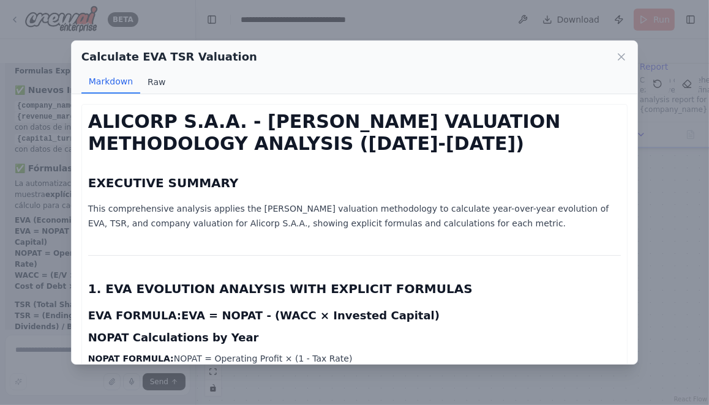
click at [156, 82] on button "Raw" at bounding box center [156, 81] width 32 height 23
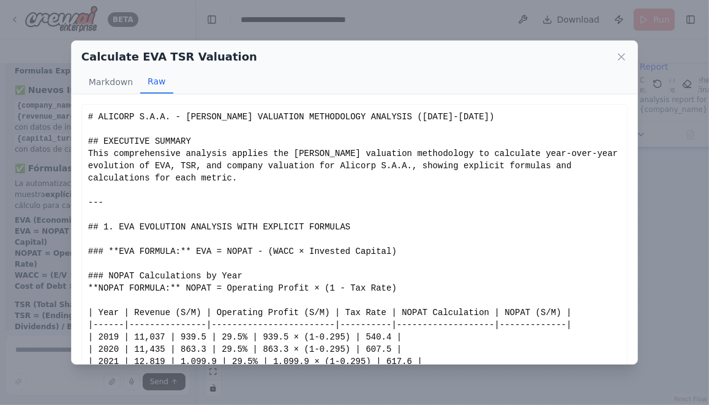
scroll to position [43, 0]
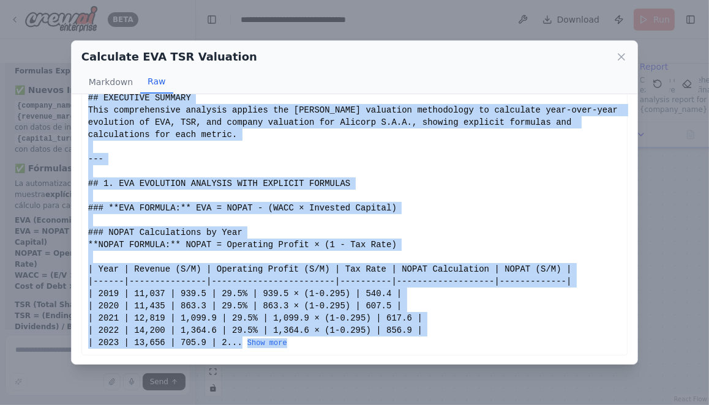
drag, startPoint x: 88, startPoint y: 118, endPoint x: 317, endPoint y: 344, distance: 322.1
click at [280, 342] on button "Show more" at bounding box center [267, 344] width 40 height 10
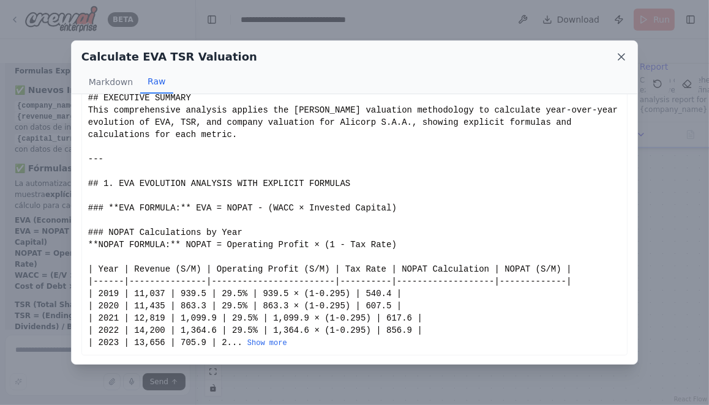
click at [623, 59] on icon at bounding box center [621, 57] width 6 height 6
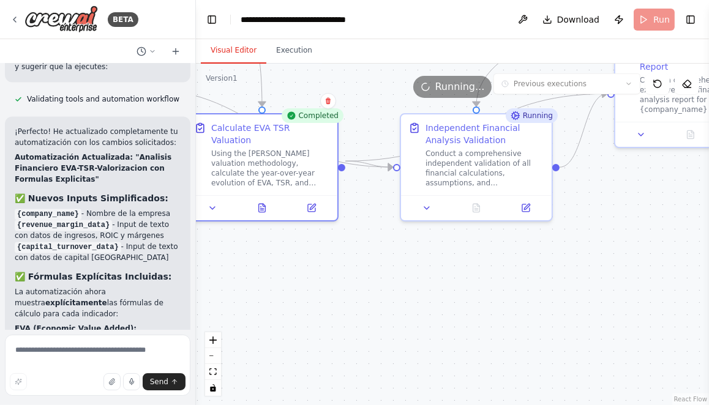
scroll to position [5992, 0]
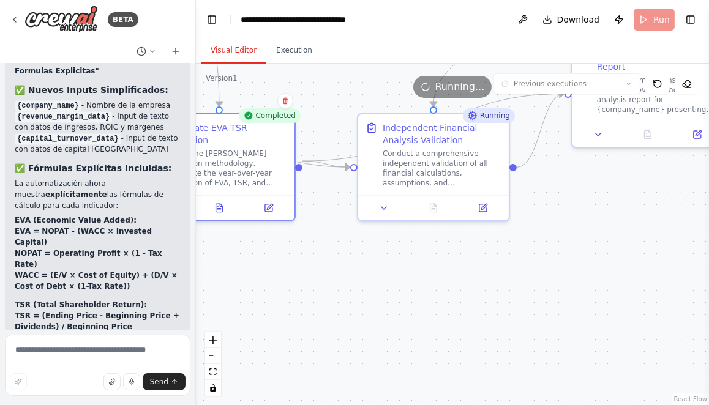
drag, startPoint x: 403, startPoint y: 280, endPoint x: 350, endPoint y: 280, distance: 53.3
click at [350, 280] on div ".deletable-edge-delete-btn { width: 20px; height: 20px; border: 0px solid #ffff…" at bounding box center [452, 235] width 513 height 342
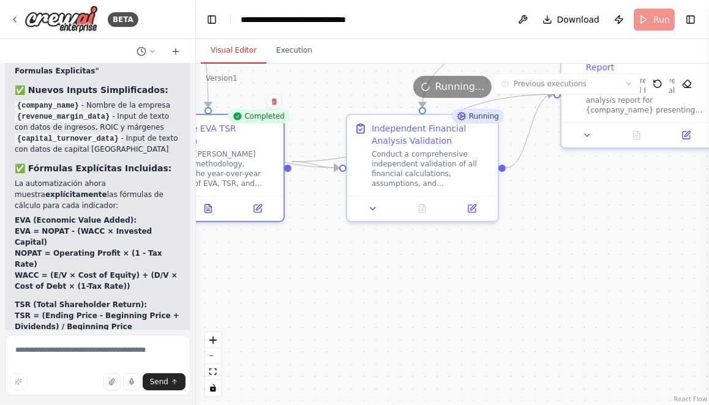
drag, startPoint x: 360, startPoint y: 287, endPoint x: 334, endPoint y: 288, distance: 25.7
click at [340, 288] on div ".deletable-edge-delete-btn { width: 20px; height: 20px; border: 0px solid #ffff…" at bounding box center [452, 235] width 513 height 342
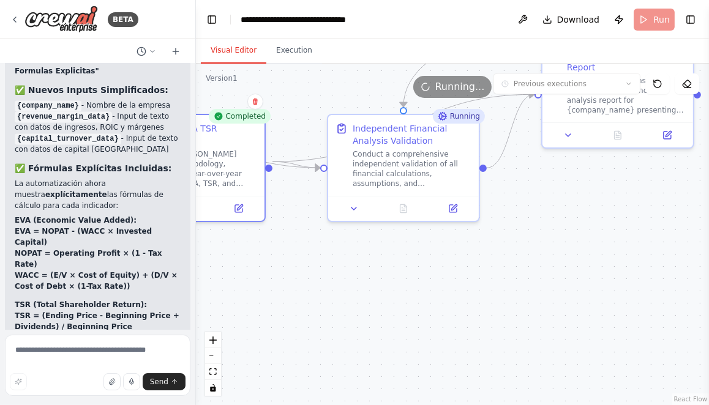
drag, startPoint x: 399, startPoint y: 288, endPoint x: 340, endPoint y: 288, distance: 58.8
click at [340, 288] on div ".deletable-edge-delete-btn { width: 20px; height: 20px; border: 0px solid #ffff…" at bounding box center [452, 235] width 513 height 342
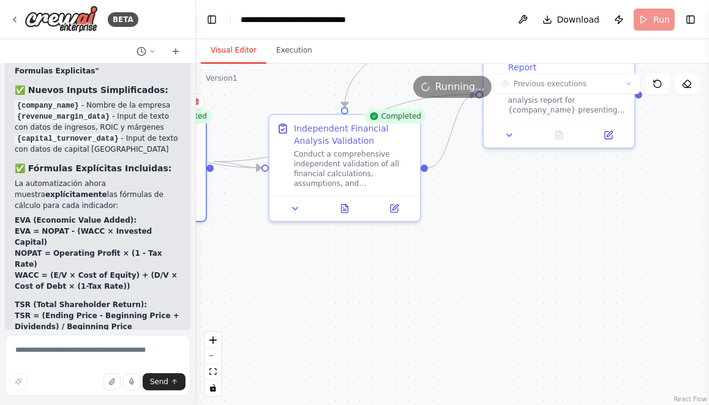
drag, startPoint x: 429, startPoint y: 279, endPoint x: 338, endPoint y: 315, distance: 98.1
click at [338, 315] on div ".deletable-edge-delete-btn { width: 20px; height: 20px; border: 0px solid #ffff…" at bounding box center [452, 235] width 513 height 342
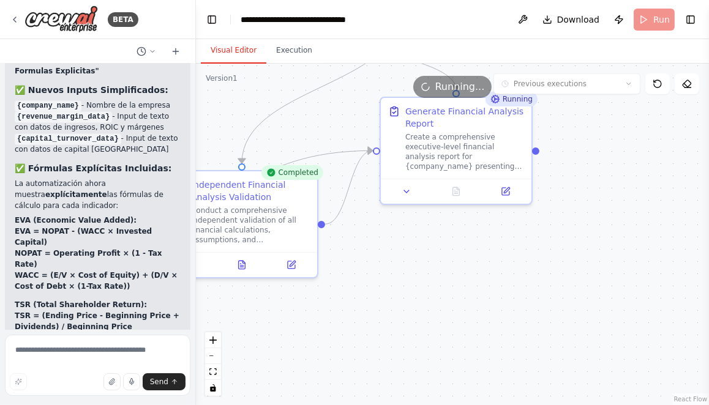
drag, startPoint x: 353, startPoint y: 316, endPoint x: 335, endPoint y: 342, distance: 31.4
click at [335, 342] on div ".deletable-edge-delete-btn { width: 20px; height: 20px; border: 0px solid #ffff…" at bounding box center [452, 235] width 513 height 342
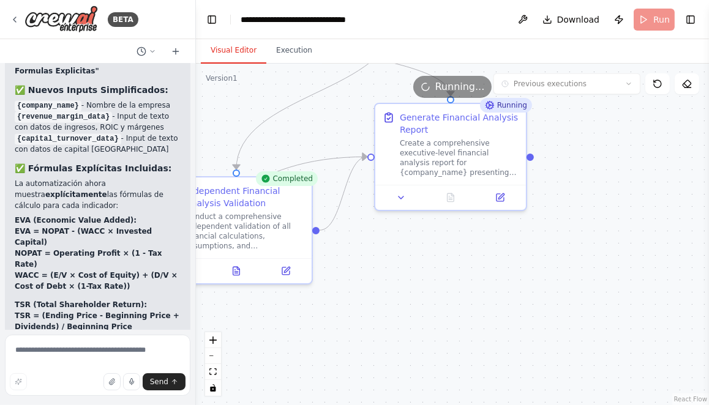
drag, startPoint x: 375, startPoint y: 320, endPoint x: 441, endPoint y: 320, distance: 66.1
click at [436, 320] on div ".deletable-edge-delete-btn { width: 20px; height: 20px; border: 0px solid #ffff…" at bounding box center [452, 235] width 513 height 342
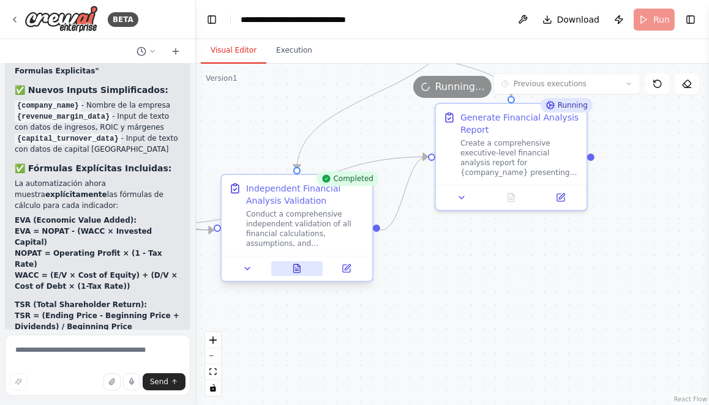
click at [296, 268] on icon at bounding box center [295, 268] width 1 height 0
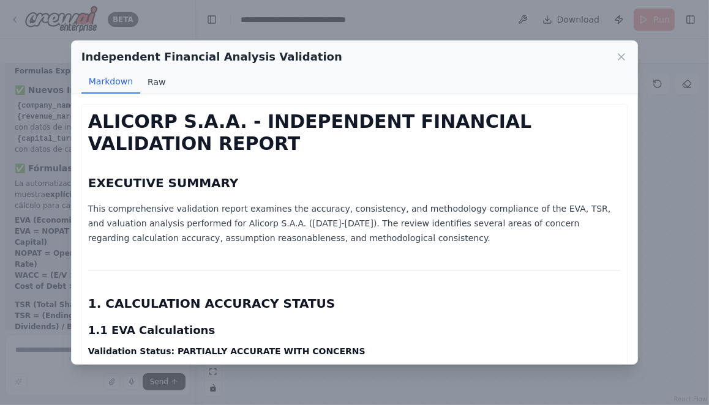
click at [156, 81] on button "Raw" at bounding box center [156, 81] width 32 height 23
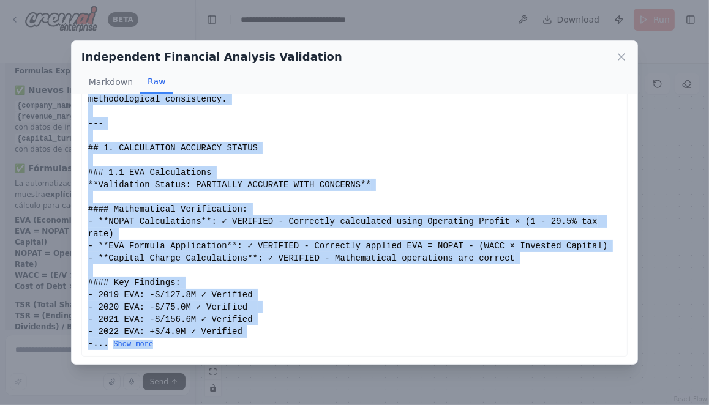
scroll to position [92, 0]
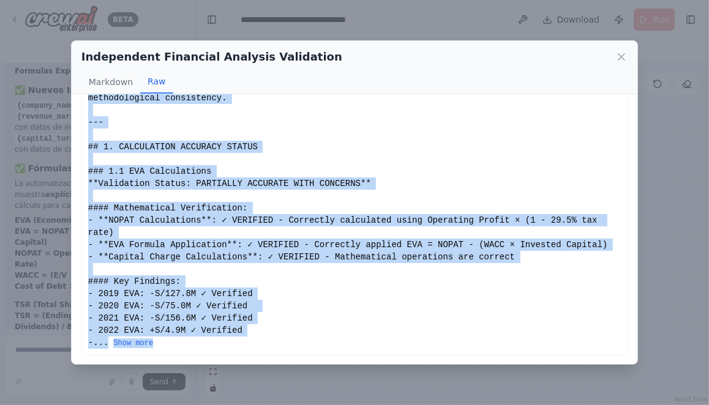
drag, startPoint x: 88, startPoint y: 115, endPoint x: 213, endPoint y: 344, distance: 261.1
click at [213, 344] on div "# ALICORP S.A.A. - INDEPENDENT FINANCIAL VALIDATION REPORT ## EXECUTIVE SUMMARY…" at bounding box center [354, 183] width 533 height 331
click at [130, 345] on button "Show more" at bounding box center [133, 344] width 40 height 10
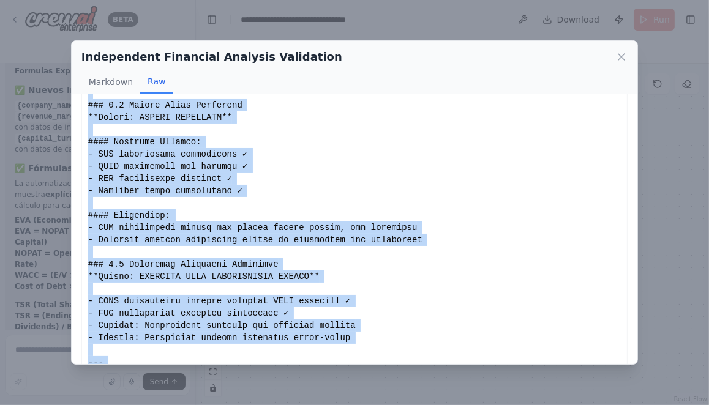
scroll to position [2541, 0]
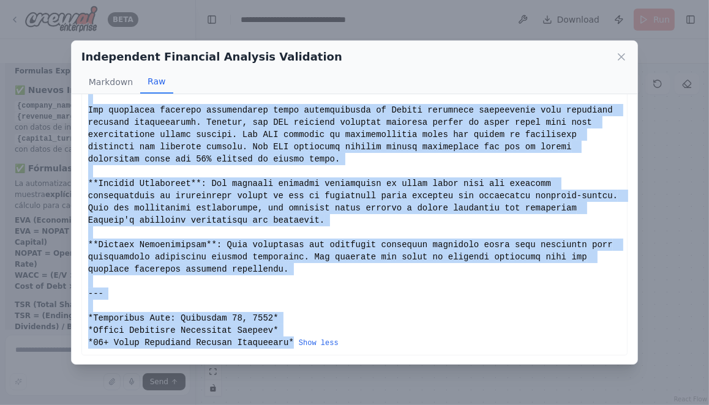
copy div "# ALICORP S.A.A. - INDEPENDENT FINANCIAL VALIDATION REPORT ## EXECUTIVE SUMMARY…"
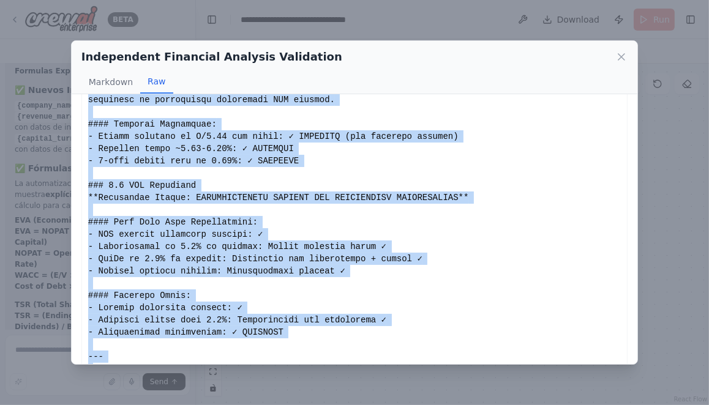
scroll to position [0, 0]
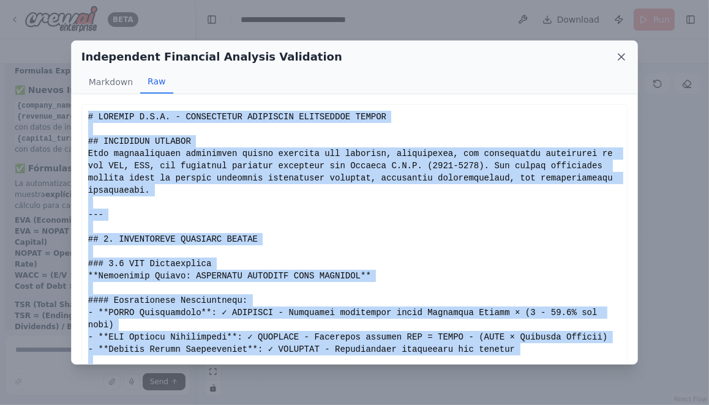
click at [620, 56] on icon at bounding box center [621, 57] width 12 height 12
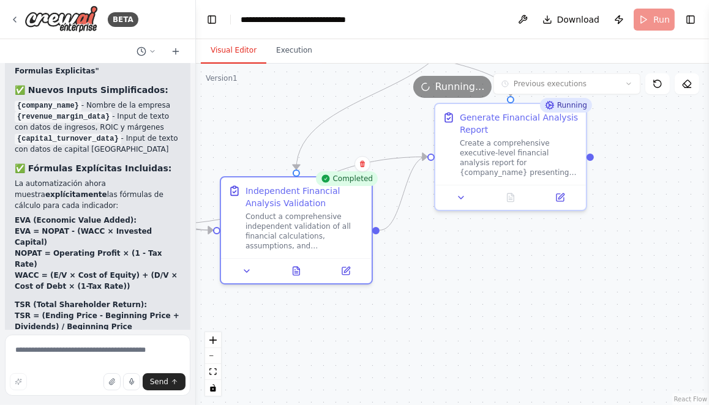
drag, startPoint x: 269, startPoint y: 110, endPoint x: 245, endPoint y: 127, distance: 29.5
click at [246, 127] on div ".deletable-edge-delete-btn { width: 20px; height: 20px; border: 0px solid #ffff…" at bounding box center [452, 235] width 513 height 342
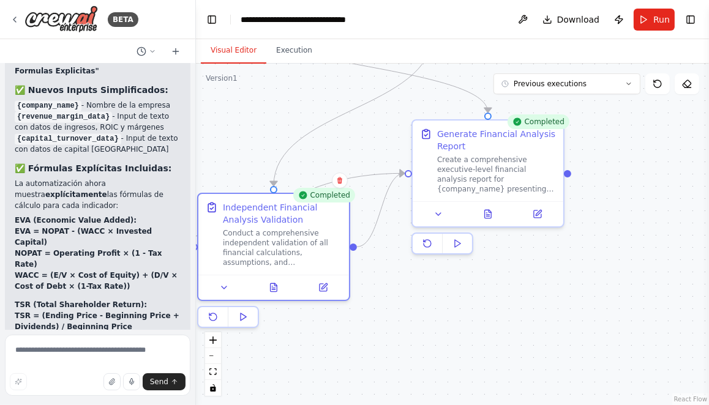
drag, startPoint x: 545, startPoint y: 327, endPoint x: 484, endPoint y: 328, distance: 60.6
click at [517, 327] on div ".deletable-edge-delete-btn { width: 20px; height: 20px; border: 0px solid #ffff…" at bounding box center [452, 235] width 513 height 342
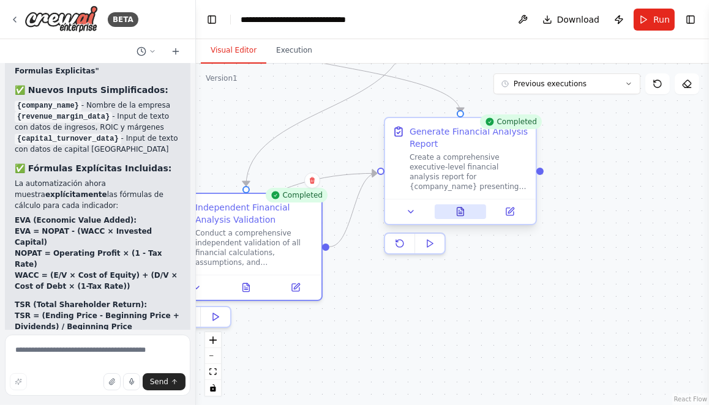
click at [465, 212] on icon at bounding box center [460, 212] width 10 height 10
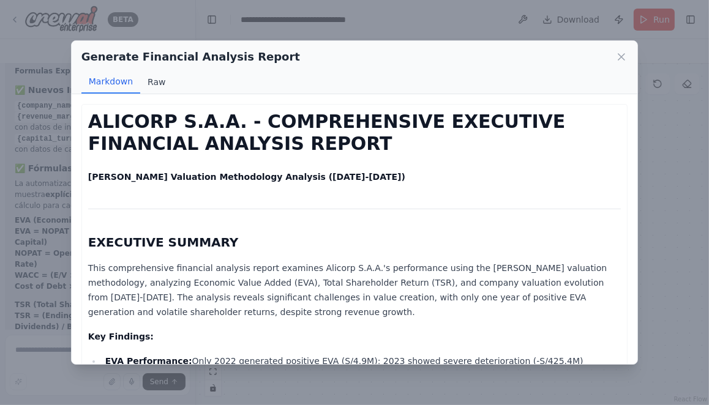
click at [154, 81] on button "Raw" at bounding box center [156, 81] width 32 height 23
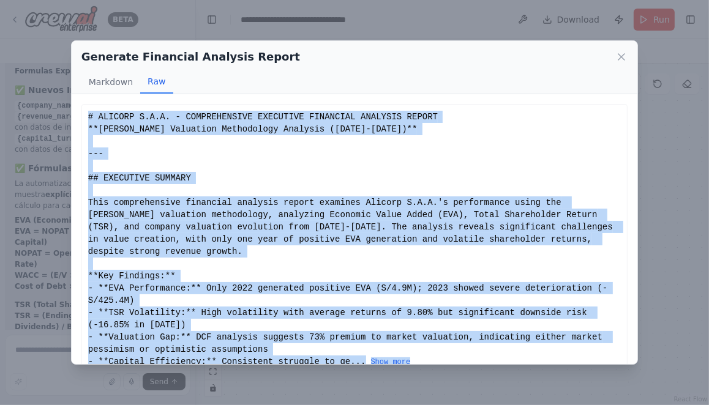
scroll to position [19, 0]
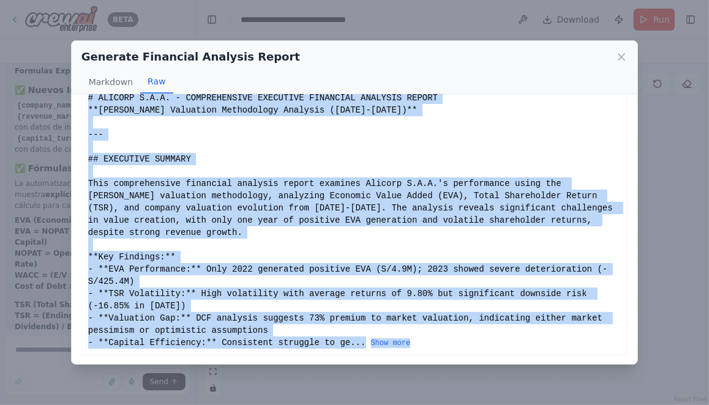
drag, startPoint x: 89, startPoint y: 118, endPoint x: 474, endPoint y: 346, distance: 447.7
click at [474, 347] on div "# ALICORP S.A.A. - COMPREHENSIVE EXECUTIVE FINANCIAL ANALYSIS REPORT **Koller V…" at bounding box center [354, 220] width 533 height 257
click at [394, 341] on button "Show more" at bounding box center [391, 344] width 40 height 10
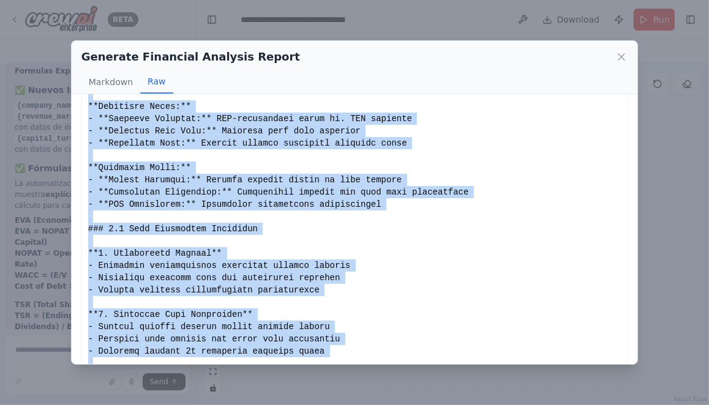
scroll to position [3741, 0]
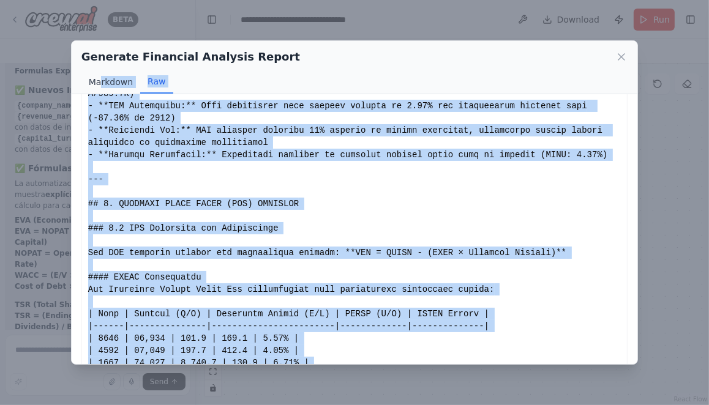
scroll to position [0, 0]
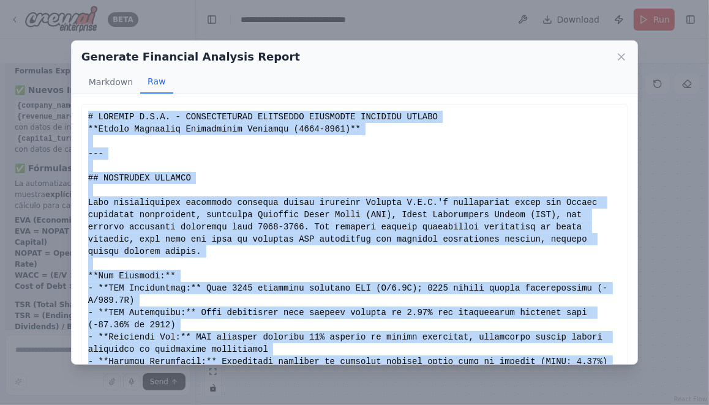
drag, startPoint x: 126, startPoint y: 258, endPoint x: 83, endPoint y: 118, distance: 147.0
copy div "# ALICORP S.A.A. - COMPREHENSIVE EXECUTIVE FINANCIAL ANALYSIS REPORT **Koller V…"
click at [624, 56] on icon at bounding box center [621, 57] width 12 height 12
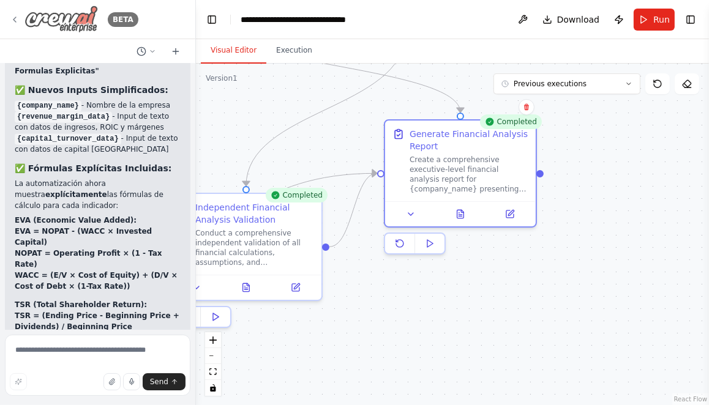
click at [18, 24] on icon at bounding box center [15, 20] width 10 height 10
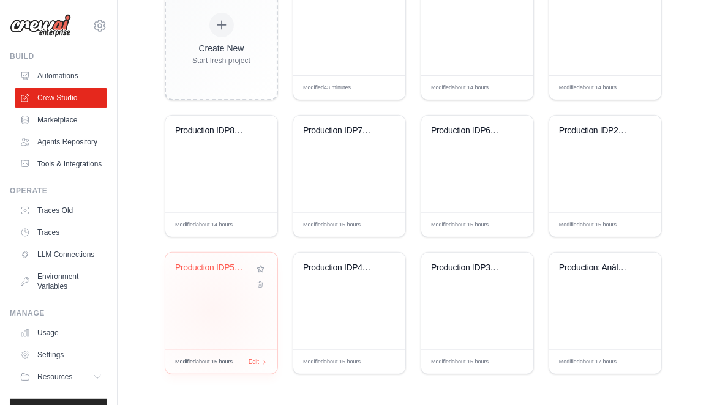
click at [212, 310] on div "Production IDP5: Commercial perform..." at bounding box center [221, 301] width 112 height 97
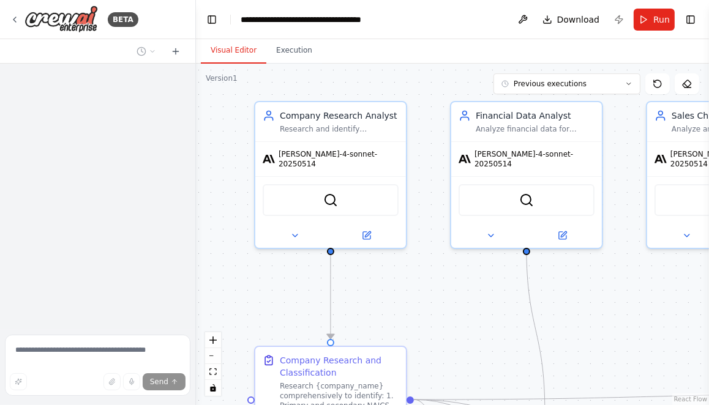
drag, startPoint x: 403, startPoint y: 319, endPoint x: 392, endPoint y: 263, distance: 57.4
click at [393, 262] on div ".deletable-edge-delete-btn { width: 20px; height: 20px; border: 0px solid #ffff…" at bounding box center [452, 235] width 513 height 342
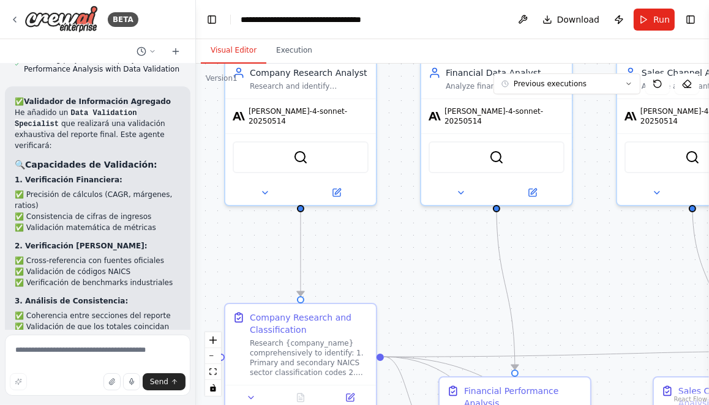
drag, startPoint x: 443, startPoint y: 271, endPoint x: 418, endPoint y: 258, distance: 29.0
click at [418, 258] on div ".deletable-edge-delete-btn { width: 20px; height: 20px; border: 0px solid #ffff…" at bounding box center [452, 235] width 513 height 342
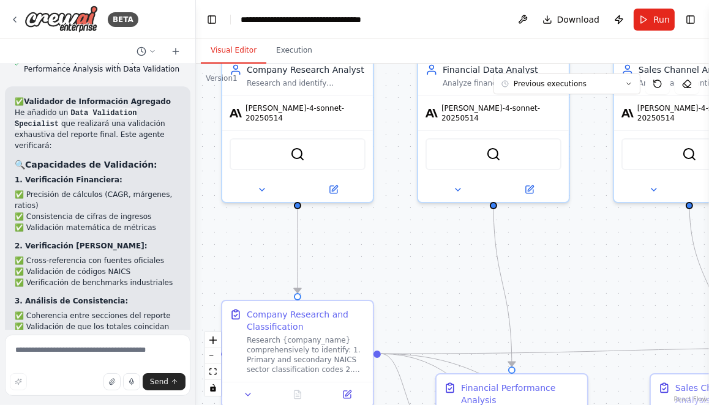
drag, startPoint x: 419, startPoint y: 258, endPoint x: 450, endPoint y: 258, distance: 30.6
click at [448, 258] on div ".deletable-edge-delete-btn { width: 20px; height: 20px; border: 0px solid #ffff…" at bounding box center [452, 235] width 513 height 342
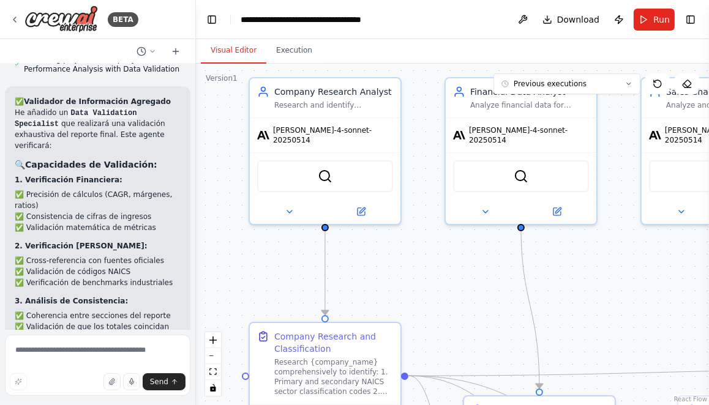
drag, startPoint x: 455, startPoint y: 254, endPoint x: 452, endPoint y: 306, distance: 52.1
click at [453, 306] on div ".deletable-edge-delete-btn { width: 20px; height: 20px; border: 0px solid #ffff…" at bounding box center [452, 235] width 513 height 342
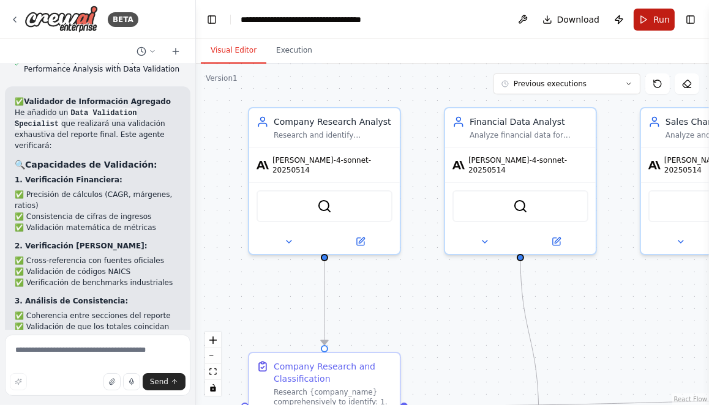
click at [664, 19] on span "Run" at bounding box center [661, 19] width 17 height 12
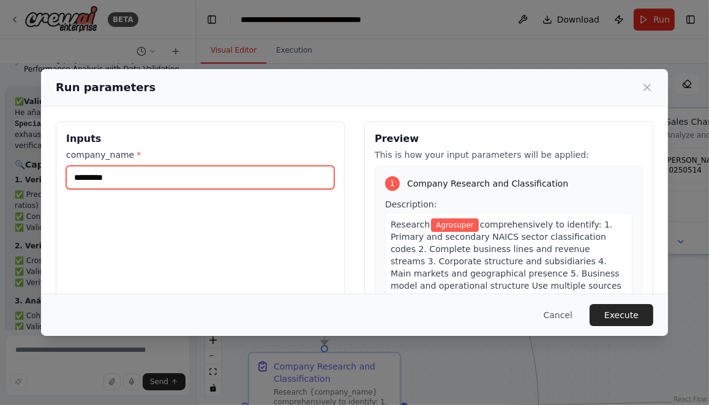
drag, startPoint x: 186, startPoint y: 181, endPoint x: 32, endPoint y: 178, distance: 154.3
click at [32, 178] on div "Run parameters Inputs company_name * ********* Preview This is how your input p…" at bounding box center [354, 202] width 709 height 405
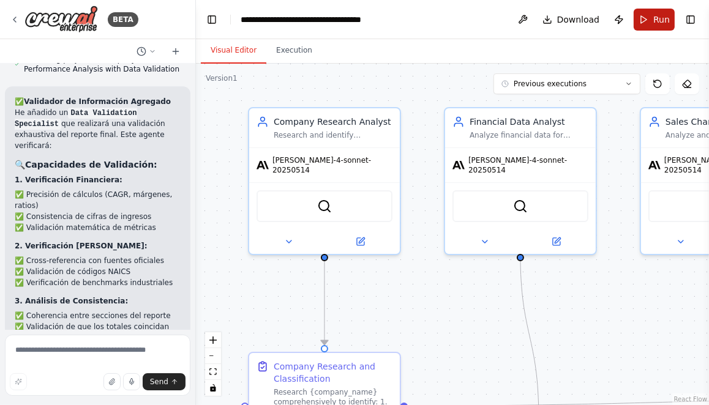
click at [644, 14] on button "Run" at bounding box center [654, 20] width 41 height 22
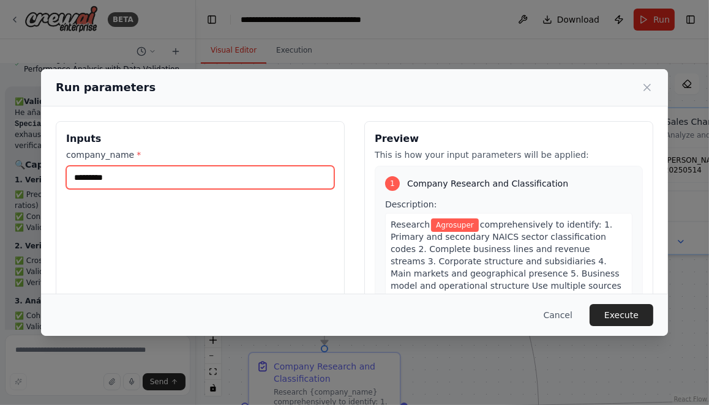
click at [187, 181] on input "*********" at bounding box center [200, 177] width 268 height 23
type input "*******"
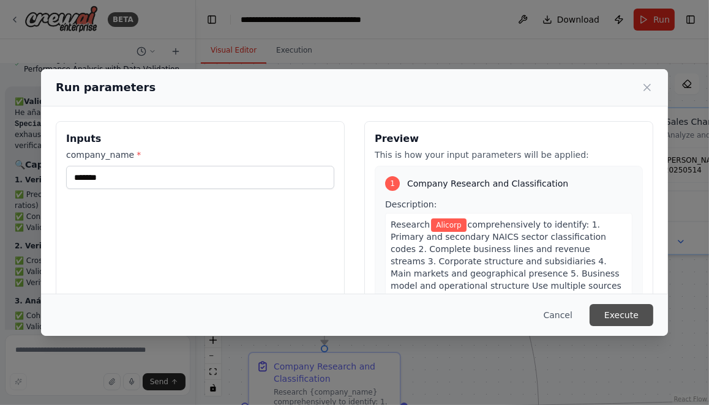
click at [631, 316] on button "Execute" at bounding box center [622, 315] width 64 height 22
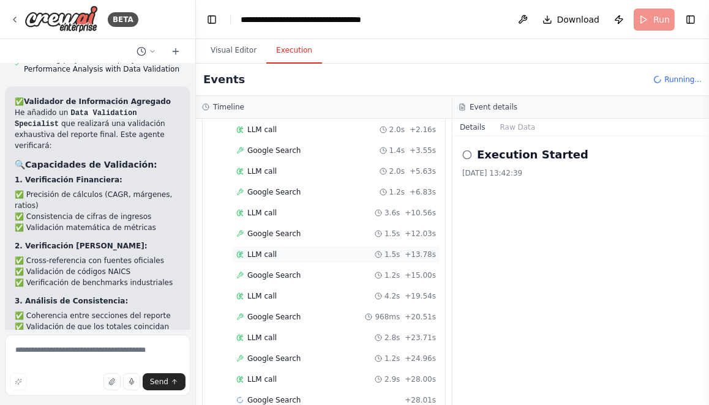
scroll to position [105, 0]
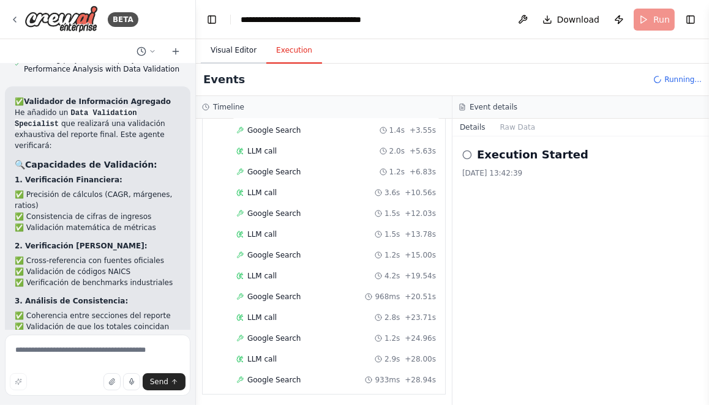
click at [220, 49] on button "Visual Editor" at bounding box center [234, 51] width 66 height 26
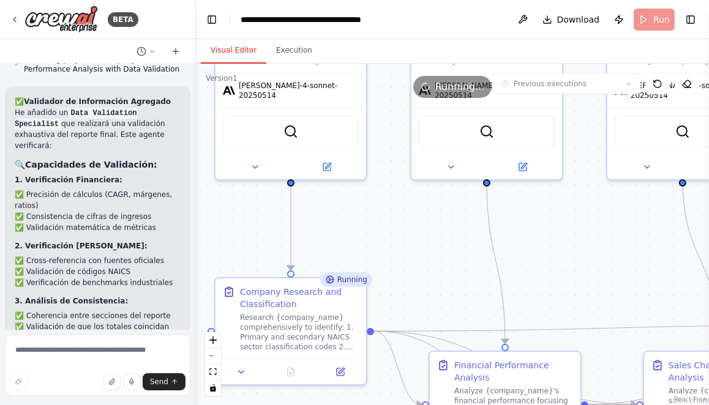
drag, startPoint x: 426, startPoint y: 324, endPoint x: 391, endPoint y: 251, distance: 81.3
click at [392, 247] on div ".deletable-edge-delete-btn { width: 20px; height: 20px; border: 0px solid #ffff…" at bounding box center [452, 235] width 513 height 342
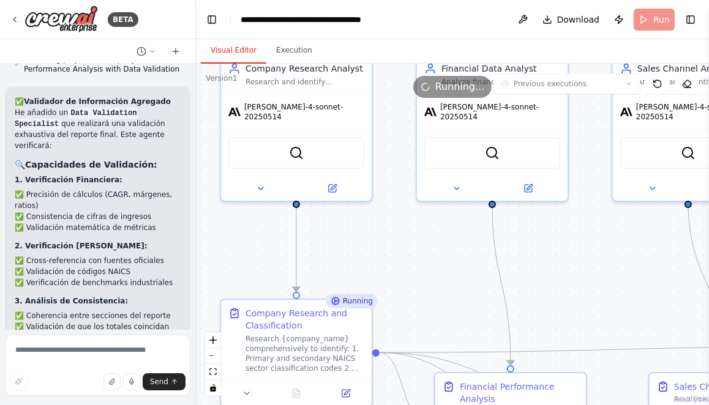
drag, startPoint x: 419, startPoint y: 246, endPoint x: 425, endPoint y: 271, distance: 25.2
click at [425, 271] on div ".deletable-edge-delete-btn { width: 20px; height: 20px; border: 0px solid #ffff…" at bounding box center [452, 235] width 513 height 342
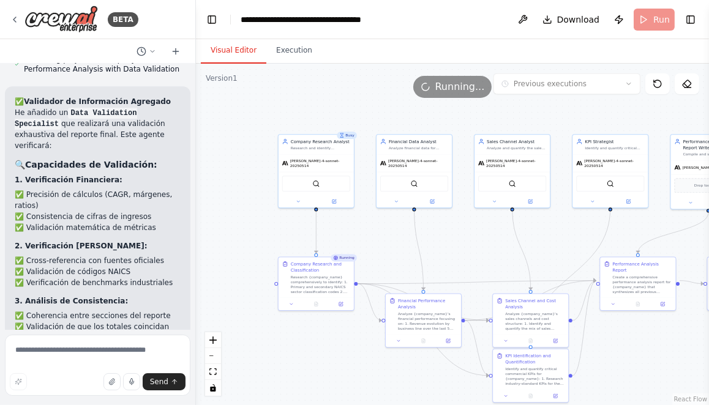
drag, startPoint x: 436, startPoint y: 276, endPoint x: 381, endPoint y: 245, distance: 63.3
click at [381, 245] on div ".deletable-edge-delete-btn { width: 20px; height: 20px; border: 0px solid #ffff…" at bounding box center [452, 235] width 513 height 342
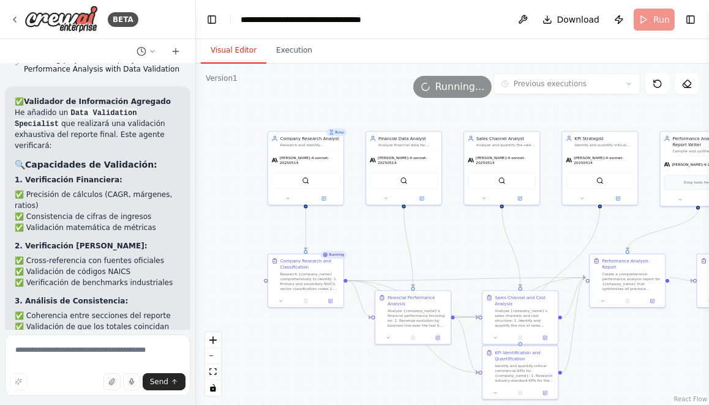
drag, startPoint x: 462, startPoint y: 253, endPoint x: 451, endPoint y: 241, distance: 16.9
click at [451, 241] on div ".deletable-edge-delete-btn { width: 20px; height: 20px; border: 0px solid #ffff…" at bounding box center [452, 235] width 513 height 342
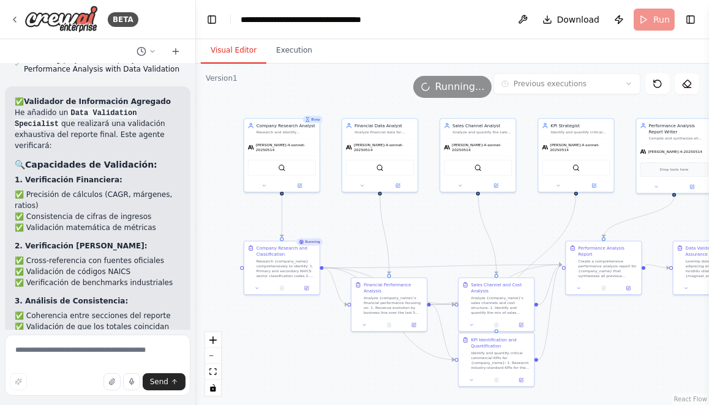
drag, startPoint x: 607, startPoint y: 340, endPoint x: 591, endPoint y: 340, distance: 15.9
click at [592, 340] on div ".deletable-edge-delete-btn { width: 20px; height: 20px; border: 0px solid #ffff…" at bounding box center [452, 235] width 513 height 342
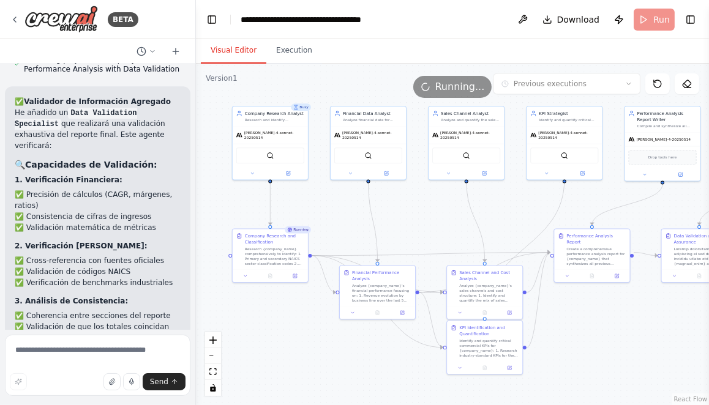
drag, startPoint x: 427, startPoint y: 230, endPoint x: 414, endPoint y: 216, distance: 19.1
click at [414, 216] on div ".deletable-edge-delete-btn { width: 20px; height: 20px; border: 0px solid #ffff…" at bounding box center [452, 235] width 513 height 342
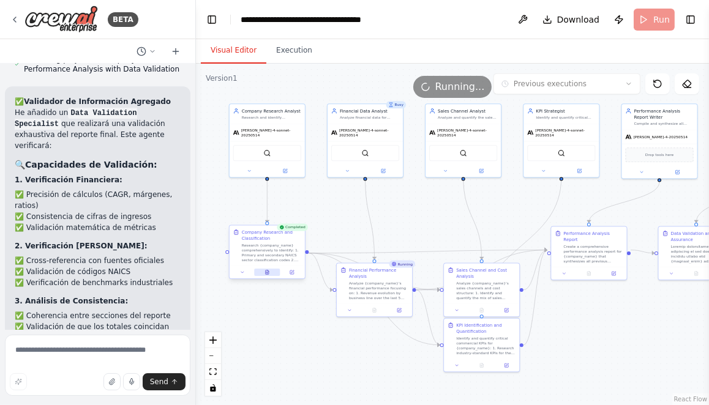
click at [270, 274] on button at bounding box center [267, 272] width 26 height 7
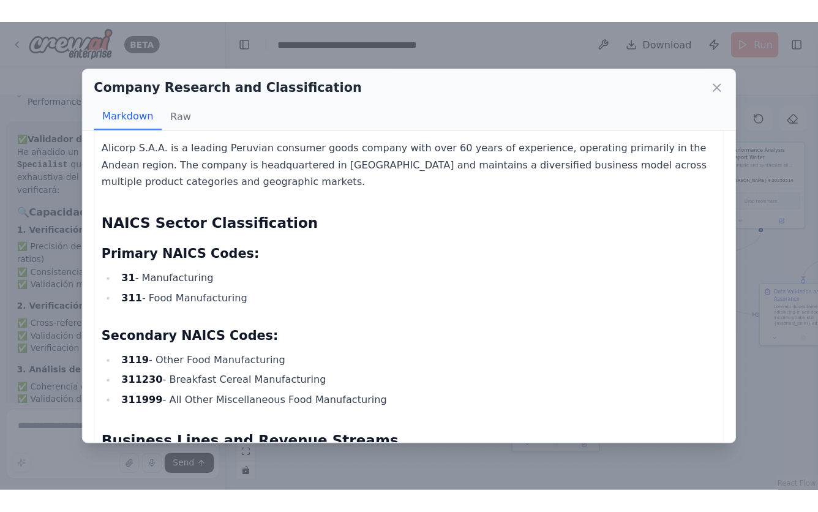
scroll to position [0, 0]
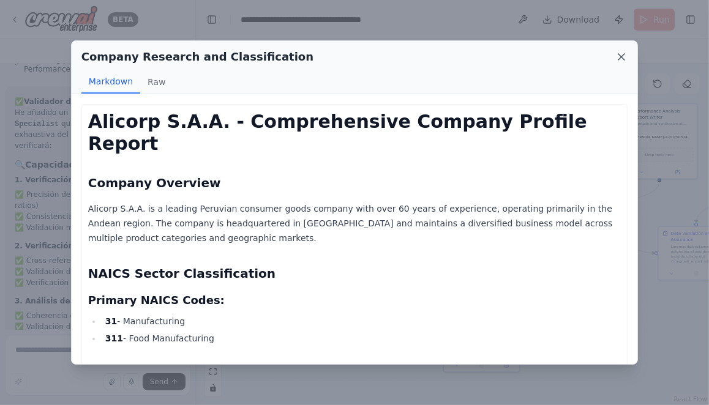
click at [623, 58] on icon at bounding box center [621, 57] width 6 height 6
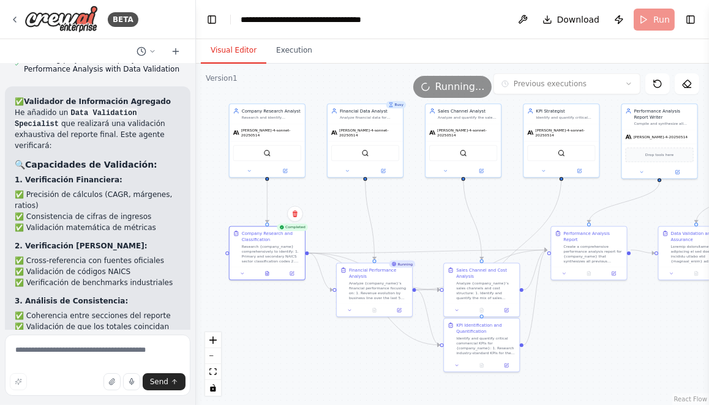
drag, startPoint x: 412, startPoint y: 231, endPoint x: 371, endPoint y: 199, distance: 51.9
click at [371, 199] on div ".deletable-edge-delete-btn { width: 20px; height: 20px; border: 0px solid #ffff…" at bounding box center [452, 235] width 513 height 342
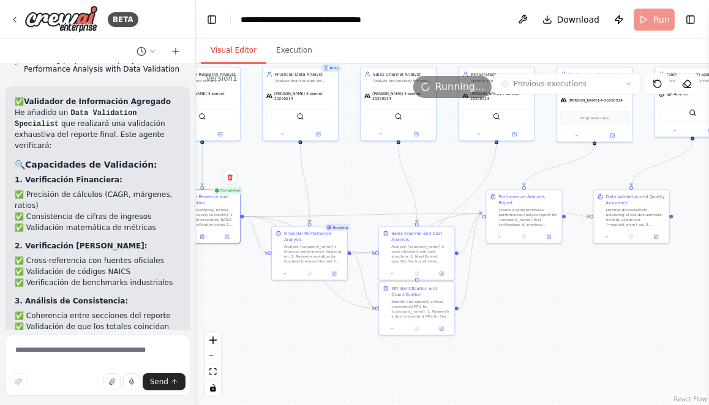
drag, startPoint x: 563, startPoint y: 325, endPoint x: 540, endPoint y: 320, distance: 23.8
click at [540, 320] on div ".deletable-edge-delete-btn { width: 20px; height: 20px; border: 0px solid #ffff…" at bounding box center [452, 235] width 513 height 342
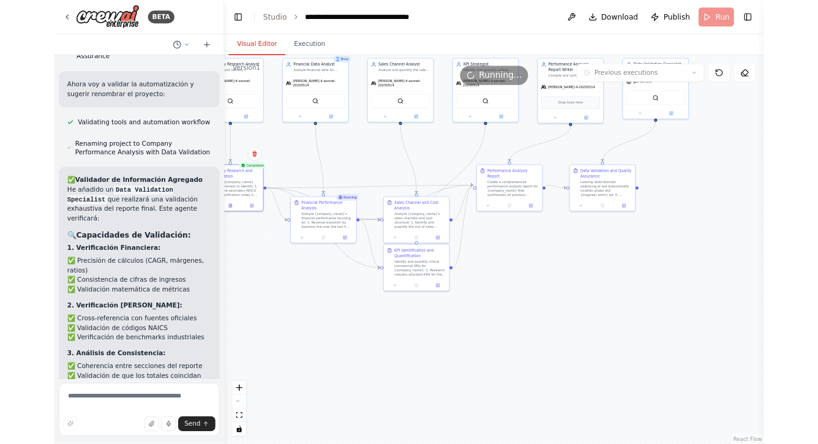
scroll to position [6943, 0]
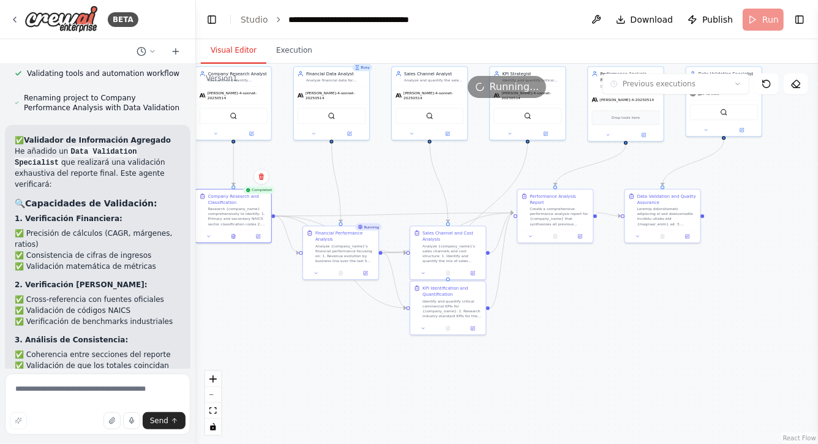
drag, startPoint x: 285, startPoint y: 346, endPoint x: 323, endPoint y: 345, distance: 38.0
click at [323, 345] on div ".deletable-edge-delete-btn { width: 20px; height: 20px; border: 0px solid #ffff…" at bounding box center [507, 254] width 622 height 380
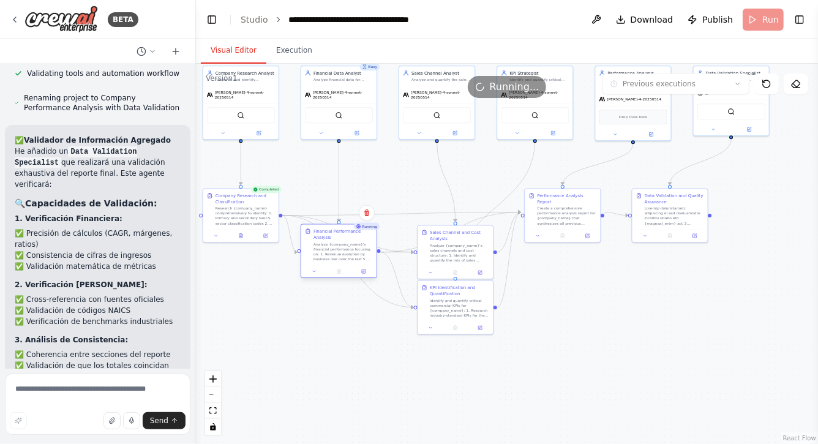
drag, startPoint x: 318, startPoint y: 252, endPoint x: 306, endPoint y: 251, distance: 11.7
click at [306, 251] on div "Financial Performance Analysis Analyze {company_name}'s financial performance f…" at bounding box center [339, 244] width 68 height 33
drag, startPoint x: 426, startPoint y: 250, endPoint x: 408, endPoint y: 250, distance: 18.4
click at [408, 249] on div "Sales Channel and Cost Analysis Analyze {company_name}'s sales channels and cos…" at bounding box center [437, 244] width 68 height 33
drag, startPoint x: 424, startPoint y: 304, endPoint x: 407, endPoint y: 309, distance: 18.4
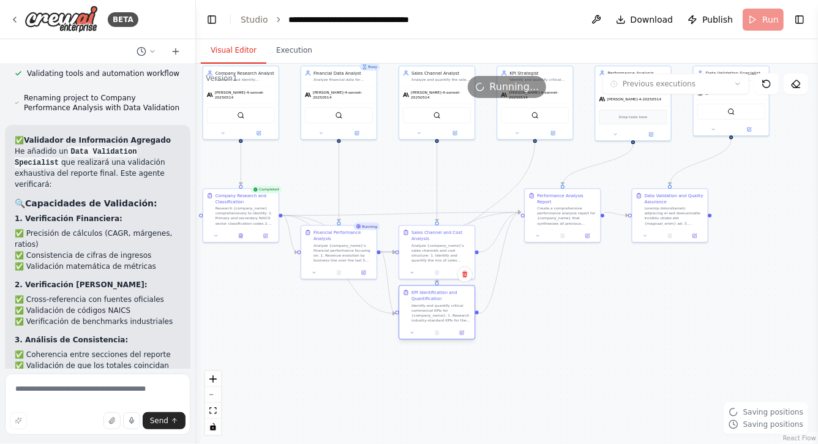
click at [407, 309] on div "KPI Identification and Quantification Identify and quantify critical commercial…" at bounding box center [437, 306] width 68 height 33
click at [558, 313] on div ".deletable-edge-delete-btn { width: 20px; height: 20px; border: 0px solid #ffff…" at bounding box center [507, 254] width 622 height 380
drag, startPoint x: 701, startPoint y: 202, endPoint x: 762, endPoint y: 201, distance: 61.2
click at [708, 201] on div "Data Validation and Quality Assurance" at bounding box center [735, 198] width 59 height 12
drag, startPoint x: 595, startPoint y: 203, endPoint x: 665, endPoint y: 206, distance: 69.9
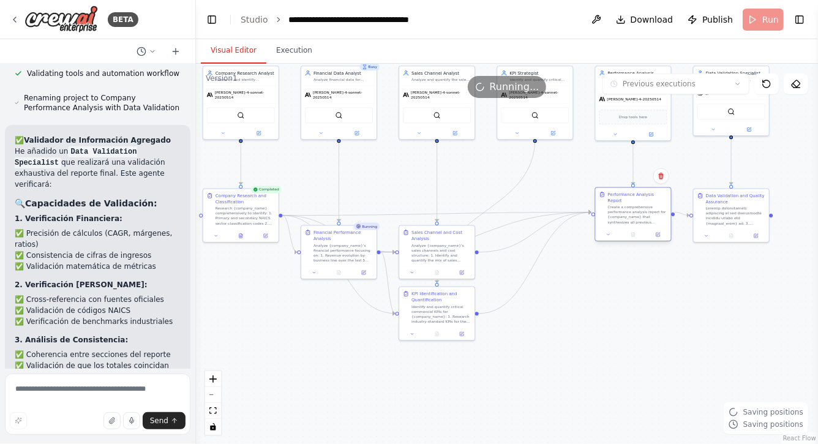
click at [665, 206] on div "Create a comprehensive performance analysis report for {company_name} that synt…" at bounding box center [637, 215] width 59 height 20
click at [615, 315] on div ".deletable-edge-delete-btn { width: 20px; height: 20px; border: 0px solid #ffff…" at bounding box center [507, 254] width 622 height 380
click at [708, 201] on div "Data Validation and Quality Assurance" at bounding box center [735, 198] width 59 height 12
click at [698, 290] on div ".deletable-edge-delete-btn { width: 20px; height: 20px; border: 0px solid #ffff…" at bounding box center [507, 254] width 622 height 380
click at [320, 339] on div ".deletable-edge-delete-btn { width: 20px; height: 20px; border: 0px solid #ffff…" at bounding box center [507, 254] width 622 height 380
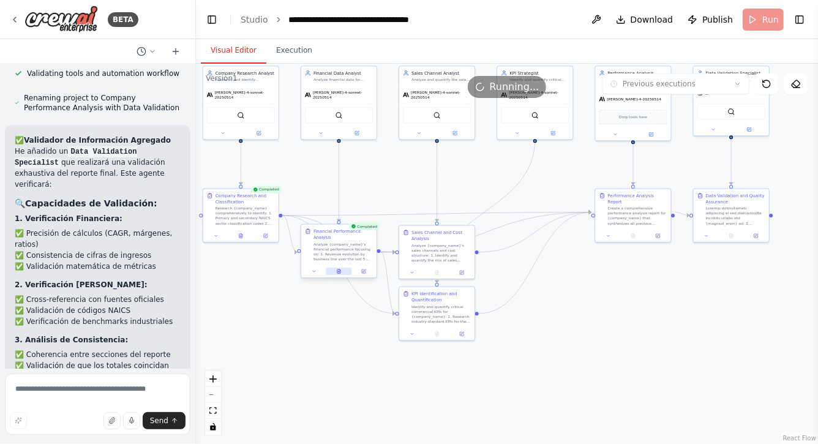
click at [339, 270] on icon at bounding box center [339, 269] width 1 height 1
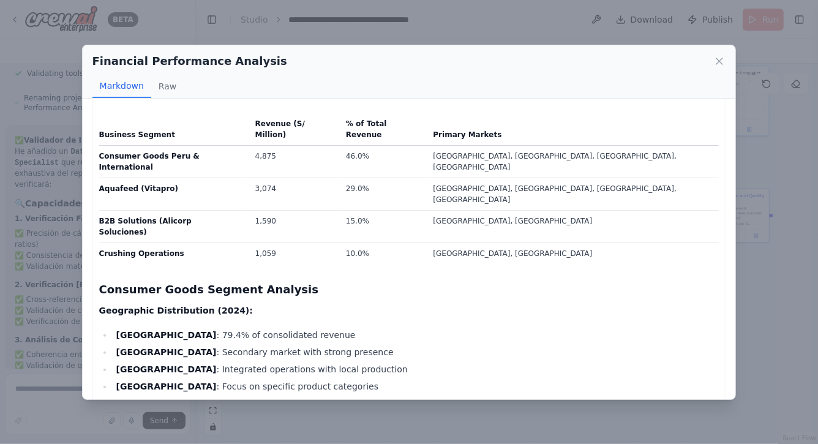
scroll to position [0, 0]
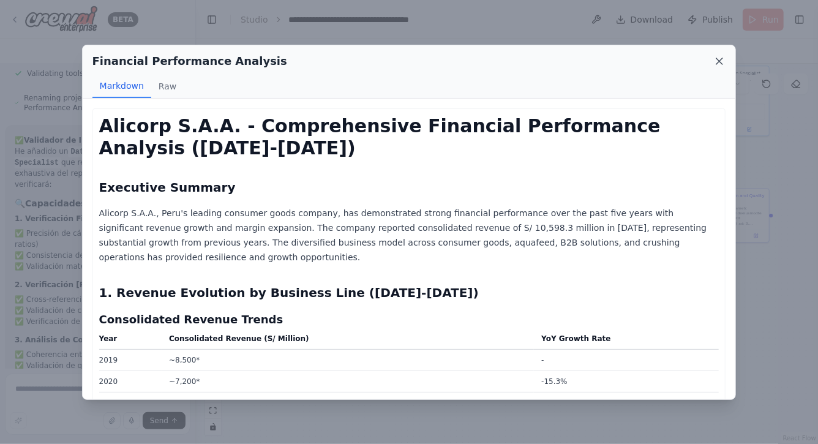
click at [708, 62] on icon at bounding box center [719, 61] width 6 height 6
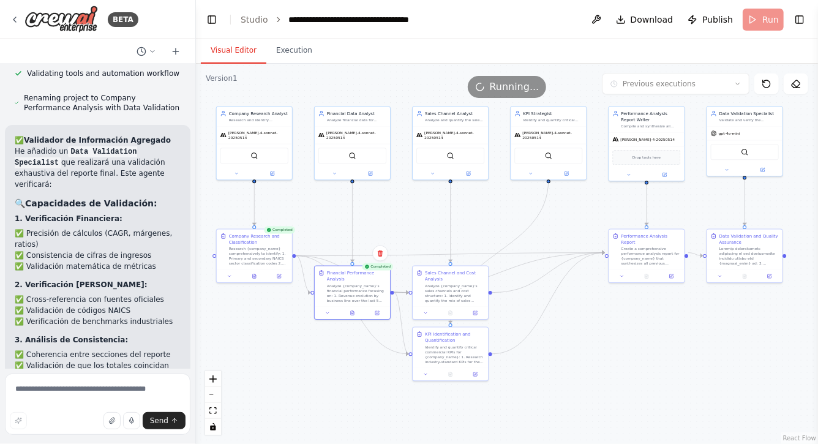
drag, startPoint x: 356, startPoint y: 350, endPoint x: 369, endPoint y: 391, distance: 43.2
click at [369, 391] on div ".deletable-edge-delete-btn { width: 20px; height: 20px; border: 0px solid #ffff…" at bounding box center [507, 254] width 622 height 380
click at [353, 314] on icon at bounding box center [352, 312] width 3 height 4
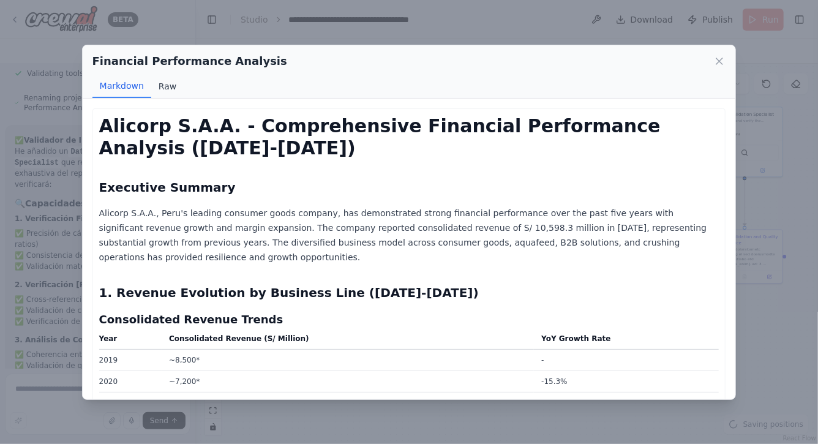
click at [167, 85] on button "Raw" at bounding box center [167, 86] width 32 height 23
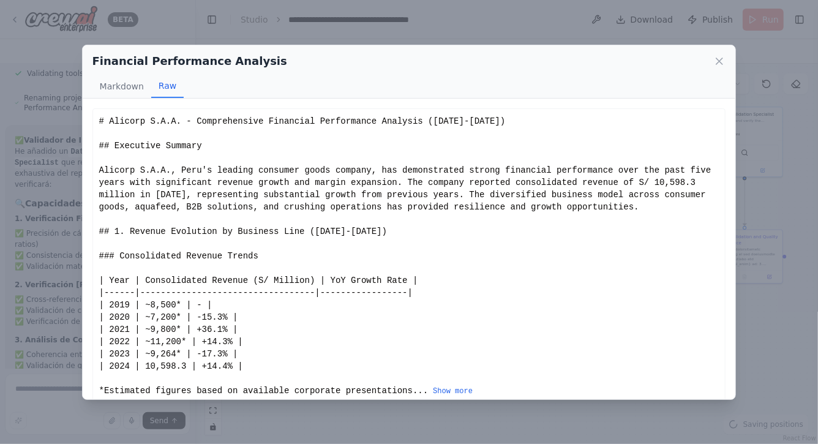
scroll to position [13, 0]
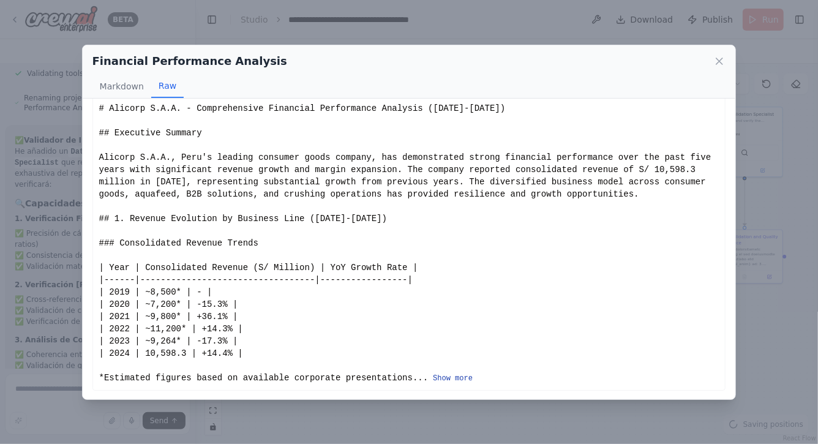
click at [460, 379] on button "Show more" at bounding box center [453, 378] width 40 height 10
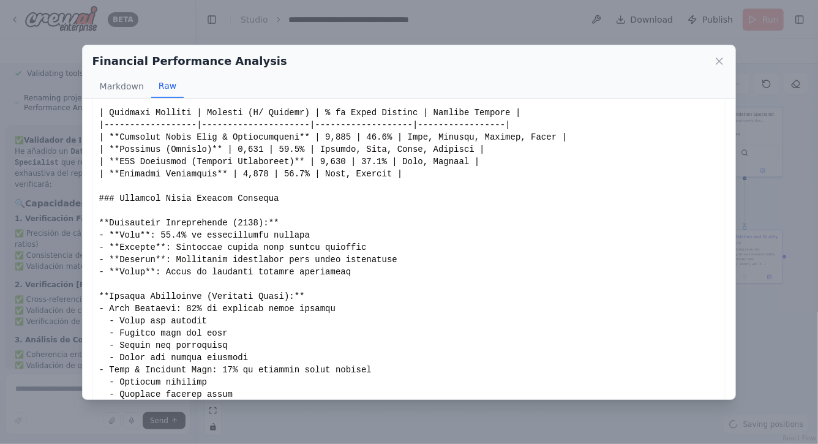
scroll to position [0, 0]
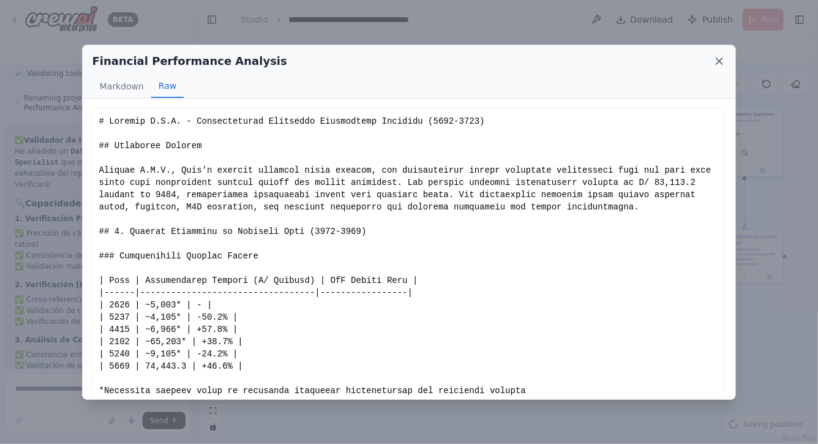
click at [708, 61] on icon at bounding box center [719, 61] width 12 height 12
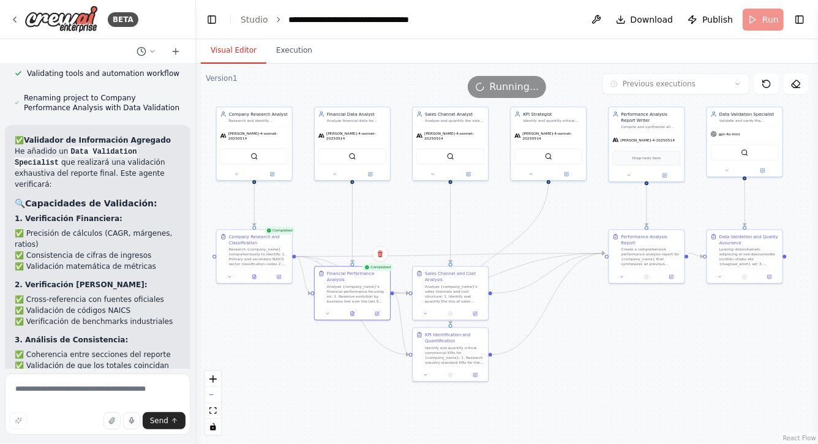
click at [326, 397] on div ".deletable-edge-delete-btn { width: 20px; height: 20px; border: 0px solid #ffff…" at bounding box center [507, 254] width 622 height 380
click at [708, 244] on div "Data Validation and Quality Assurance" at bounding box center [745, 249] width 68 height 33
click at [675, 345] on div ".deletable-edge-delete-btn { width: 20px; height: 20px; border: 0px solid #ffff…" at bounding box center [507, 254] width 622 height 380
click at [353, 312] on icon at bounding box center [352, 312] width 3 height 4
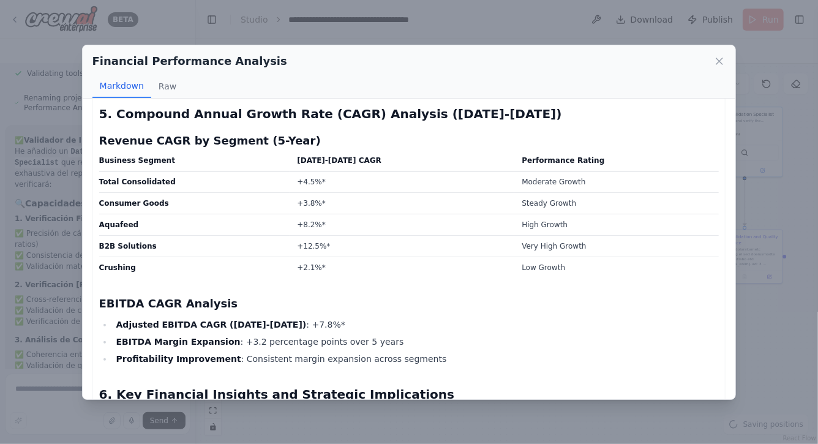
scroll to position [3318, 0]
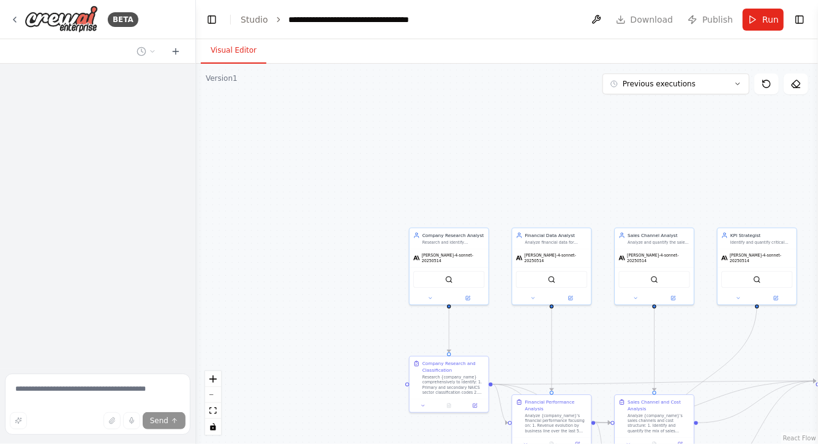
drag, startPoint x: 594, startPoint y: 343, endPoint x: 512, endPoint y: 262, distance: 115.2
click at [512, 262] on div ".deletable-edge-delete-btn { width: 20px; height: 20px; border: 0px solid #ffff…" at bounding box center [507, 254] width 622 height 380
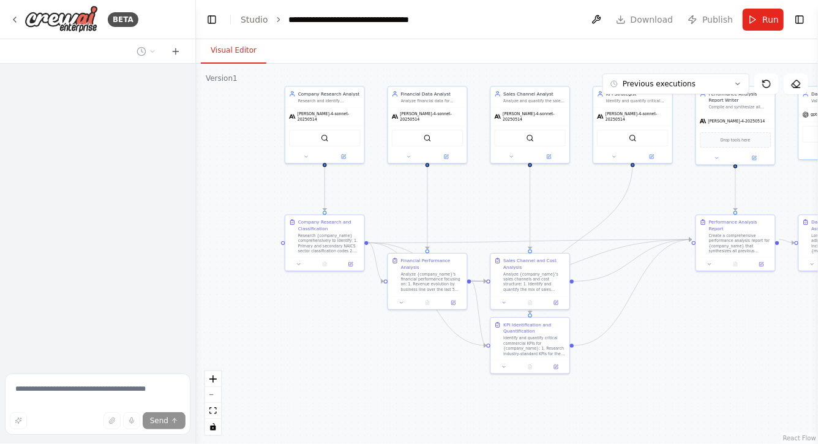
drag, startPoint x: 726, startPoint y: 389, endPoint x: 657, endPoint y: 287, distance: 123.4
click at [659, 286] on div ".deletable-edge-delete-btn { width: 20px; height: 20px; border: 0px solid #ffff…" at bounding box center [507, 254] width 622 height 380
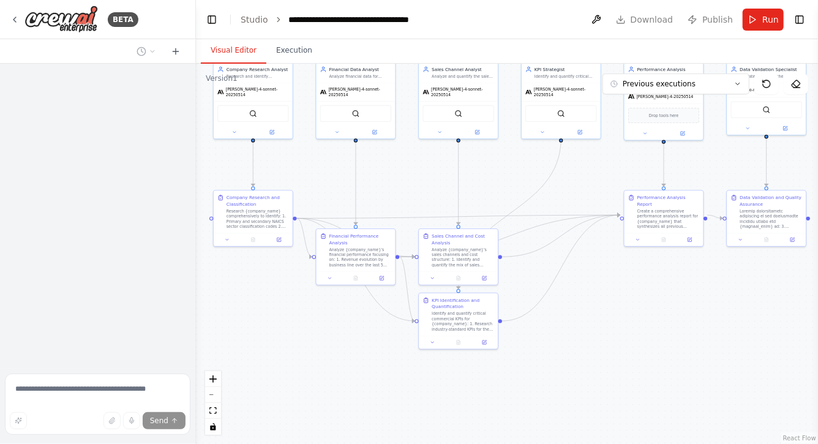
drag, startPoint x: 658, startPoint y: 315, endPoint x: 611, endPoint y: 333, distance: 50.6
click at [611, 333] on div ".deletable-edge-delete-btn { width: 20px; height: 20px; border: 0px solid #ffff…" at bounding box center [507, 254] width 622 height 380
click at [757, 18] on button "Run" at bounding box center [763, 20] width 41 height 22
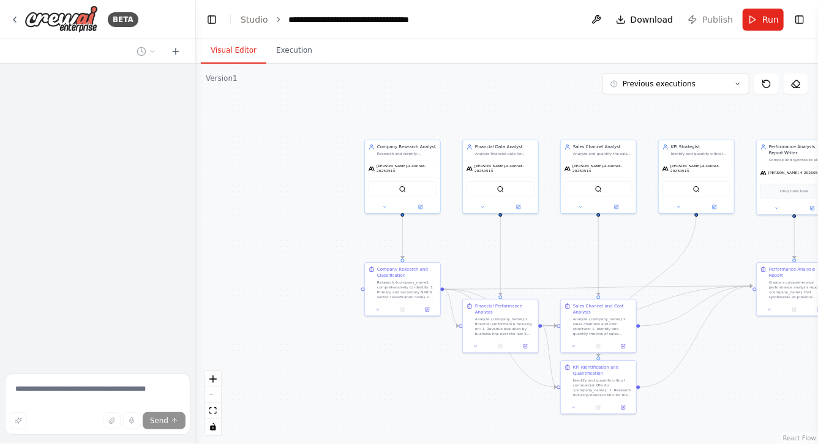
drag, startPoint x: 633, startPoint y: 351, endPoint x: 552, endPoint y: 253, distance: 127.5
click at [552, 253] on div ".deletable-edge-delete-btn { width: 20px; height: 20px; border: 0px solid #ffff…" at bounding box center [507, 254] width 622 height 380
drag, startPoint x: 740, startPoint y: 370, endPoint x: 591, endPoint y: 258, distance: 186.7
click at [594, 258] on div ".deletable-edge-delete-btn { width: 20px; height: 20px; border: 0px solid #ffff…" at bounding box center [507, 254] width 622 height 380
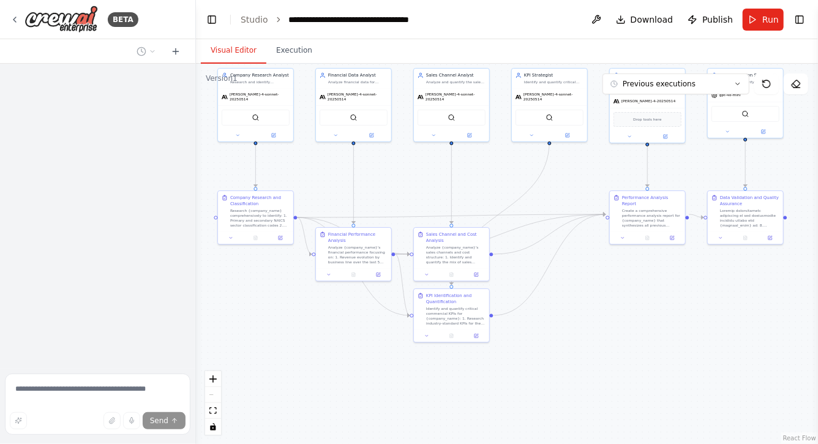
drag, startPoint x: 633, startPoint y: 293, endPoint x: 631, endPoint y: 334, distance: 41.1
click at [631, 334] on div ".deletable-edge-delete-btn { width: 20px; height: 20px; border: 0px solid #ffff…" at bounding box center [507, 254] width 622 height 380
click at [769, 16] on span "Run" at bounding box center [770, 19] width 17 height 12
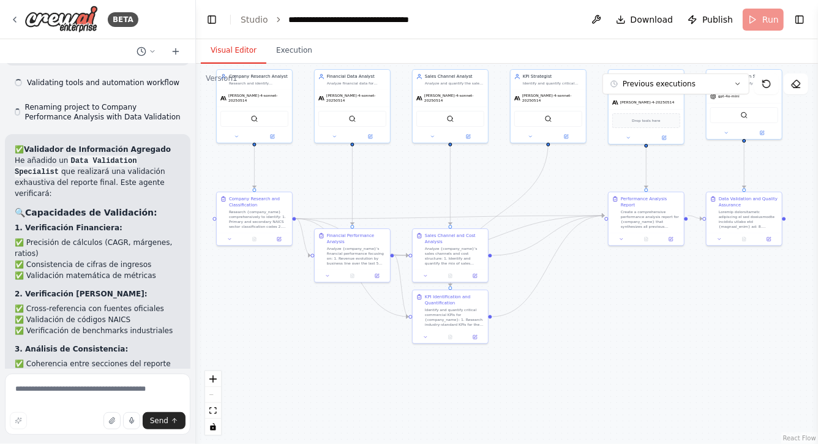
scroll to position [6943, 0]
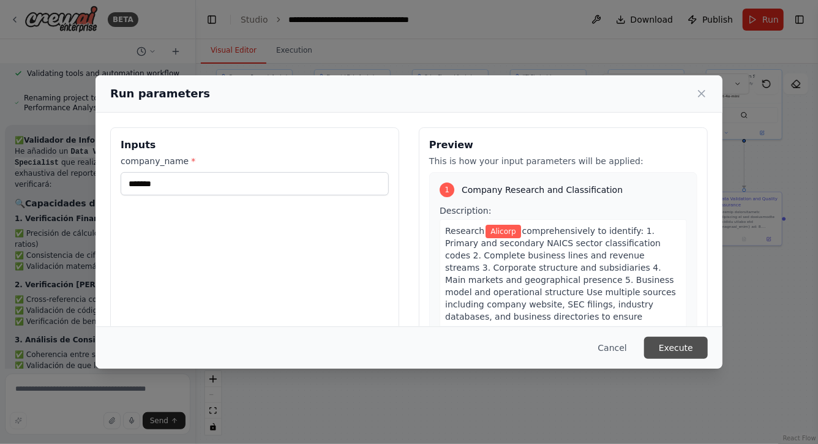
click at [692, 350] on button "Execute" at bounding box center [676, 348] width 64 height 22
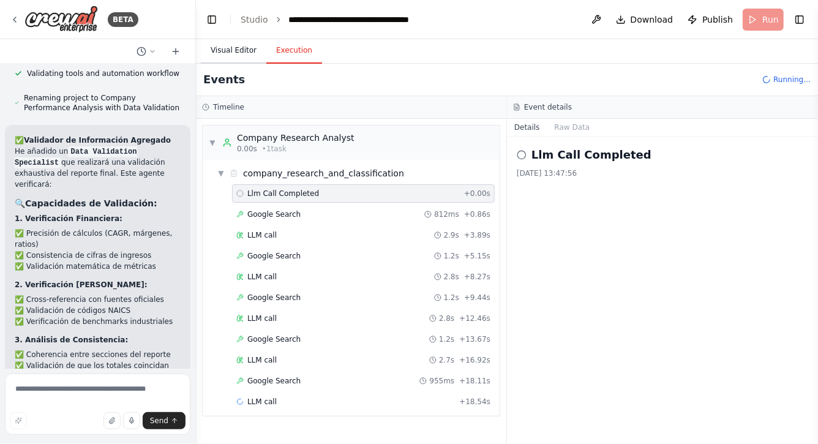
click at [228, 50] on button "Visual Editor" at bounding box center [234, 51] width 66 height 26
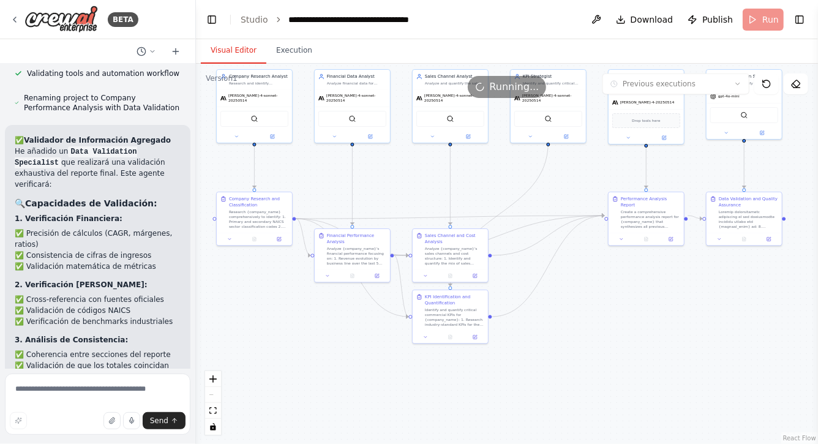
drag, startPoint x: 301, startPoint y: 367, endPoint x: 336, endPoint y: 381, distance: 38.0
click at [338, 381] on div ".deletable-edge-delete-btn { width: 20px; height: 20px; border: 0px solid #ffff…" at bounding box center [507, 254] width 622 height 380
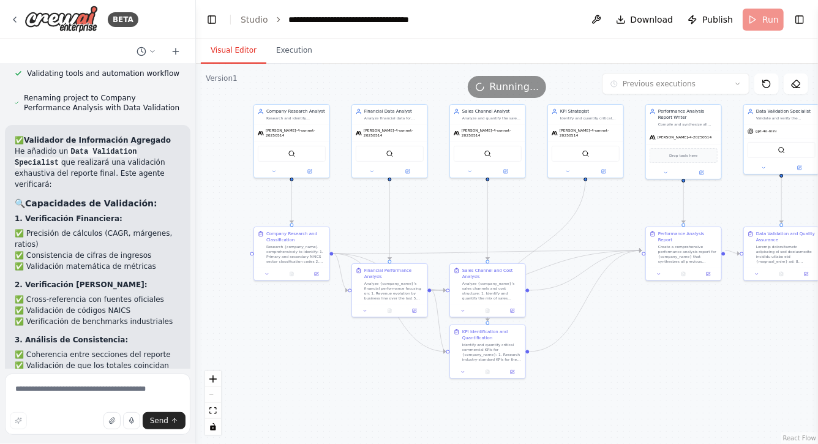
drag, startPoint x: 330, startPoint y: 364, endPoint x: 330, endPoint y: 386, distance: 21.4
click at [330, 386] on div ".deletable-edge-delete-btn { width: 20px; height: 20px; border: 0px solid #ffff…" at bounding box center [507, 254] width 622 height 380
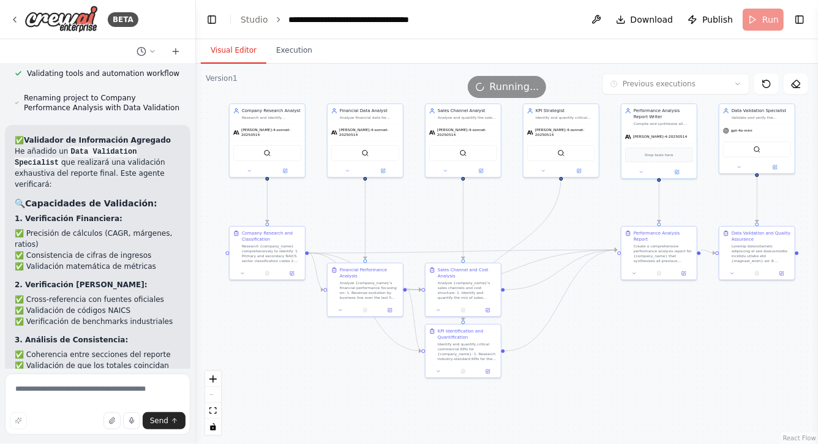
drag, startPoint x: 702, startPoint y: 372, endPoint x: 687, endPoint y: 372, distance: 15.3
click at [687, 372] on div ".deletable-edge-delete-btn { width: 20px; height: 20px; border: 0px solid #ffff…" at bounding box center [507, 254] width 622 height 380
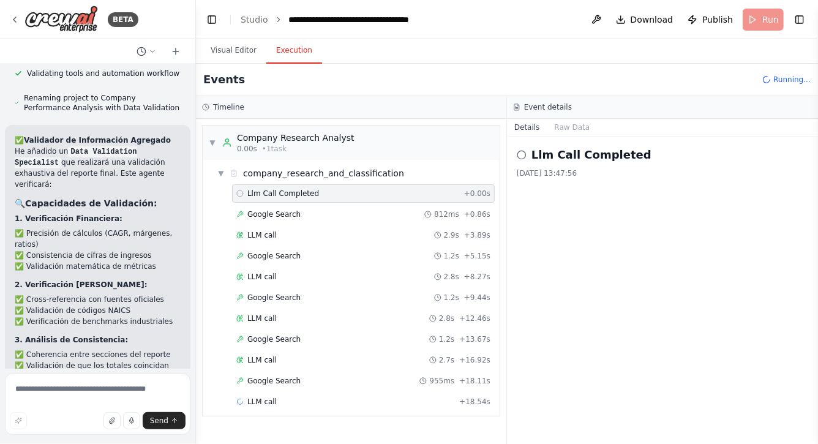
click at [289, 49] on button "Execution" at bounding box center [294, 51] width 56 height 26
click at [236, 49] on button "Visual Editor" at bounding box center [234, 51] width 66 height 26
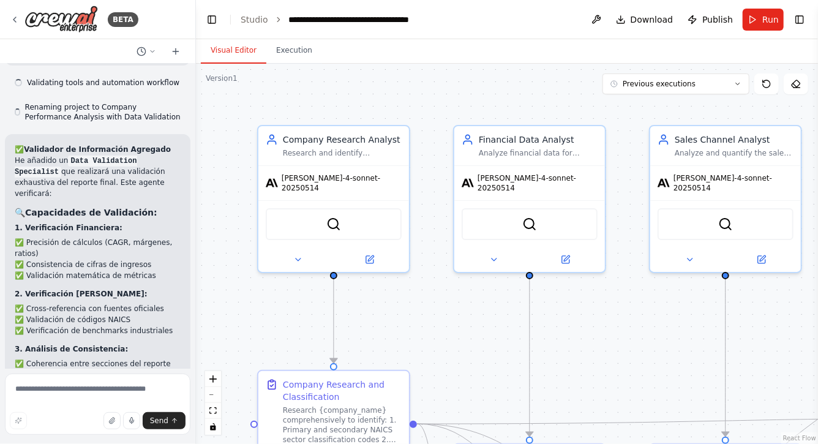
scroll to position [6943, 0]
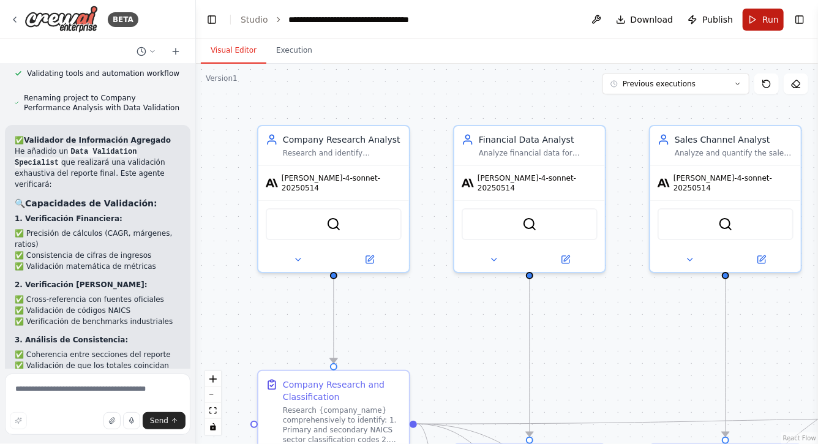
click at [756, 15] on button "Run" at bounding box center [763, 20] width 41 height 22
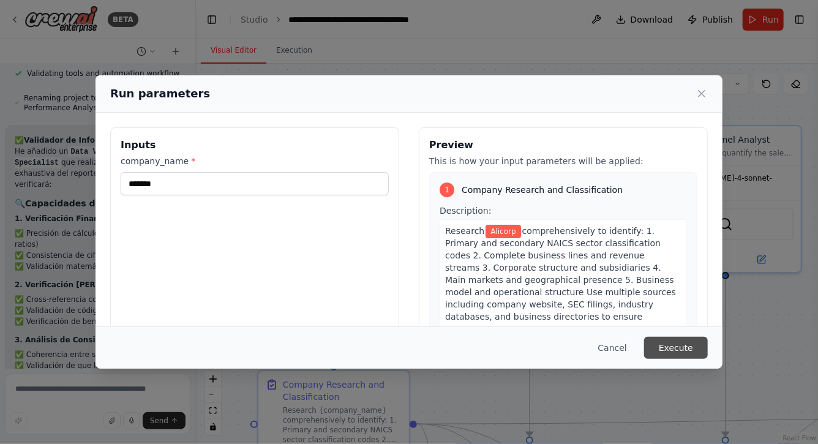
click at [677, 354] on button "Execute" at bounding box center [676, 348] width 64 height 22
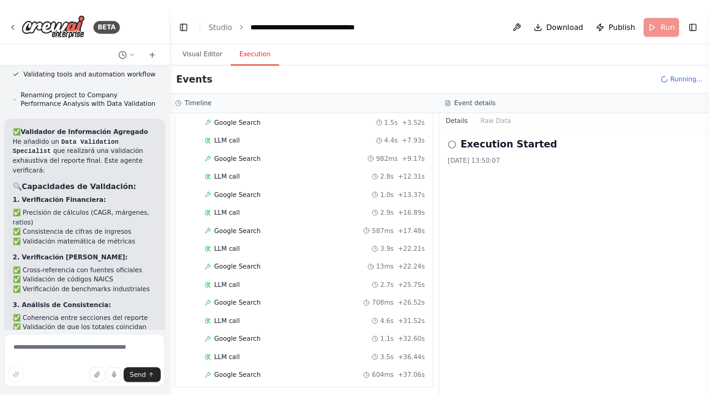
scroll to position [550, 0]
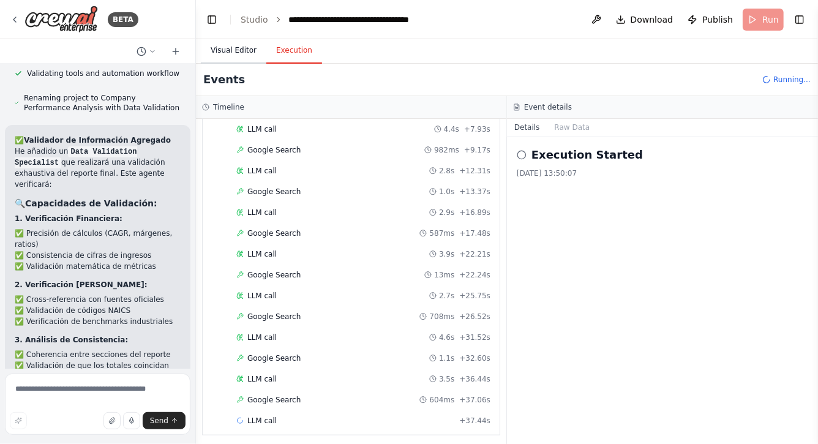
click at [224, 47] on button "Visual Editor" at bounding box center [234, 51] width 66 height 26
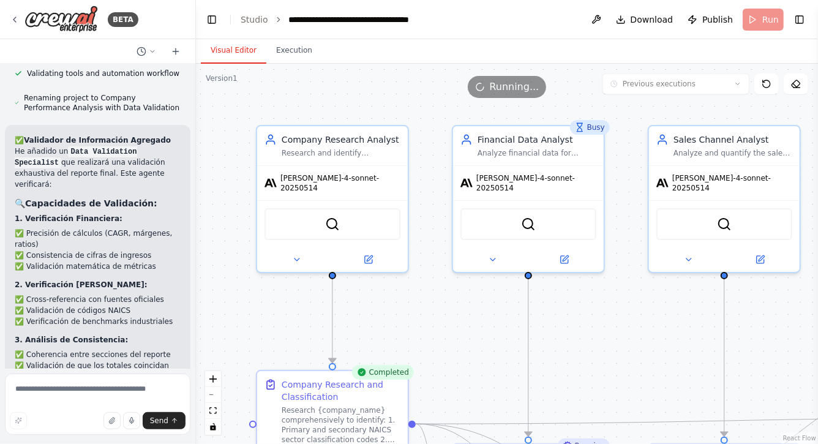
drag, startPoint x: 457, startPoint y: 347, endPoint x: 375, endPoint y: 231, distance: 141.5
click at [375, 231] on div ".deletable-edge-delete-btn { width: 20px; height: 20px; border: 0px solid #ffff…" at bounding box center [507, 254] width 622 height 380
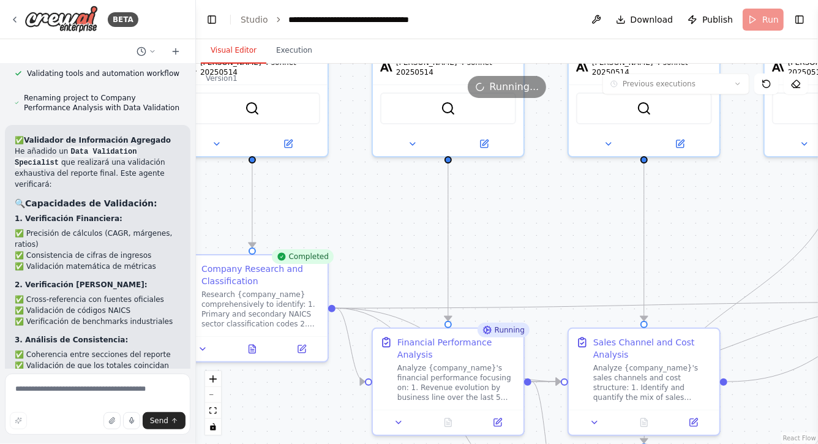
drag, startPoint x: 571, startPoint y: 250, endPoint x: 515, endPoint y: 182, distance: 87.4
click at [515, 182] on div ".deletable-edge-delete-btn { width: 20px; height: 20px; border: 0px solid #ffff…" at bounding box center [507, 254] width 622 height 380
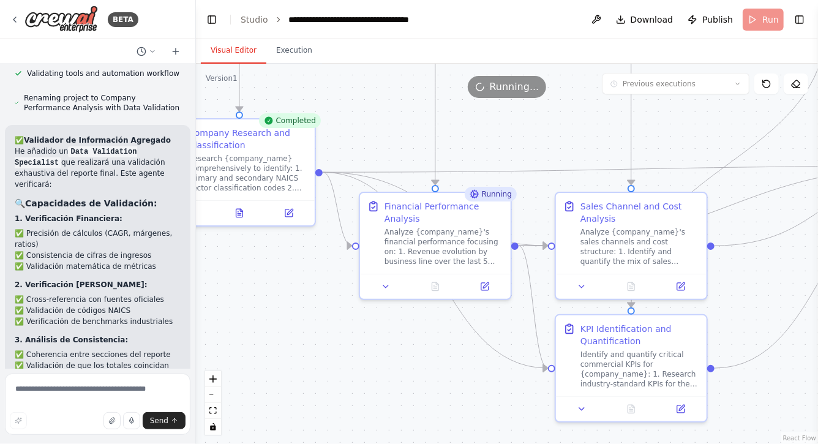
drag, startPoint x: 489, startPoint y: 173, endPoint x: 538, endPoint y: 100, distance: 88.1
click at [538, 100] on div ".deletable-edge-delete-btn { width: 20px; height: 20px; border: 0px solid #ffff…" at bounding box center [507, 254] width 622 height 380
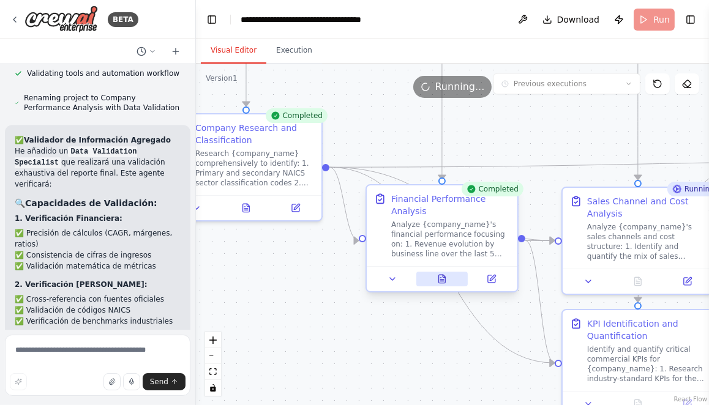
click at [437, 282] on button at bounding box center [442, 279] width 52 height 15
click at [446, 277] on icon at bounding box center [442, 279] width 10 height 10
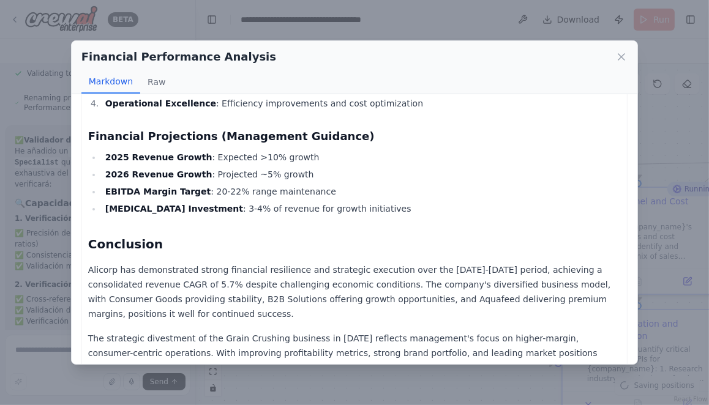
scroll to position [3855, 0]
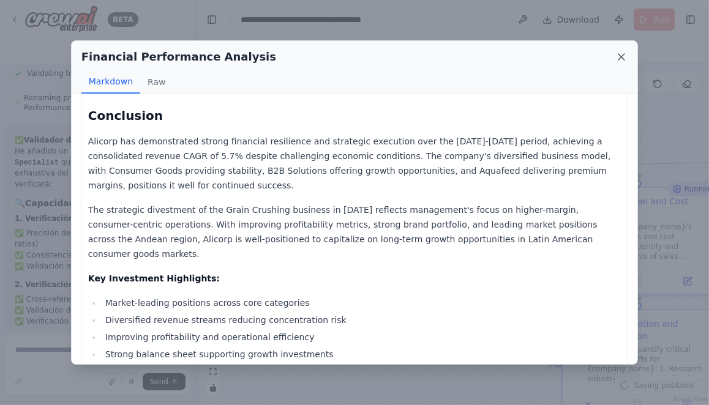
click at [624, 61] on icon at bounding box center [621, 57] width 12 height 12
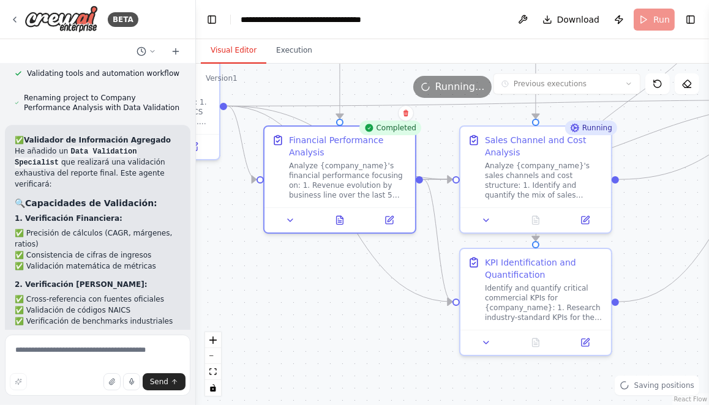
drag, startPoint x: 438, startPoint y: 348, endPoint x: 325, endPoint y: 278, distance: 133.0
click at [325, 278] on div ".deletable-edge-delete-btn { width: 20px; height: 20px; border: 0px solid #ffff…" at bounding box center [452, 235] width 513 height 342
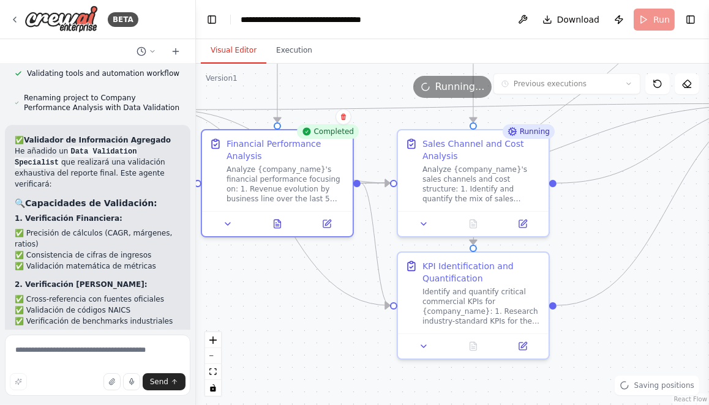
drag, startPoint x: 552, startPoint y: 377, endPoint x: 485, endPoint y: 395, distance: 69.4
click at [485, 395] on div ".deletable-edge-delete-btn { width: 20px; height: 20px; border: 0px solid #ffff…" at bounding box center [452, 235] width 513 height 342
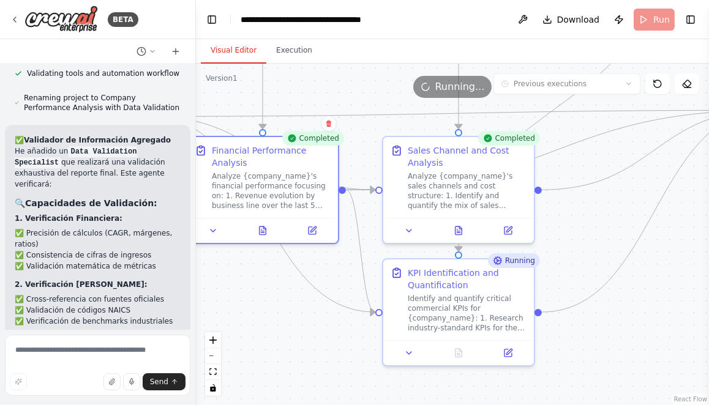
drag, startPoint x: 253, startPoint y: 317, endPoint x: 313, endPoint y: 317, distance: 60.6
click at [313, 317] on div ".deletable-edge-delete-btn { width: 20px; height: 20px; border: 0px solid #ffff…" at bounding box center [452, 235] width 513 height 342
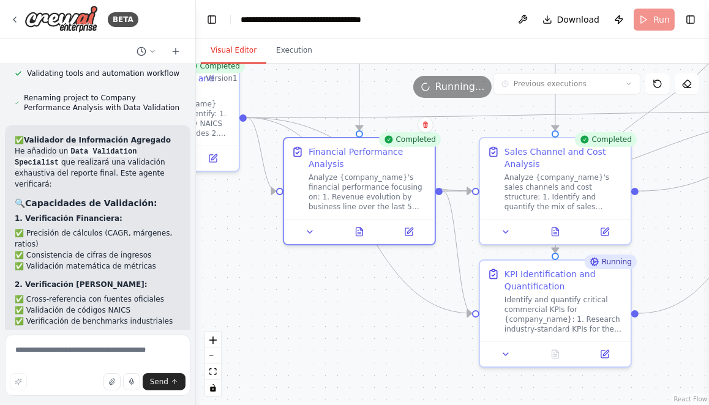
drag, startPoint x: 309, startPoint y: 309, endPoint x: 359, endPoint y: 318, distance: 50.4
click at [359, 318] on div ".deletable-edge-delete-btn { width: 20px; height: 20px; border: 0px solid #ffff…" at bounding box center [452, 235] width 513 height 342
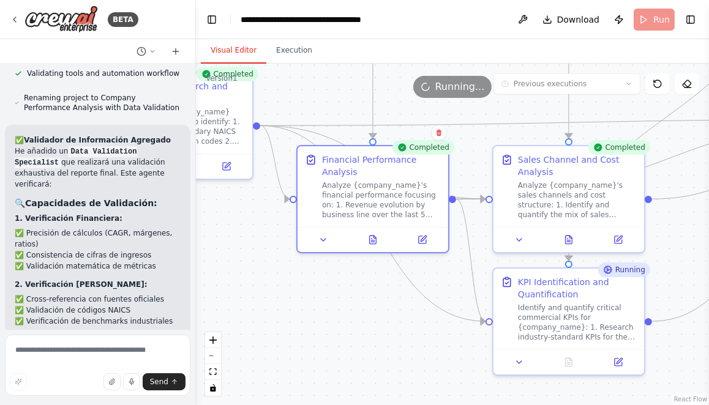
drag, startPoint x: 298, startPoint y: 304, endPoint x: 348, endPoint y: 309, distance: 50.5
click at [346, 309] on div ".deletable-edge-delete-btn { width: 20px; height: 20px; border: 0px solid #ffff…" at bounding box center [452, 235] width 513 height 342
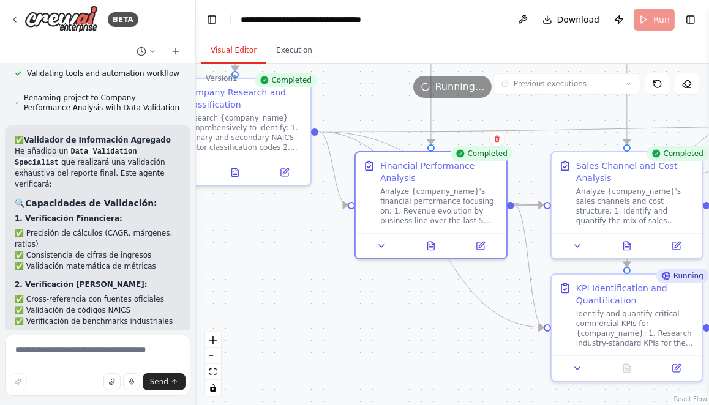
drag, startPoint x: 403, startPoint y: 320, endPoint x: 433, endPoint y: 327, distance: 30.1
click at [433, 327] on div ".deletable-edge-delete-btn { width: 20px; height: 20px; border: 0px solid #ffff…" at bounding box center [452, 235] width 513 height 342
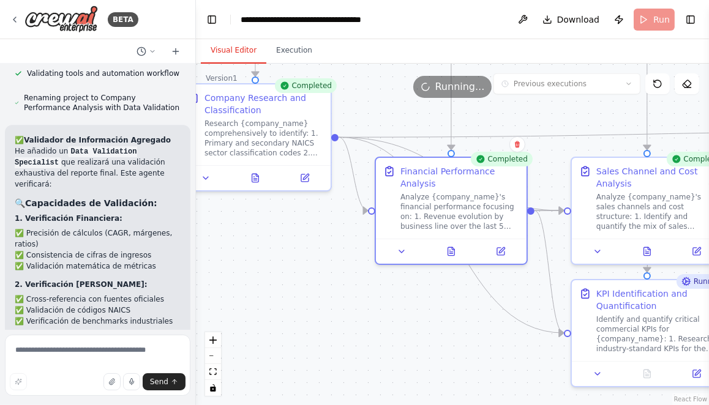
drag, startPoint x: 399, startPoint y: 309, endPoint x: 455, endPoint y: 326, distance: 58.7
click at [454, 326] on div ".deletable-edge-delete-btn { width: 20px; height: 20px; border: 0px solid #ffff…" at bounding box center [452, 235] width 513 height 342
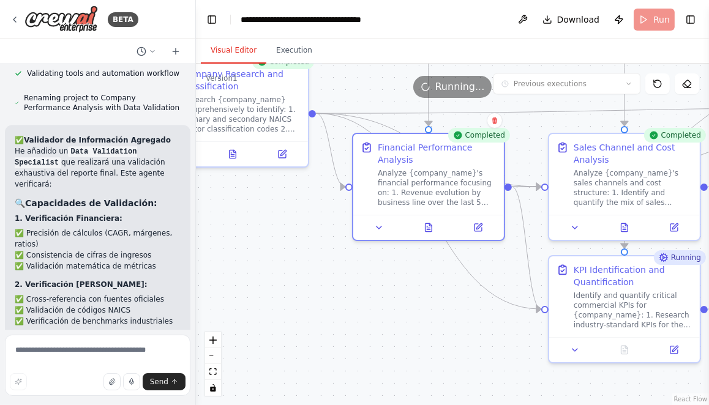
drag, startPoint x: 409, startPoint y: 309, endPoint x: 329, endPoint y: 258, distance: 95.3
click at [329, 258] on div ".deletable-edge-delete-btn { width: 20px; height: 20px; border: 0px solid #ffff…" at bounding box center [452, 235] width 513 height 342
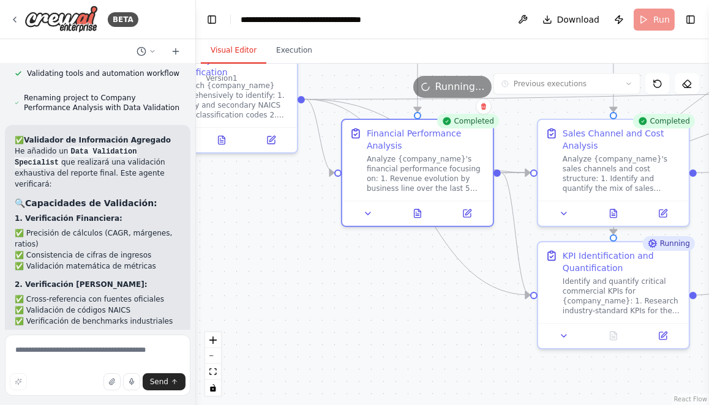
drag, startPoint x: 344, startPoint y: 294, endPoint x: 240, endPoint y: 233, distance: 120.4
click at [240, 233] on div ".deletable-edge-delete-btn { width: 20px; height: 20px; border: 0px solid #ffff…" at bounding box center [452, 235] width 513 height 342
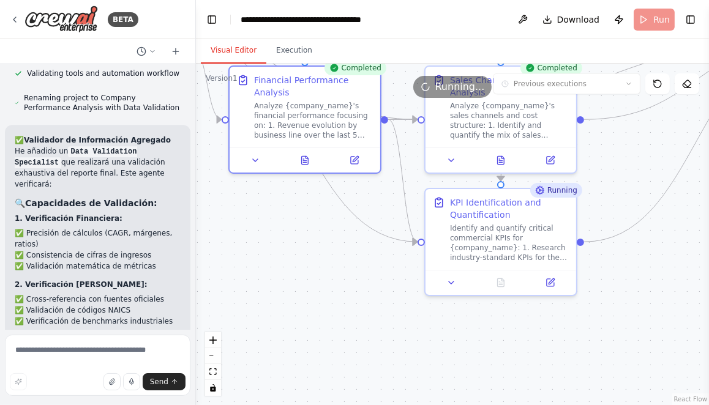
drag, startPoint x: 312, startPoint y: 250, endPoint x: 271, endPoint y: 312, distance: 74.7
click at [272, 312] on div ".deletable-edge-delete-btn { width: 20px; height: 20px; border: 0px solid #ffff…" at bounding box center [452, 235] width 513 height 342
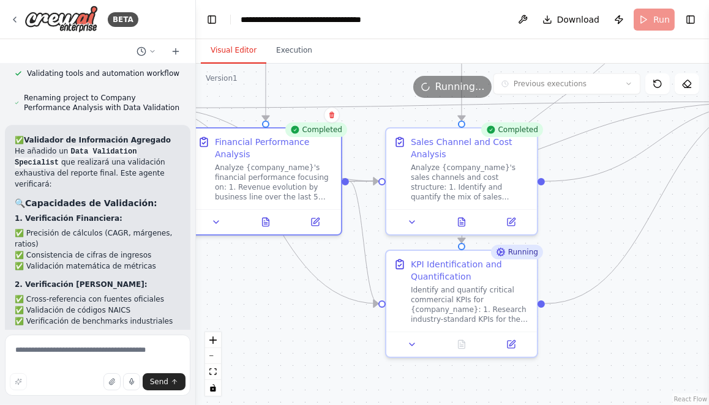
drag, startPoint x: 269, startPoint y: 322, endPoint x: 270, endPoint y: 348, distance: 25.7
click at [270, 348] on div ".deletable-edge-delete-btn { width: 20px; height: 20px; border: 0px solid #ffff…" at bounding box center [452, 235] width 513 height 342
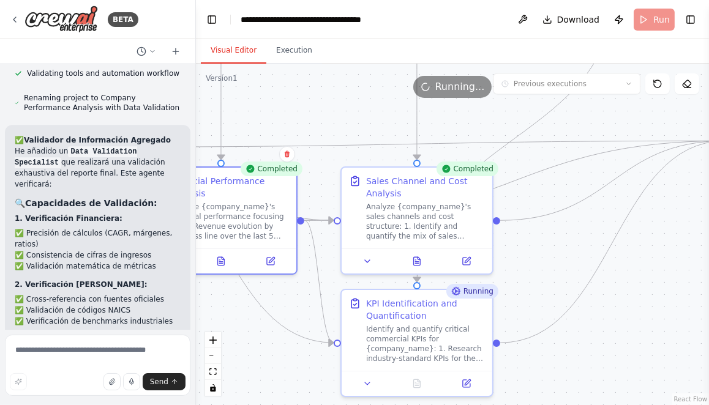
drag, startPoint x: 659, startPoint y: 299, endPoint x: 519, endPoint y: 332, distance: 144.0
click at [519, 331] on div ".deletable-edge-delete-btn { width: 20px; height: 20px; border: 0px solid #ffff…" at bounding box center [452, 235] width 513 height 342
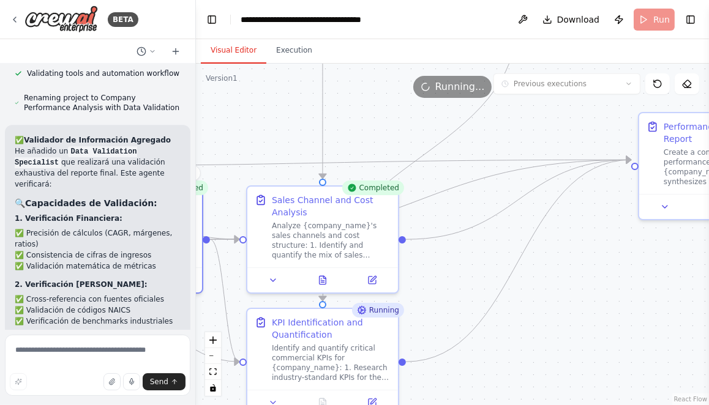
drag, startPoint x: 600, startPoint y: 324, endPoint x: 444, endPoint y: 321, distance: 156.2
click at [444, 320] on div ".deletable-edge-delete-btn { width: 20px; height: 20px; border: 0px solid #ffff…" at bounding box center [452, 235] width 513 height 342
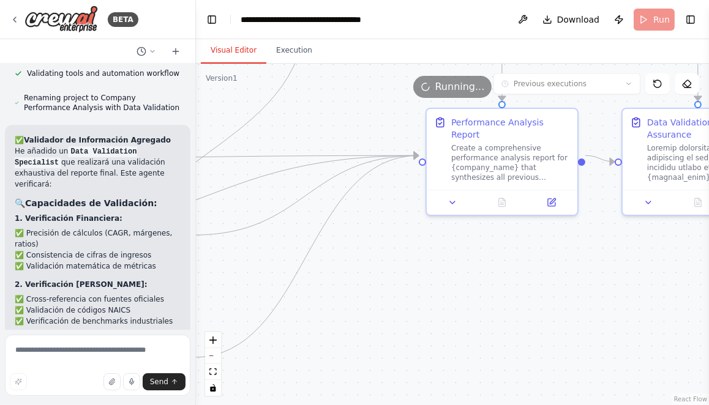
drag, startPoint x: 400, startPoint y: 321, endPoint x: 393, endPoint y: 321, distance: 7.4
click at [393, 321] on div ".deletable-edge-delete-btn { width: 20px; height: 20px; border: 0px solid #ffff…" at bounding box center [452, 235] width 513 height 342
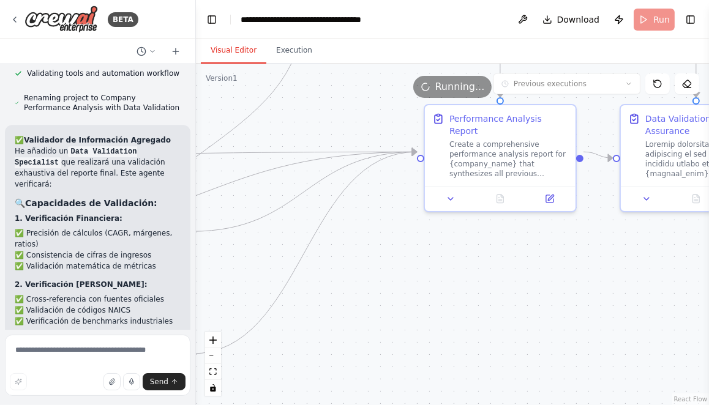
drag, startPoint x: 379, startPoint y: 329, endPoint x: 479, endPoint y: 302, distance: 103.4
click at [479, 302] on div ".deletable-edge-delete-btn { width: 20px; height: 20px; border: 0px solid #ffff…" at bounding box center [452, 235] width 513 height 342
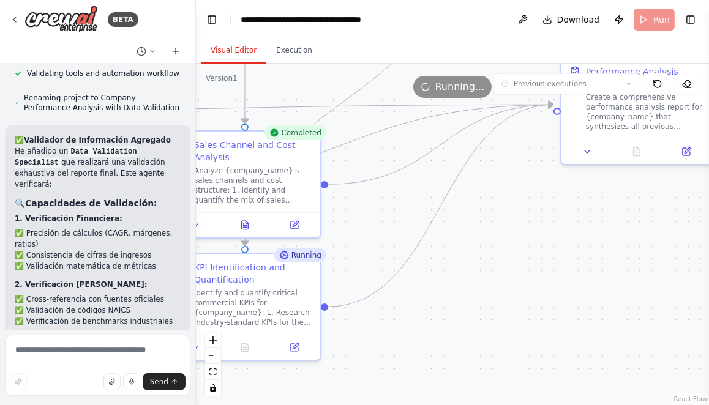
drag, startPoint x: 468, startPoint y: 304, endPoint x: 550, endPoint y: 276, distance: 87.3
click at [549, 277] on div ".deletable-edge-delete-btn { width: 20px; height: 20px; border: 0px solid #ffff…" at bounding box center [452, 235] width 513 height 342
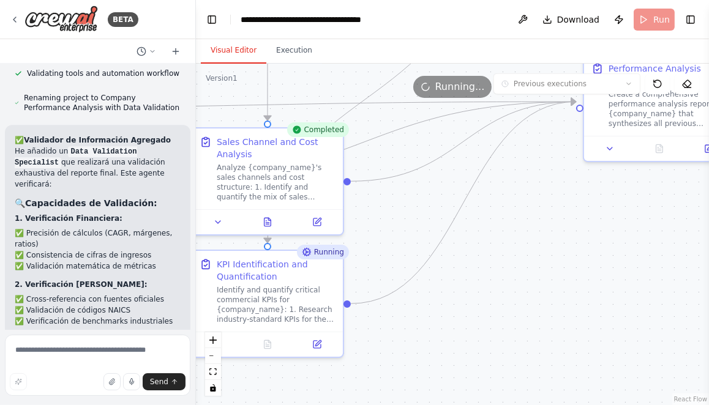
drag, startPoint x: 568, startPoint y: 317, endPoint x: 515, endPoint y: 326, distance: 52.8
click at [515, 326] on div ".deletable-edge-delete-btn { width: 20px; height: 20px; border: 0px solid #ffff…" at bounding box center [452, 235] width 513 height 342
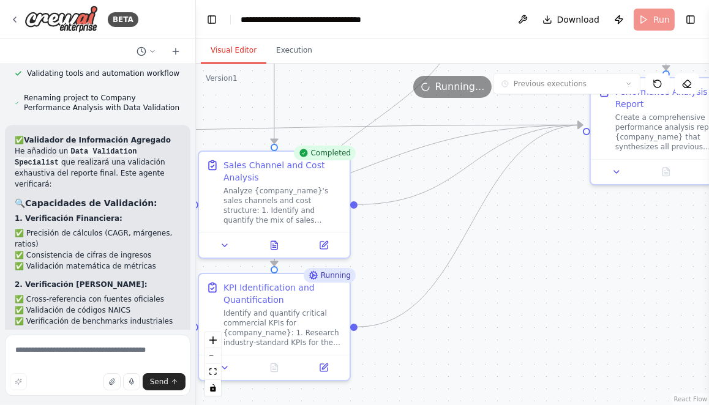
drag, startPoint x: 539, startPoint y: 305, endPoint x: 575, endPoint y: 326, distance: 42.2
click at [575, 326] on div ".deletable-edge-delete-btn { width: 20px; height: 20px; border: 0px solid #ffff…" at bounding box center [452, 235] width 513 height 342
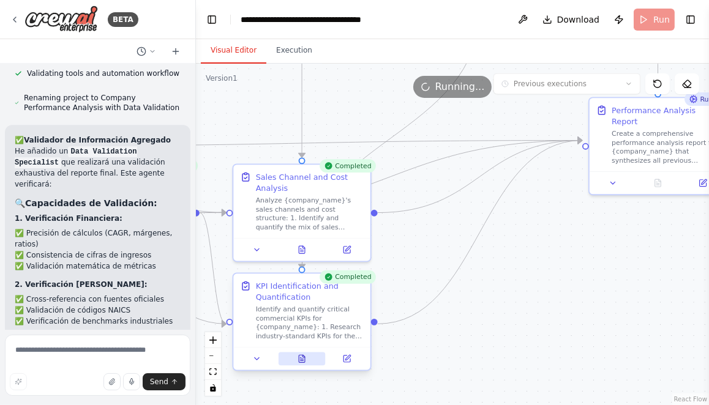
click at [305, 360] on icon at bounding box center [302, 358] width 9 height 9
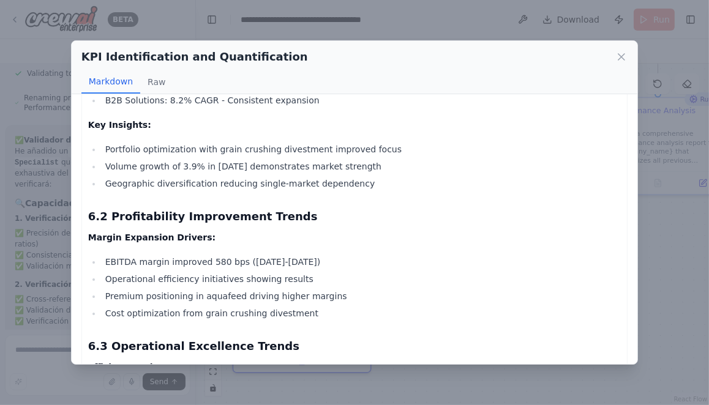
scroll to position [2966, 0]
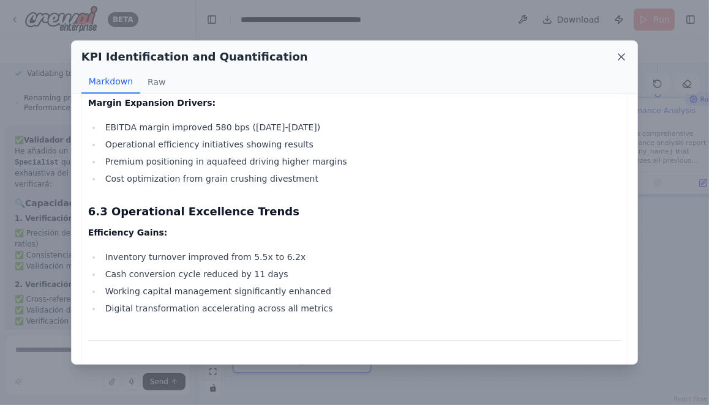
click at [619, 58] on icon at bounding box center [621, 57] width 12 height 12
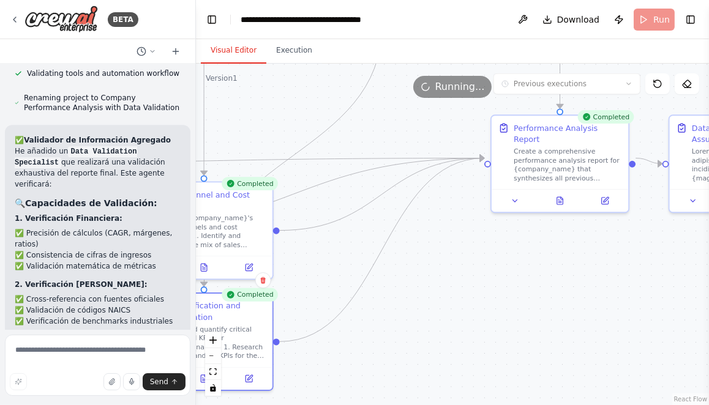
drag, startPoint x: 609, startPoint y: 257, endPoint x: 476, endPoint y: 287, distance: 136.1
click at [477, 286] on div ".deletable-edge-delete-btn { width: 20px; height: 20px; border: 0px solid #ffff…" at bounding box center [452, 235] width 513 height 342
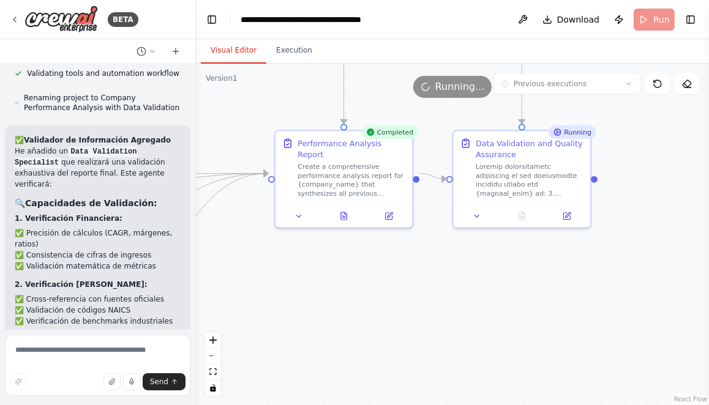
drag, startPoint x: 533, startPoint y: 288, endPoint x: 342, endPoint y: 302, distance: 191.5
click at [343, 297] on div ".deletable-edge-delete-btn { width: 20px; height: 20px; border: 0px solid #ffff…" at bounding box center [452, 235] width 513 height 342
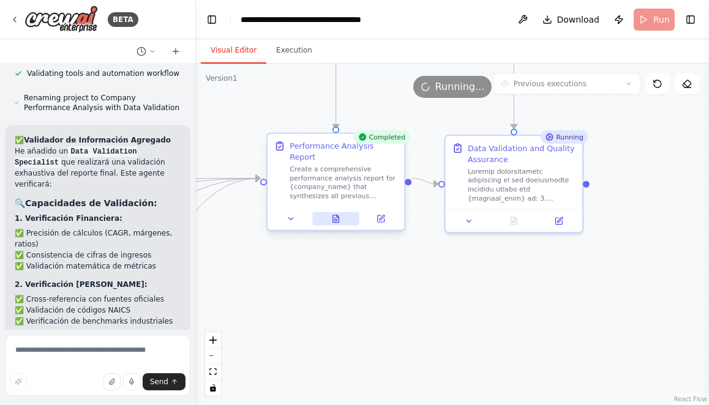
click at [337, 216] on icon at bounding box center [336, 219] width 6 height 7
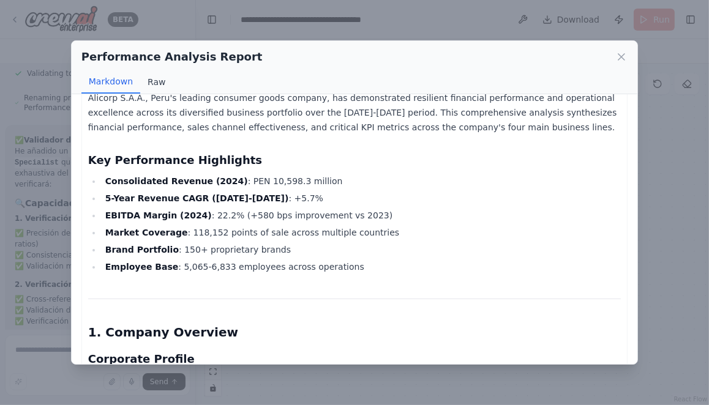
click at [152, 80] on button "Raw" at bounding box center [156, 81] width 32 height 23
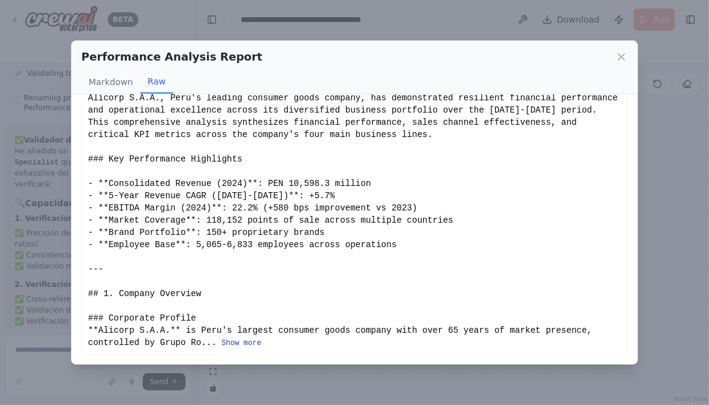
click at [245, 343] on button "Show more" at bounding box center [242, 344] width 40 height 10
click at [111, 86] on button "Markdown" at bounding box center [110, 81] width 59 height 23
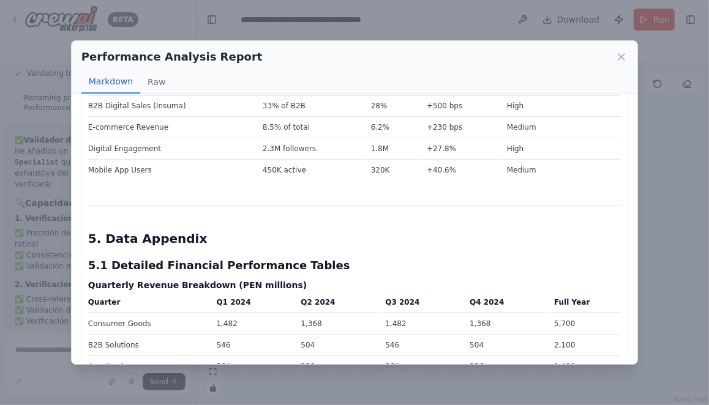
scroll to position [3425, 0]
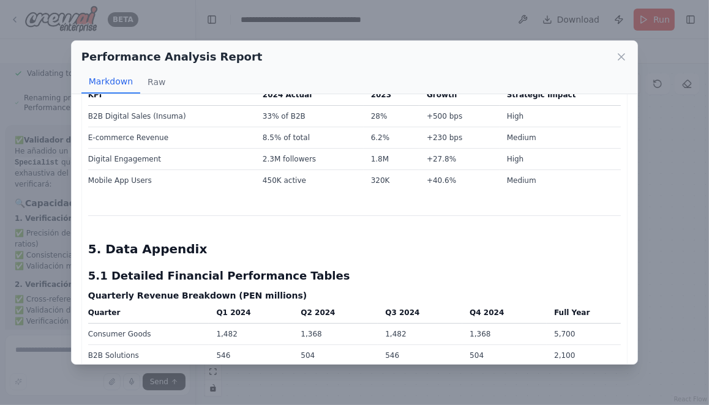
click at [154, 77] on button "Raw" at bounding box center [156, 81] width 32 height 23
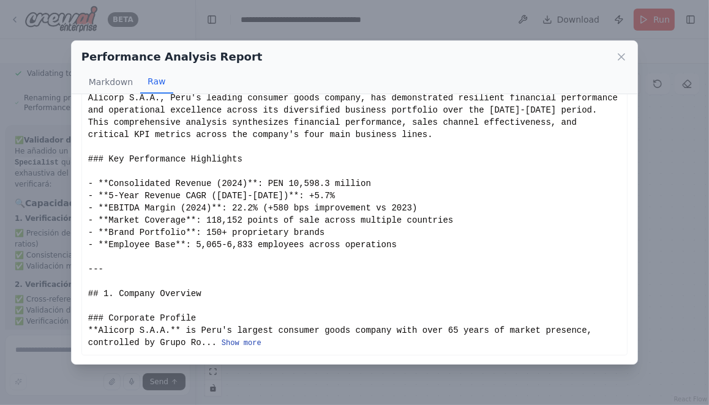
click at [236, 342] on button "Show more" at bounding box center [242, 344] width 40 height 10
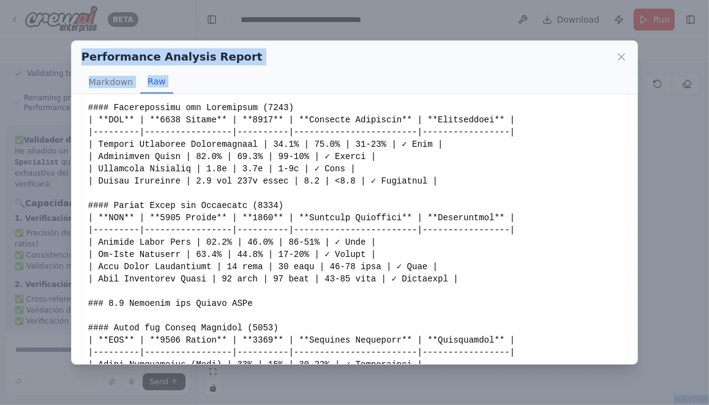
scroll to position [2762, 0]
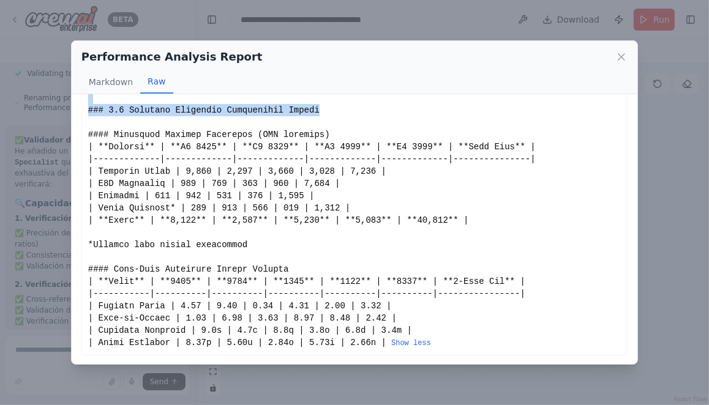
drag, startPoint x: 89, startPoint y: 118, endPoint x: 354, endPoint y: 109, distance: 265.2
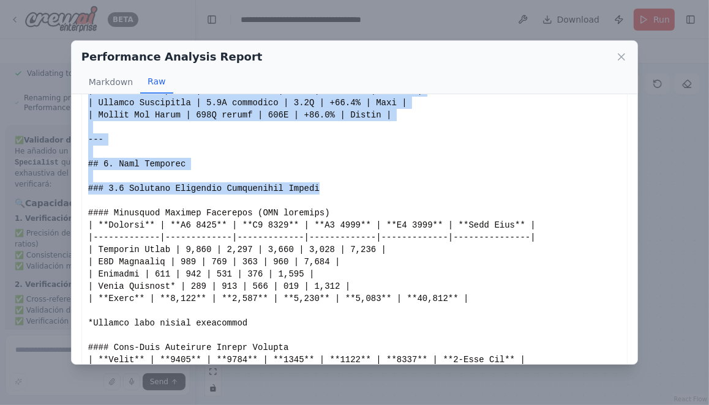
scroll to position [2624, 0]
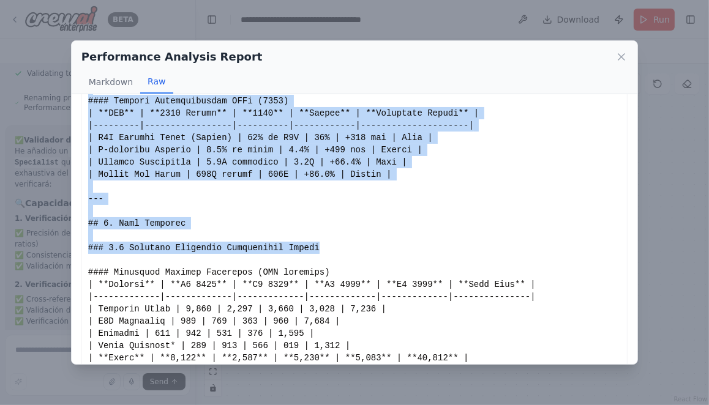
copy div "# Alicorp S.A.A. - Comprehensive Performance Analysis Report ## Executive Summa…"
click at [624, 58] on icon at bounding box center [621, 57] width 12 height 12
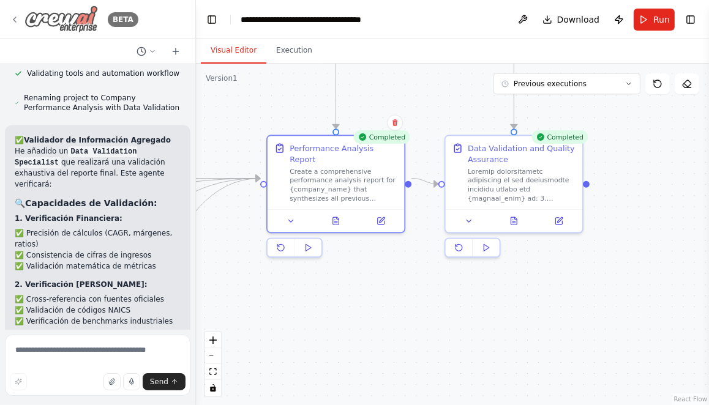
click at [15, 19] on icon at bounding box center [15, 20] width 10 height 10
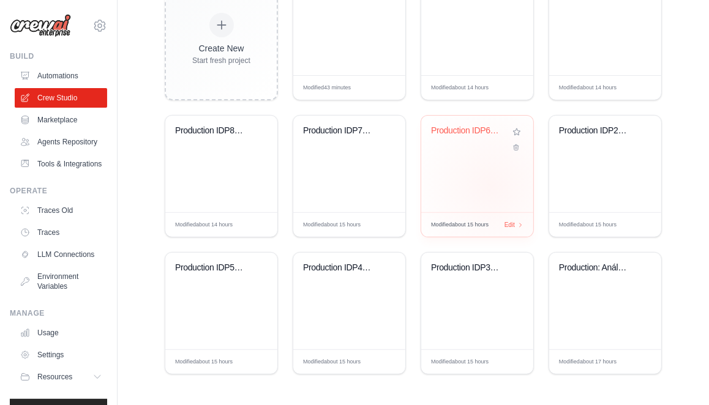
click at [491, 186] on div "Production IDP6: Operational perfor..." at bounding box center [477, 164] width 112 height 97
